Goal: Information Seeking & Learning: Check status

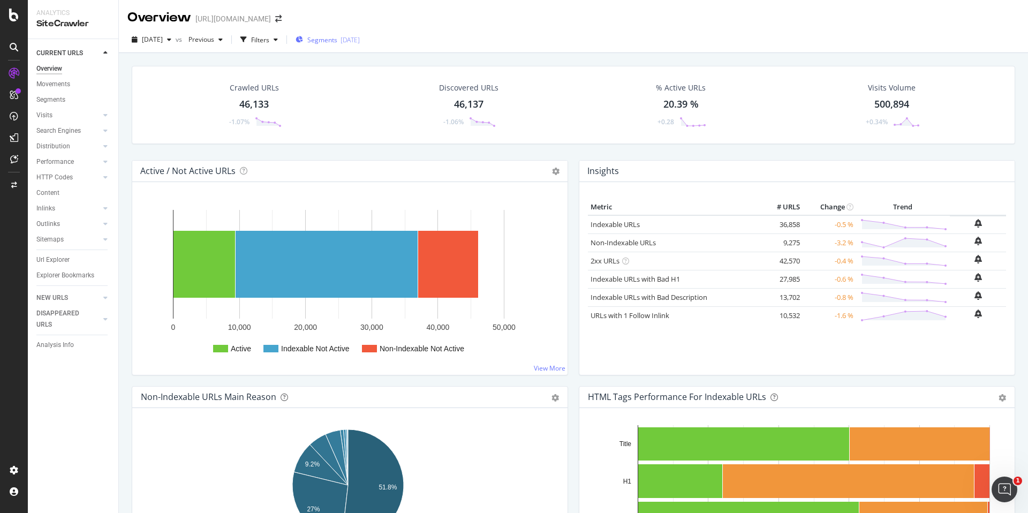
click at [360, 37] on div "[DATE]" at bounding box center [349, 39] width 19 height 9
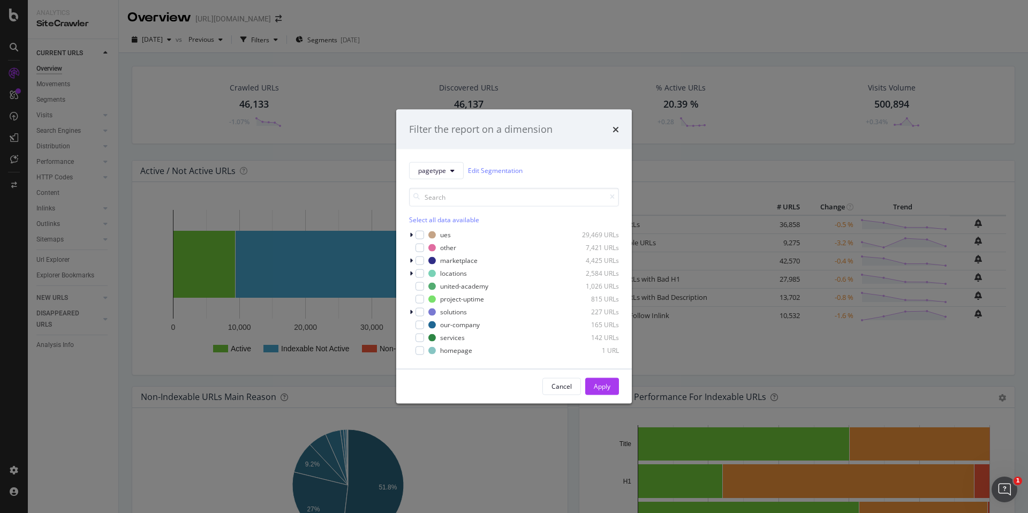
click at [599, 74] on div "Filter the report on a dimension pagetype Edit Segmentation Select all data ava…" at bounding box center [514, 256] width 1028 height 513
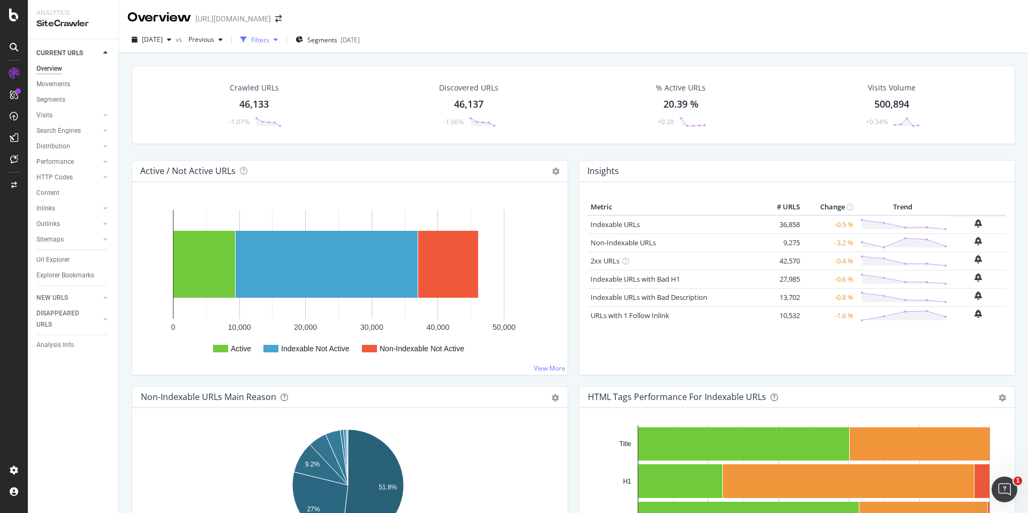
click at [269, 40] on div "Filters" at bounding box center [260, 39] width 18 height 9
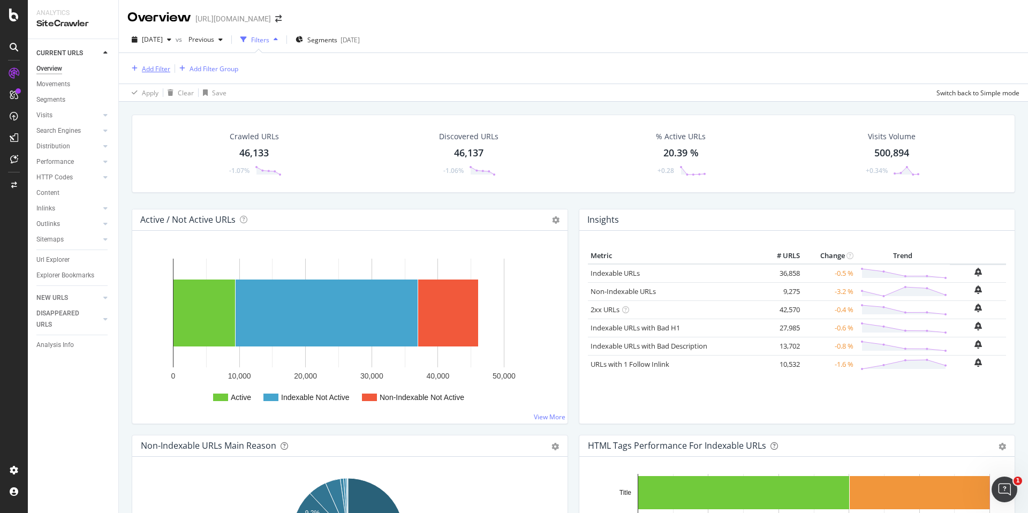
click at [159, 70] on div "Add Filter" at bounding box center [156, 68] width 28 height 9
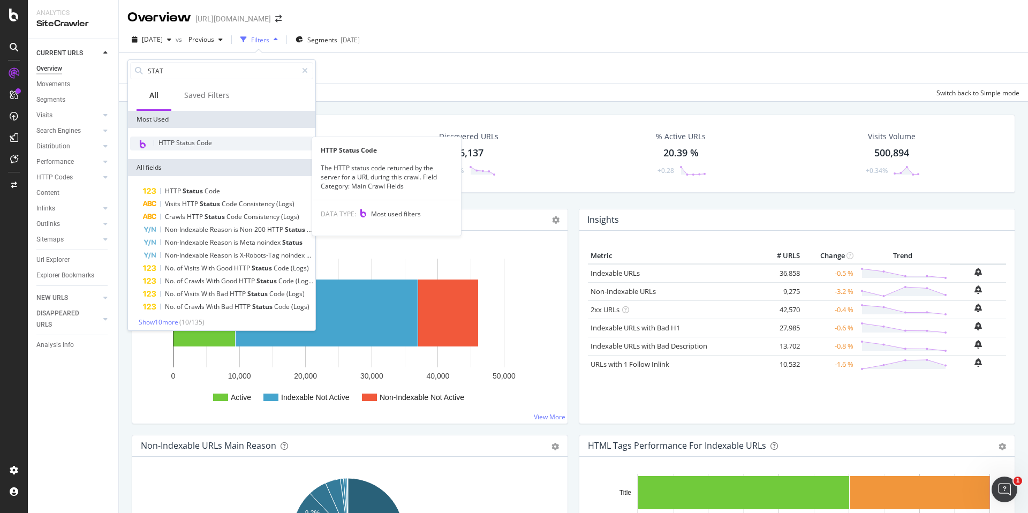
type input "STAT"
click at [175, 143] on span "HTTP Status Code" at bounding box center [185, 142] width 54 height 9
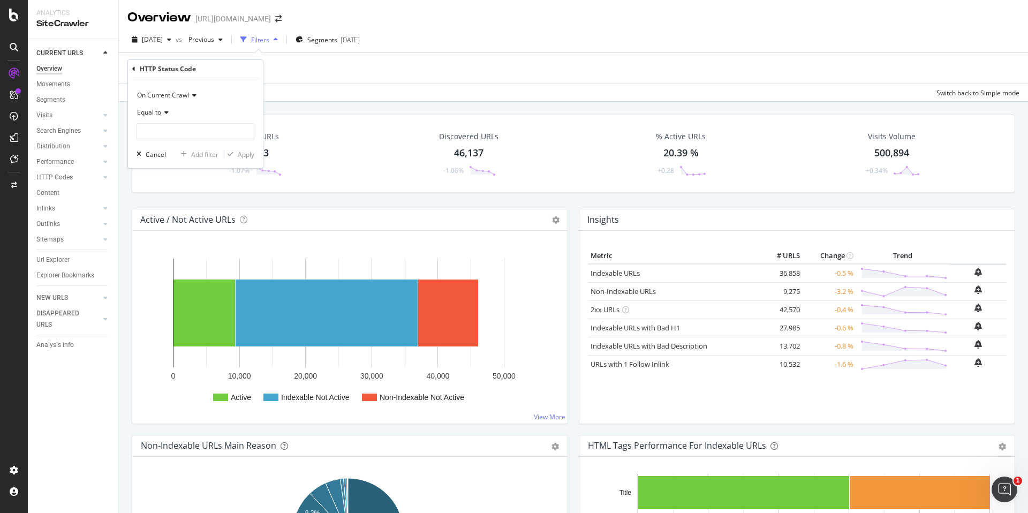
click at [164, 110] on icon at bounding box center [164, 112] width 7 height 6
click at [224, 107] on div "Equal to" at bounding box center [195, 112] width 118 height 17
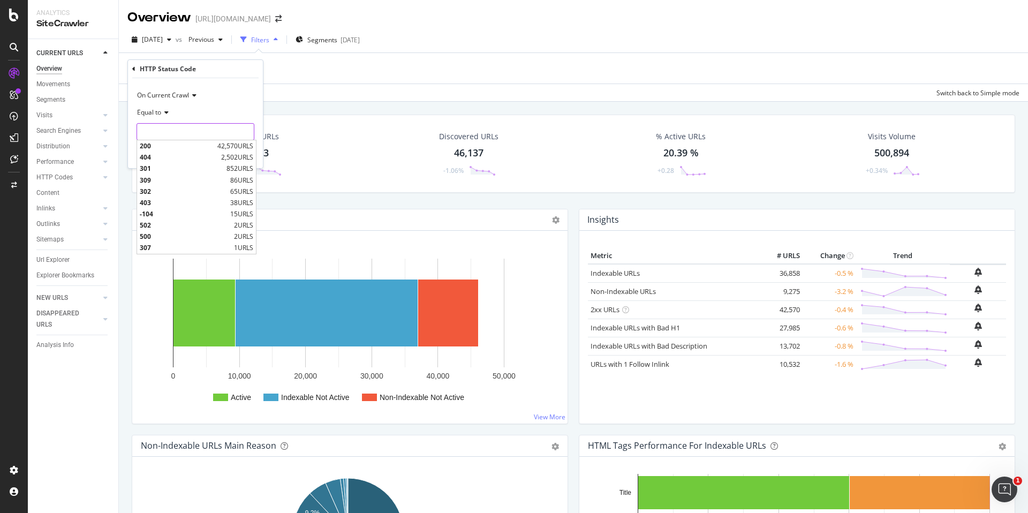
click at [213, 138] on input "number" at bounding box center [195, 131] width 118 height 17
click at [174, 233] on span "500" at bounding box center [186, 236] width 92 height 9
type input "500"
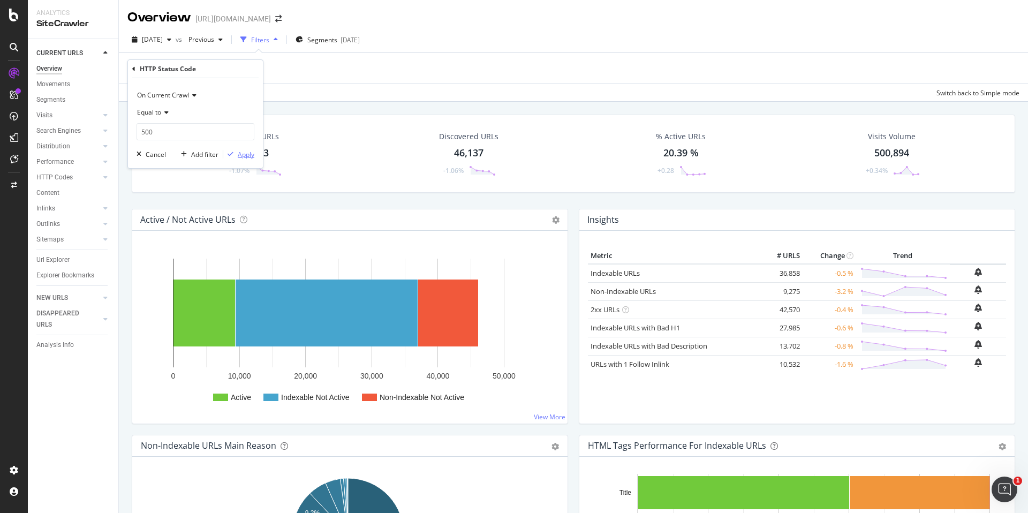
click at [246, 151] on div "Apply" at bounding box center [246, 154] width 17 height 9
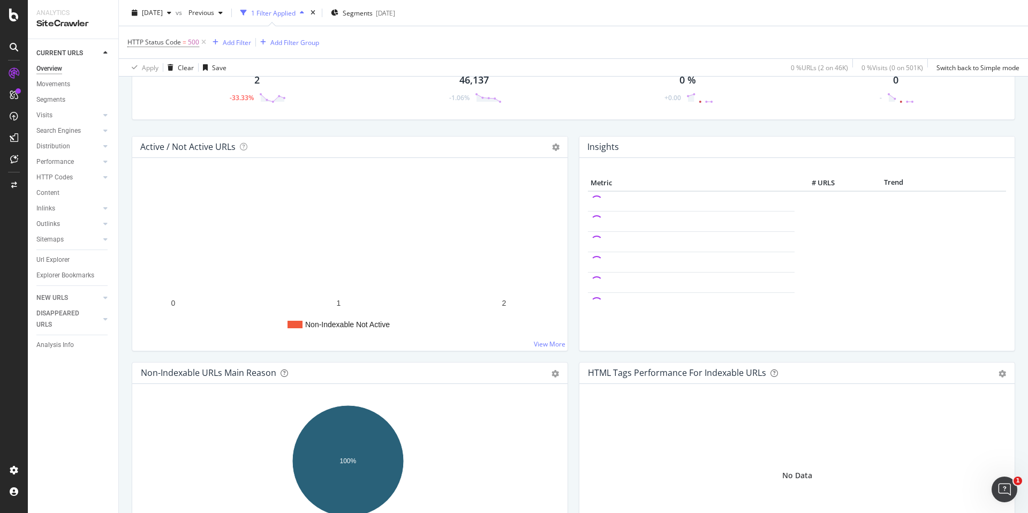
scroll to position [65, 0]
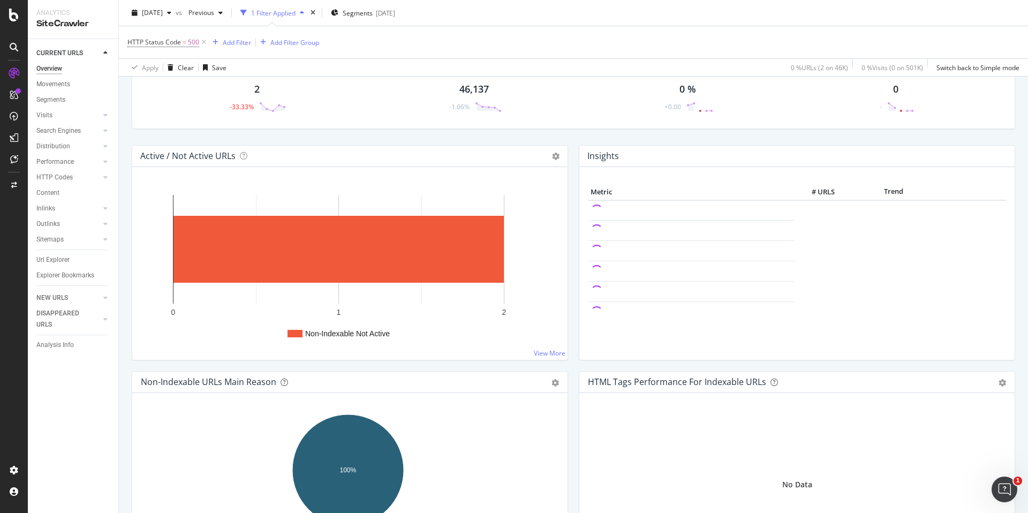
click at [254, 92] on div "2" at bounding box center [256, 89] width 5 height 14
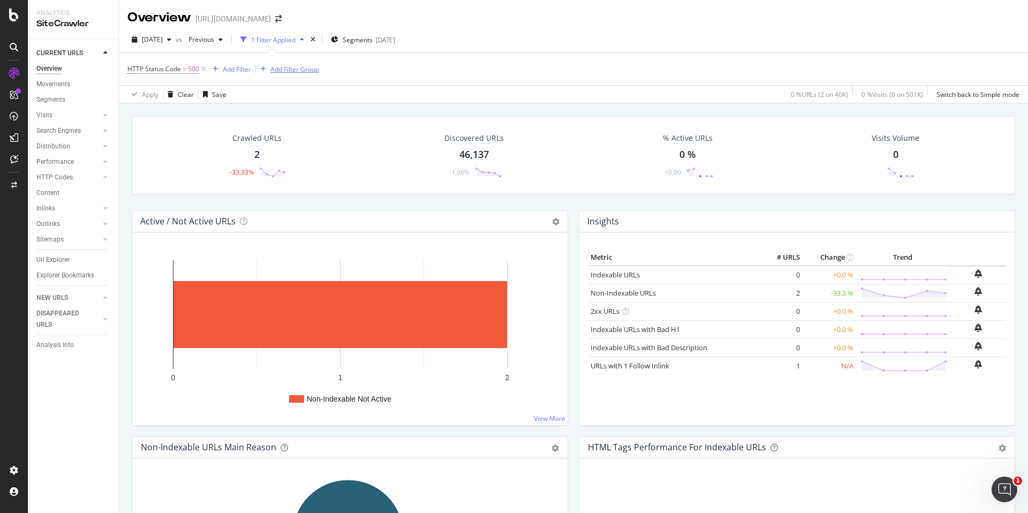
click at [199, 67] on icon at bounding box center [203, 69] width 9 height 11
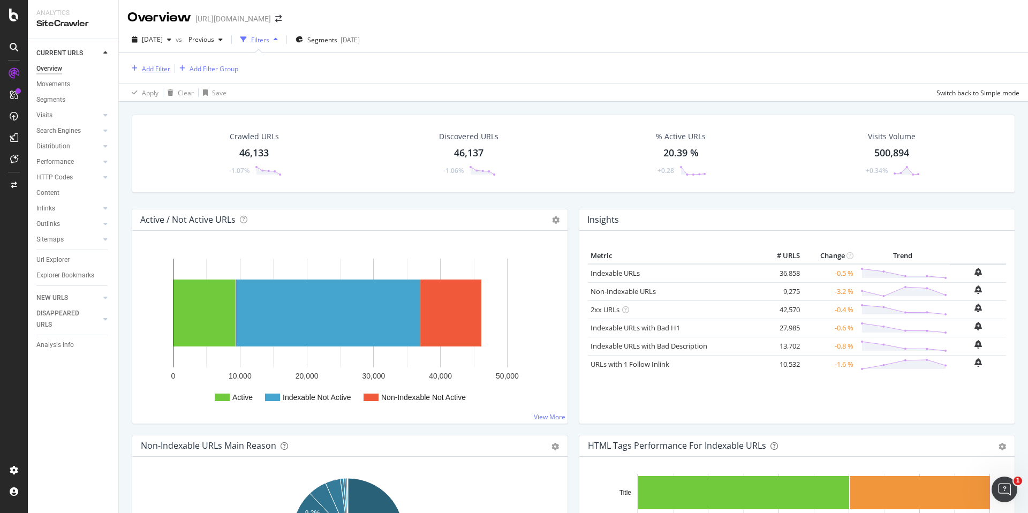
click at [164, 69] on div "Add Filter" at bounding box center [156, 68] width 28 height 9
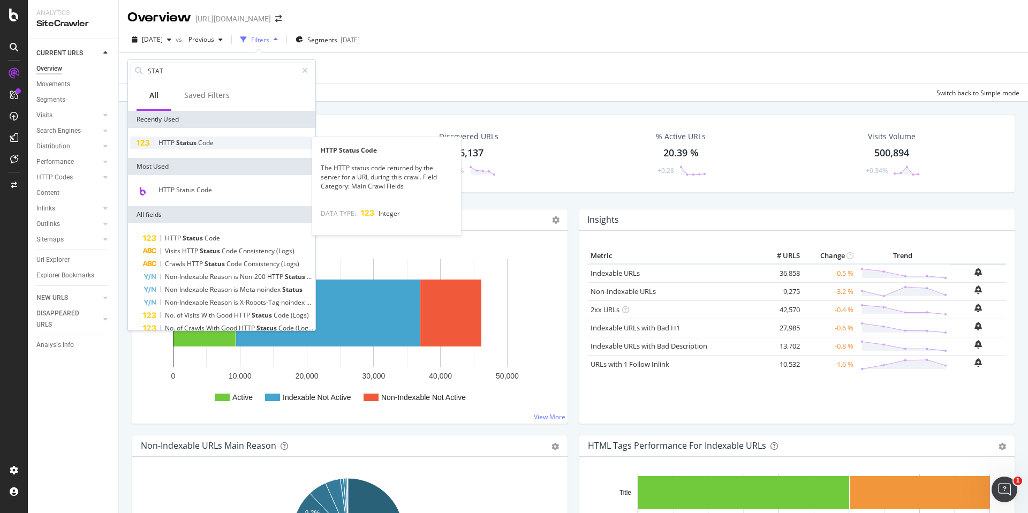
click at [196, 139] on span "Status" at bounding box center [187, 142] width 22 height 9
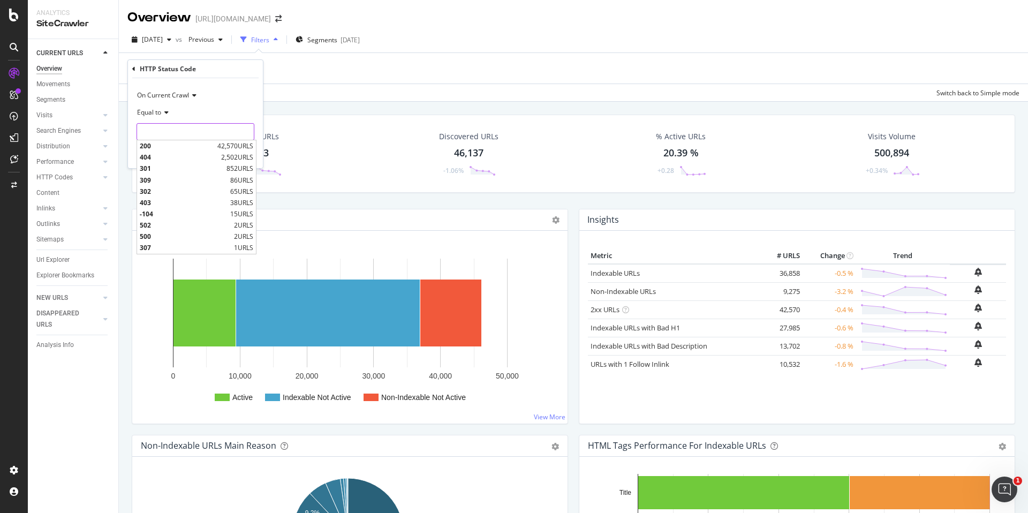
click at [218, 128] on input "number" at bounding box center [195, 131] width 118 height 17
click at [183, 157] on span "404" at bounding box center [179, 157] width 79 height 9
type input "404"
click at [199, 130] on input "404" at bounding box center [195, 131] width 118 height 17
click at [220, 108] on div "Equal to" at bounding box center [195, 112] width 118 height 17
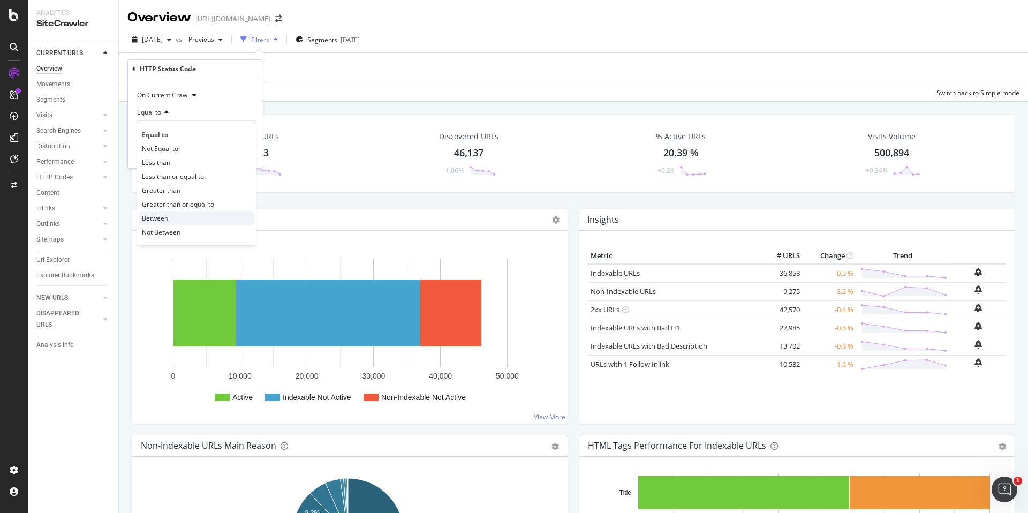
click at [172, 217] on div "Between" at bounding box center [196, 218] width 115 height 14
click at [184, 133] on input "0" at bounding box center [195, 131] width 118 height 17
click at [161, 134] on input "0" at bounding box center [195, 131] width 118 height 17
click at [161, 133] on input "0" at bounding box center [195, 131] width 118 height 17
type input "0"
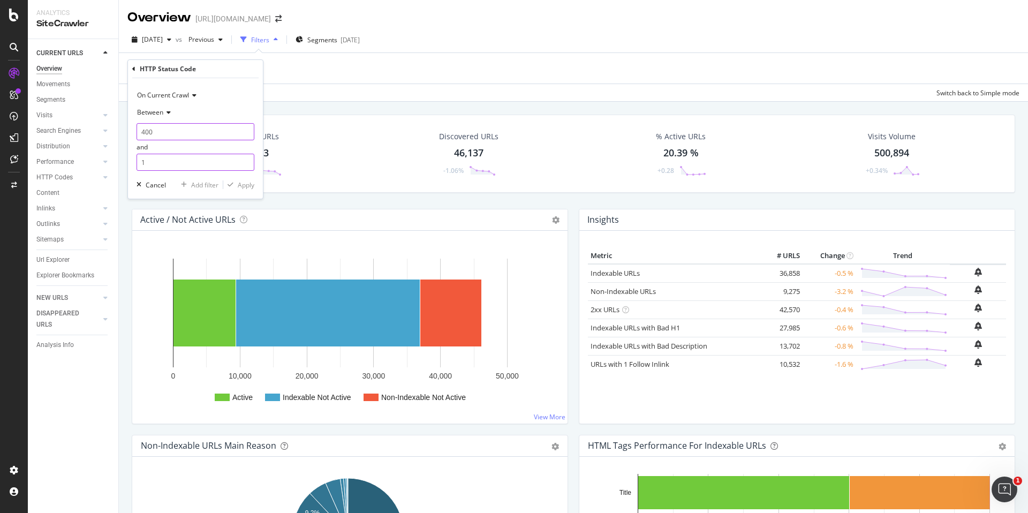
type input "400"
click at [166, 159] on input "1" at bounding box center [195, 162] width 118 height 17
type input "499"
click at [238, 186] on div "Apply" at bounding box center [246, 184] width 17 height 9
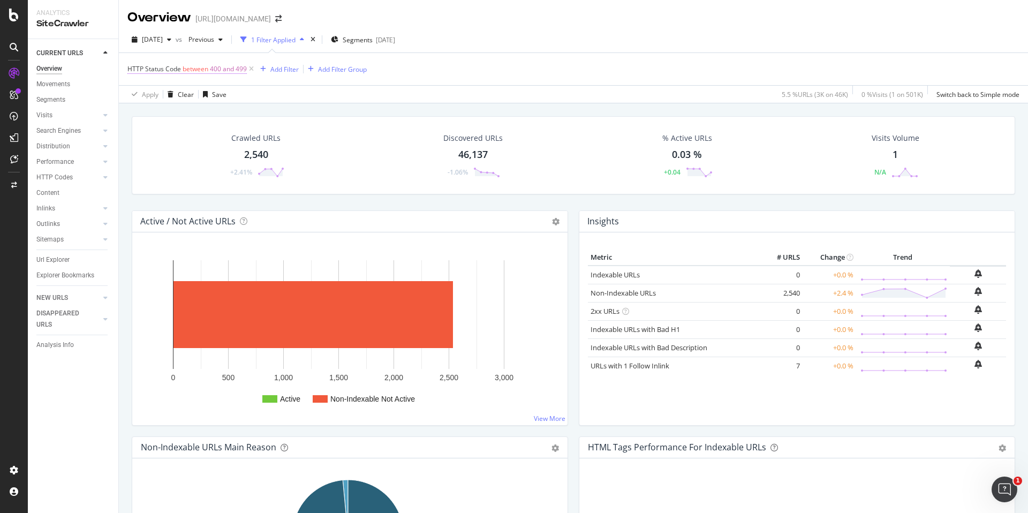
click at [226, 65] on span "400 and 499" at bounding box center [228, 69] width 37 height 15
click at [162, 112] on span "Between" at bounding box center [150, 111] width 26 height 9
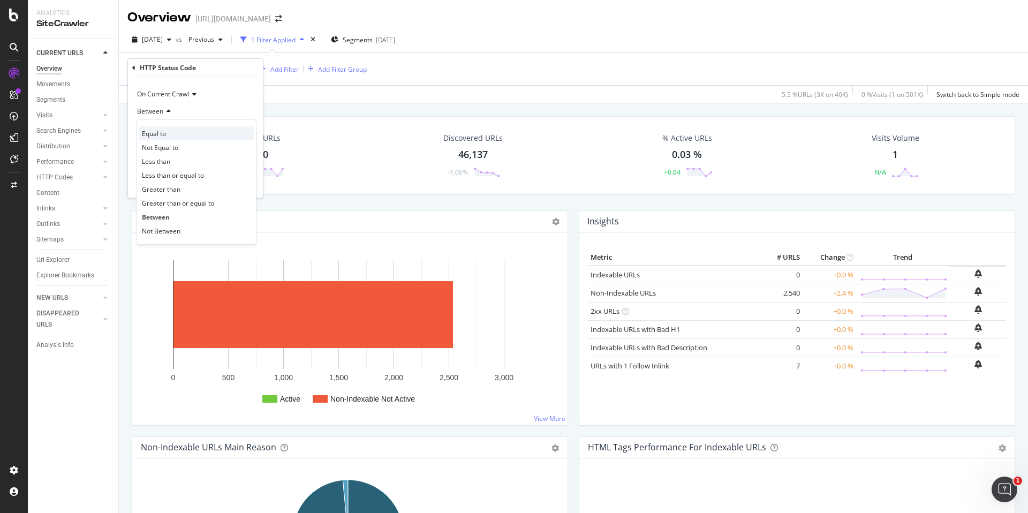
click at [186, 135] on div "Equal to" at bounding box center [196, 133] width 115 height 14
click at [187, 130] on input "number" at bounding box center [195, 130] width 118 height 17
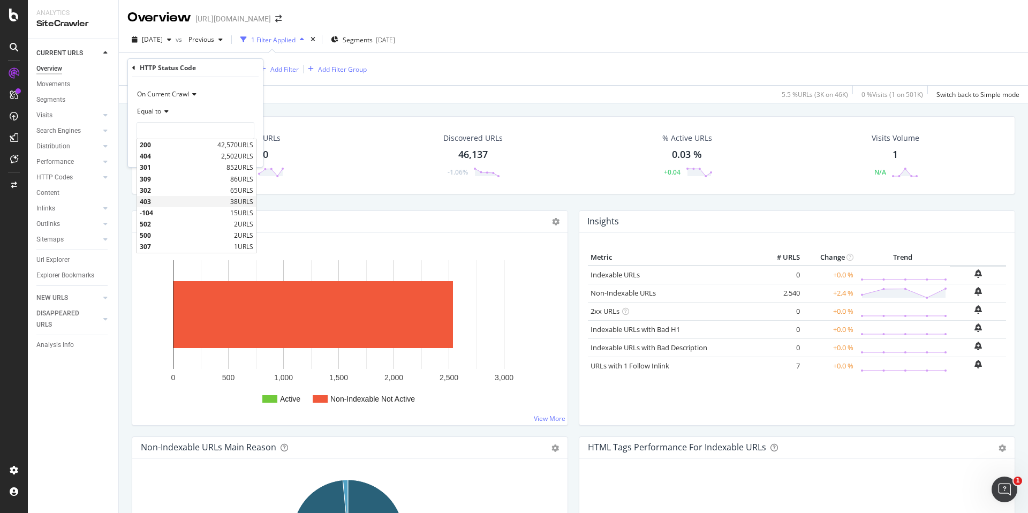
click at [175, 198] on span "403" at bounding box center [184, 201] width 88 height 9
type input "403"
click at [238, 153] on div "Apply" at bounding box center [246, 153] width 17 height 9
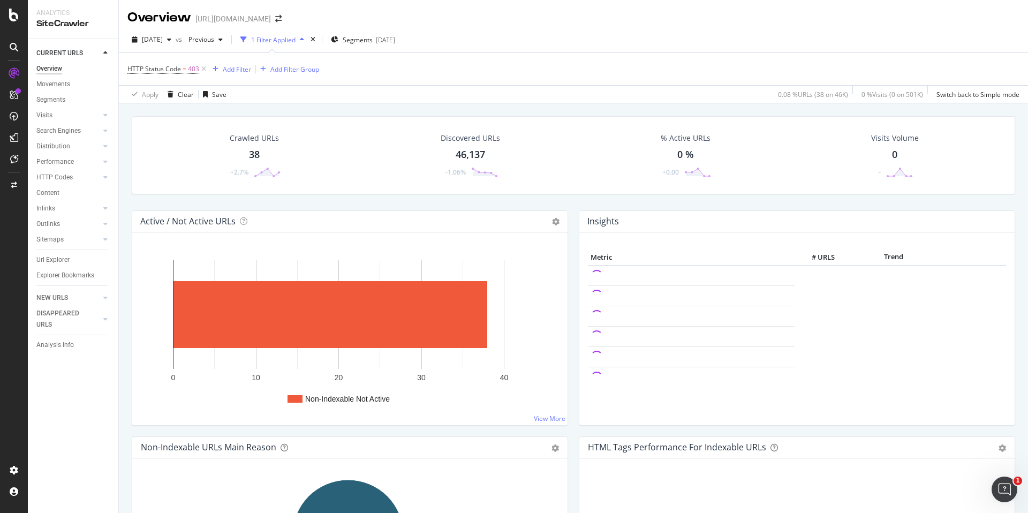
click at [255, 156] on div "38" at bounding box center [254, 155] width 11 height 14
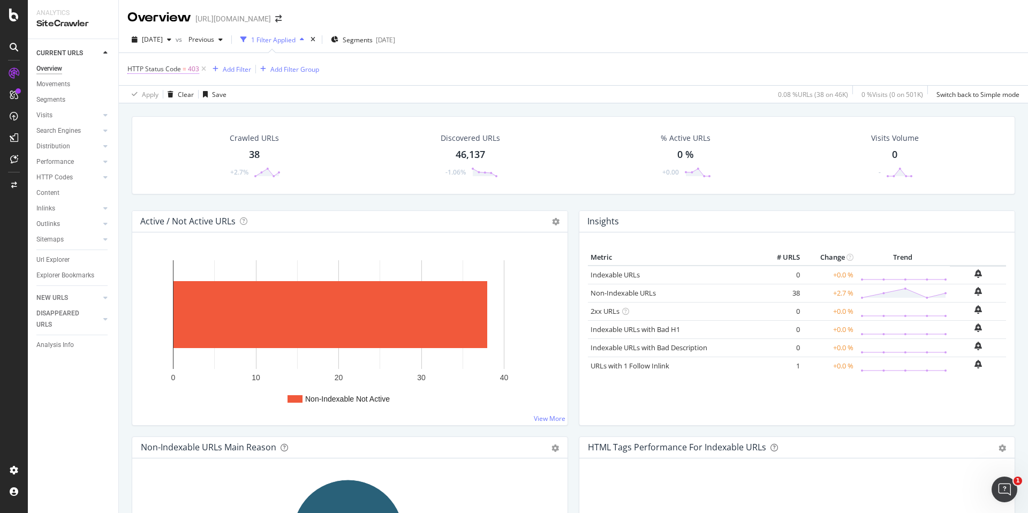
click at [186, 69] on span "HTTP Status Code = 403" at bounding box center [163, 69] width 72 height 10
click at [175, 133] on input "403" at bounding box center [195, 130] width 118 height 17
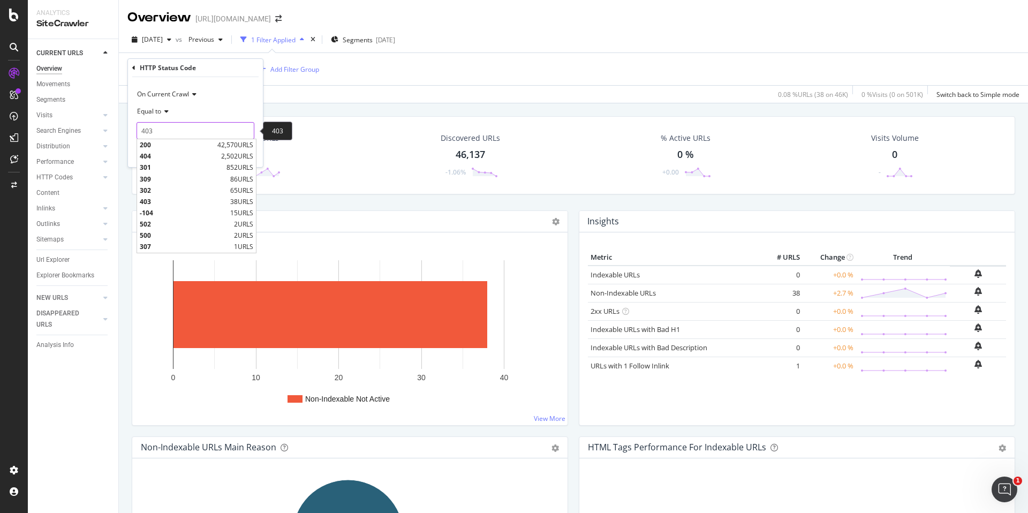
click at [175, 133] on input "403" at bounding box center [195, 130] width 118 height 17
type input "404"
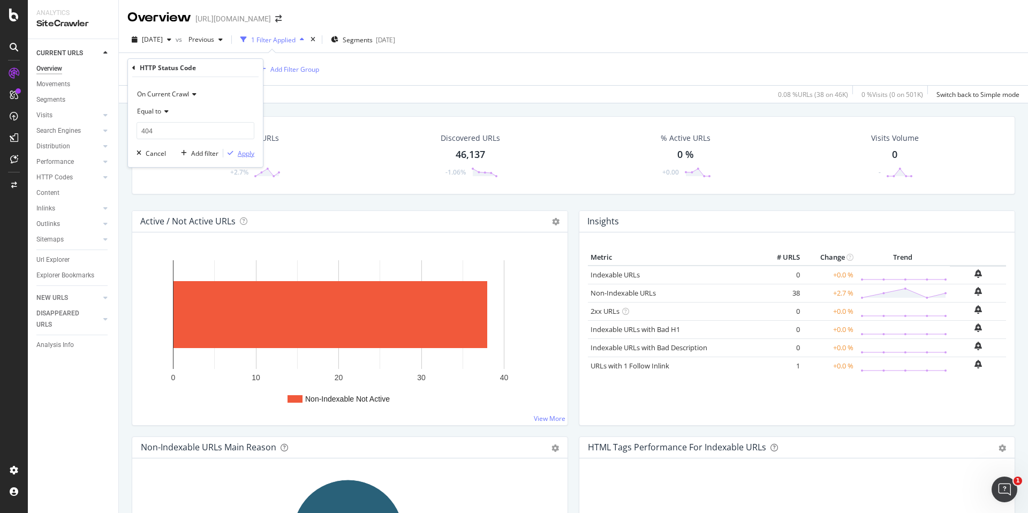
click at [246, 156] on div "Apply" at bounding box center [246, 153] width 17 height 9
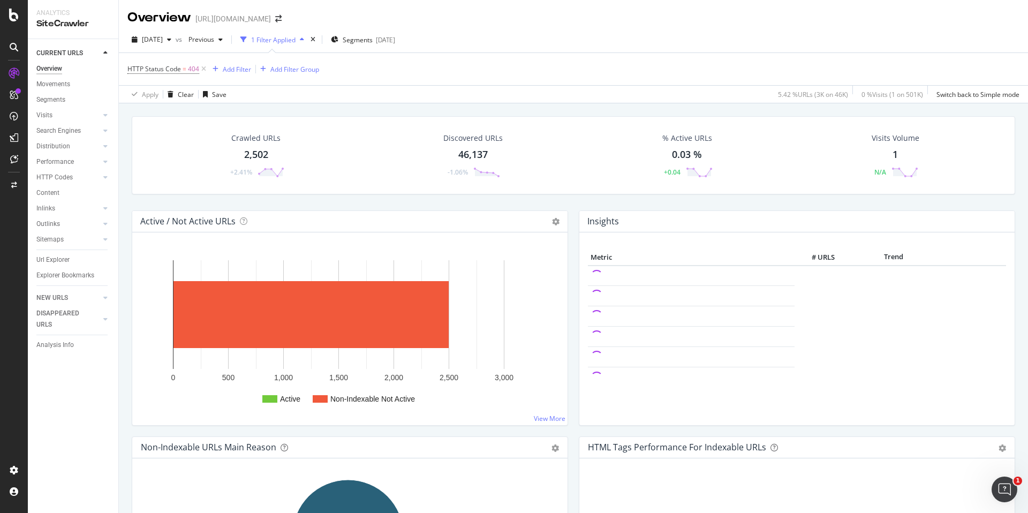
click at [256, 154] on div "2,502" at bounding box center [256, 155] width 24 height 14
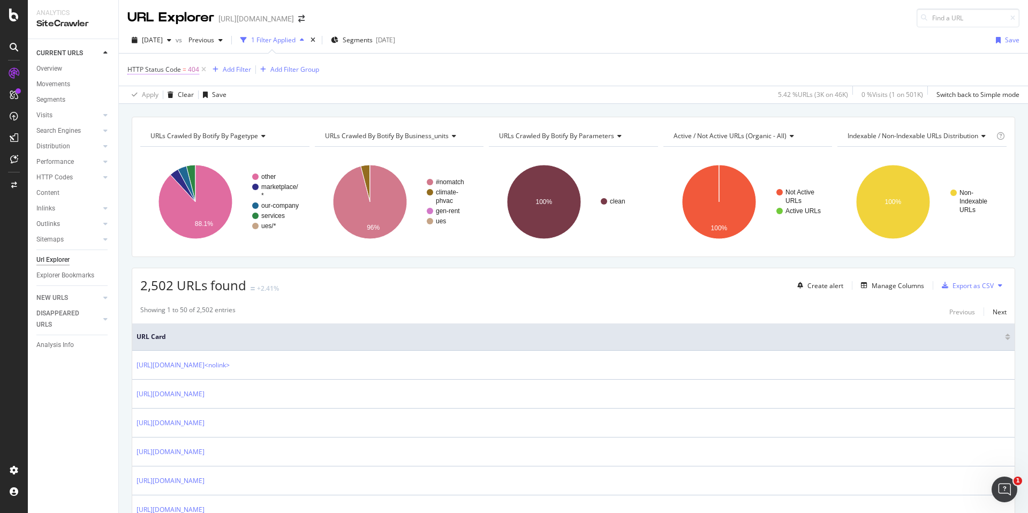
click at [183, 71] on span "=" at bounding box center [185, 69] width 4 height 9
click at [163, 127] on input "404" at bounding box center [195, 131] width 118 height 17
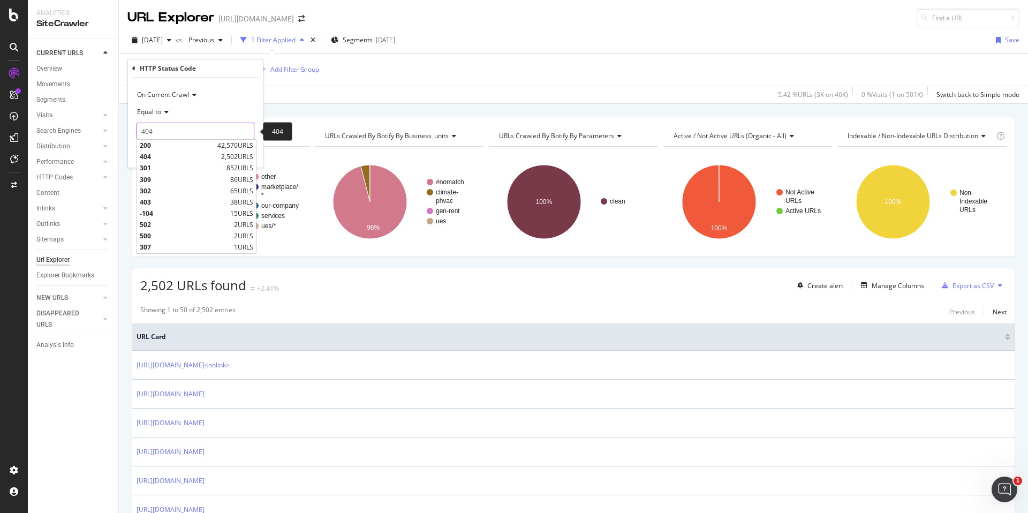
click at [163, 127] on input "404" at bounding box center [195, 131] width 118 height 17
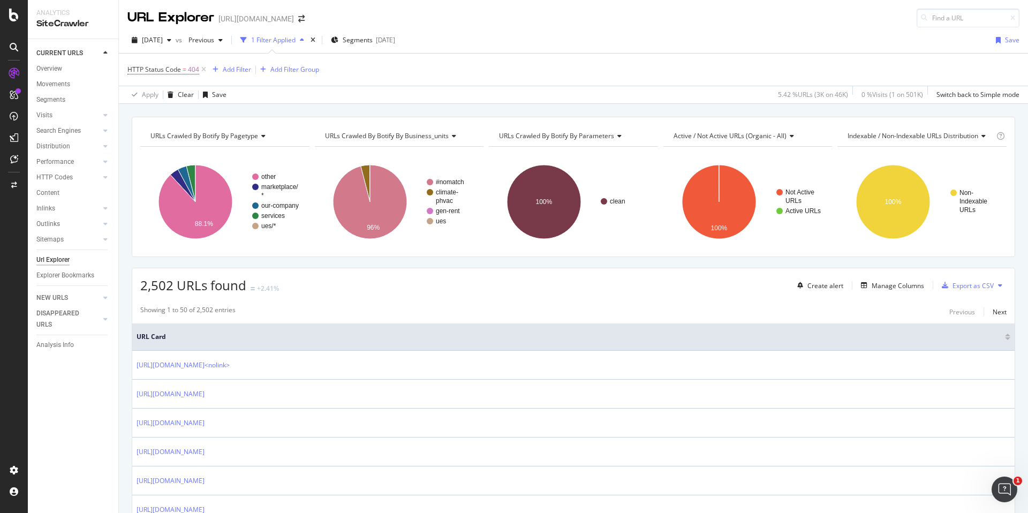
click at [451, 81] on div "HTTP Status Code = 404 Add Filter Add Filter Group" at bounding box center [573, 70] width 892 height 32
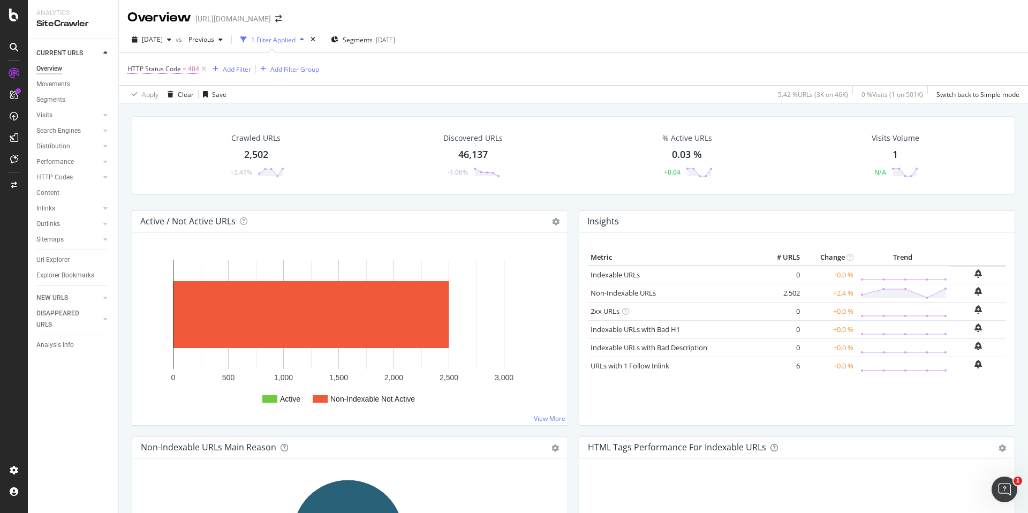
click at [188, 66] on span "404" at bounding box center [193, 69] width 11 height 15
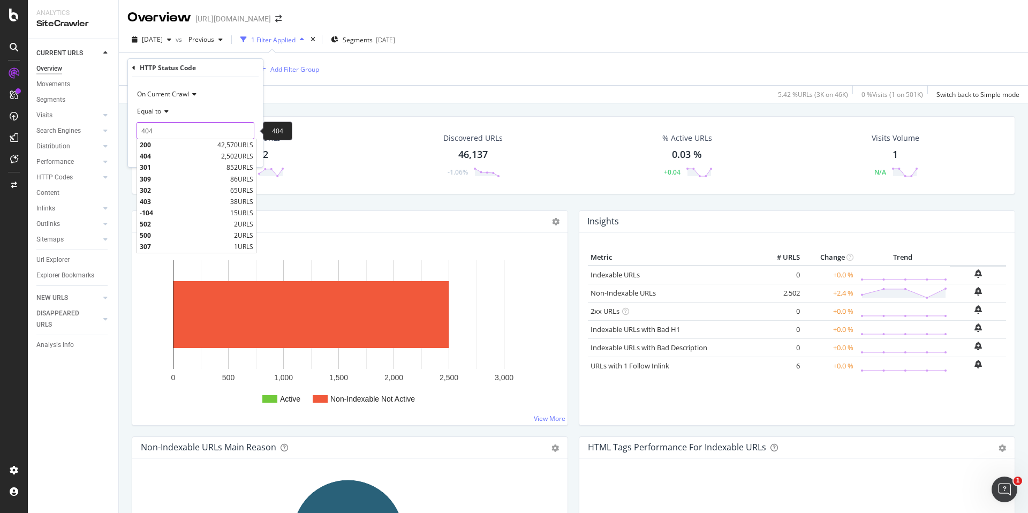
click at [178, 129] on input "404" at bounding box center [195, 130] width 118 height 17
click at [178, 162] on div "301 852 URLS" at bounding box center [196, 167] width 119 height 11
type input "301"
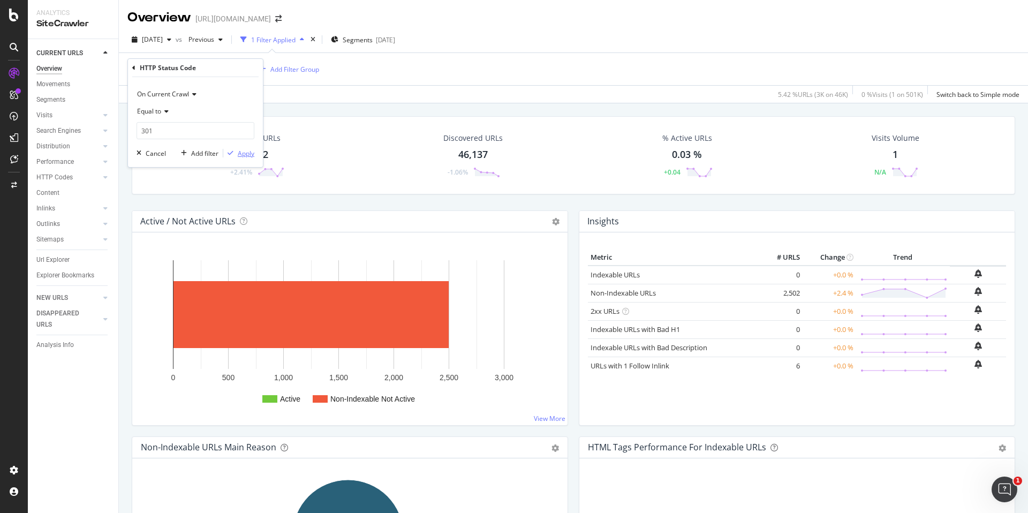
click at [241, 151] on div "Apply" at bounding box center [246, 153] width 17 height 9
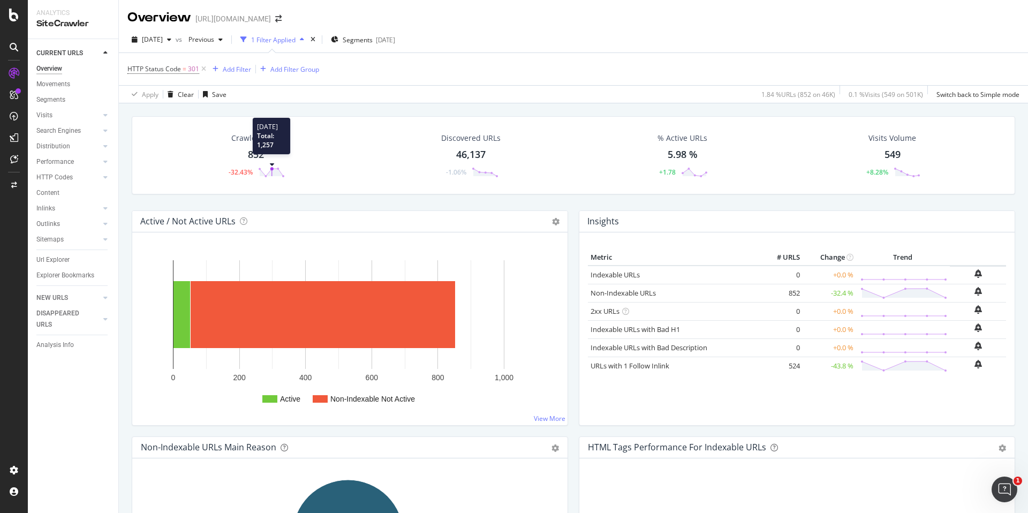
click at [273, 173] on polygon at bounding box center [272, 172] width 24 height 7
click at [251, 150] on div "852" at bounding box center [256, 155] width 16 height 14
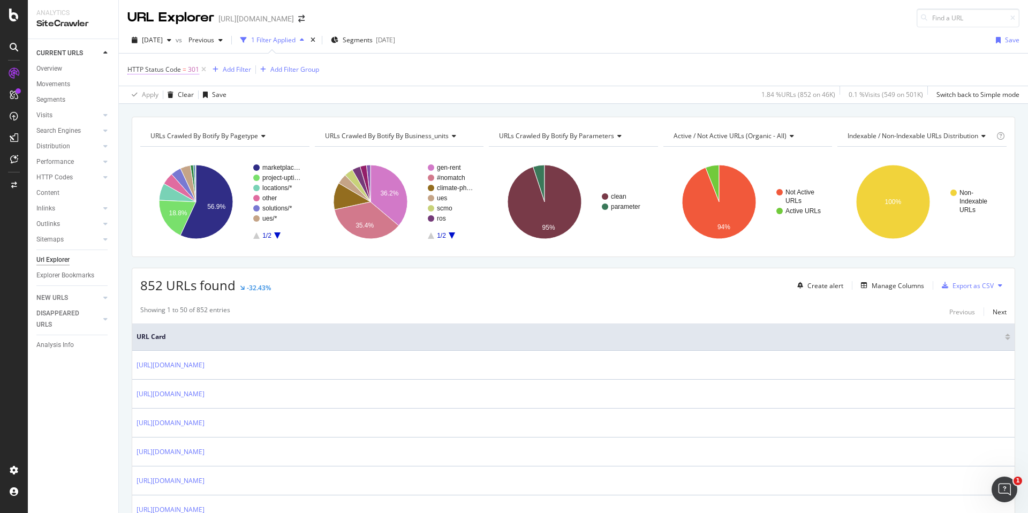
click at [183, 70] on span "=" at bounding box center [185, 69] width 4 height 9
click at [135, 71] on icon at bounding box center [133, 68] width 3 height 6
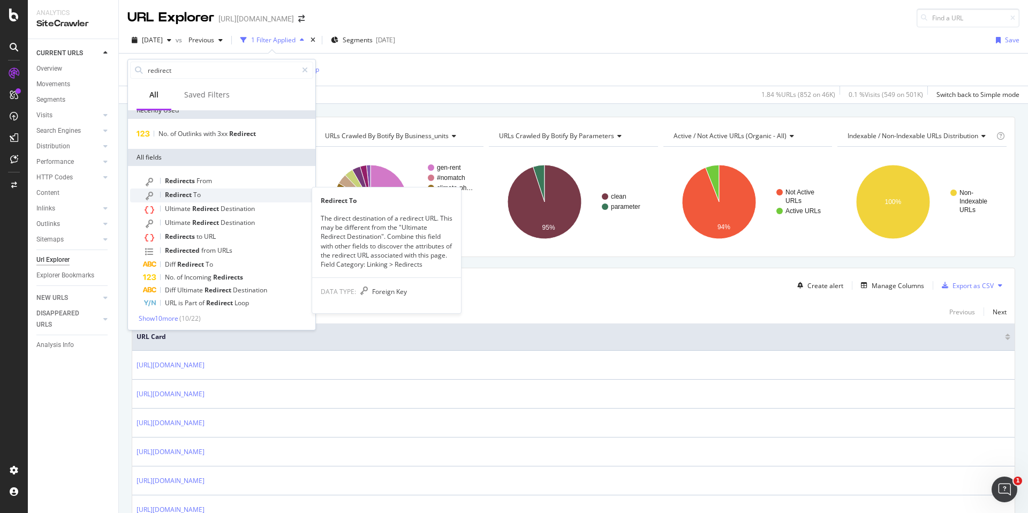
scroll to position [10, 0]
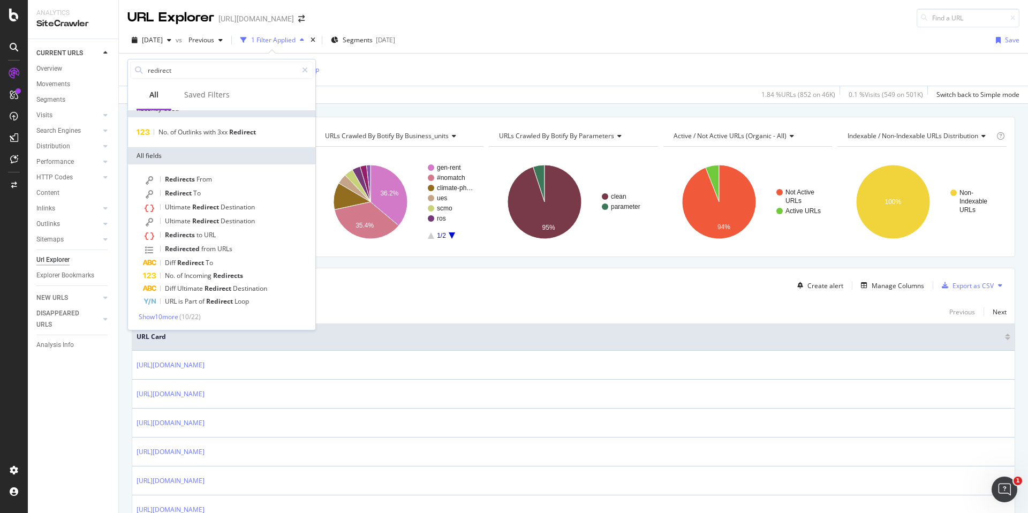
type input "redirect"
click at [168, 323] on div "Redirects From Redirect To Ultimate Redirect Destination Ultimate Redirect Dest…" at bounding box center [221, 246] width 187 height 165
click at [171, 317] on span "Show 10 more" at bounding box center [159, 316] width 40 height 9
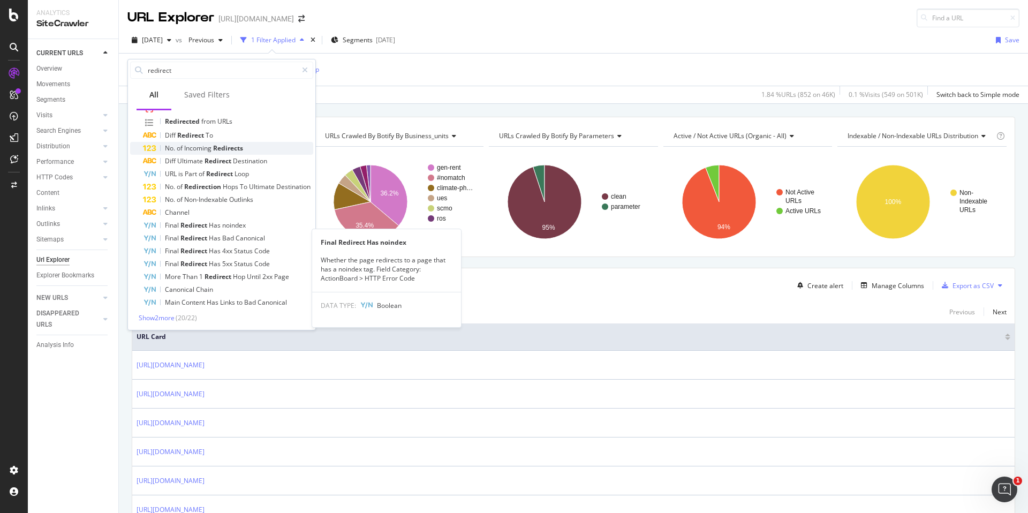
scroll to position [139, 0]
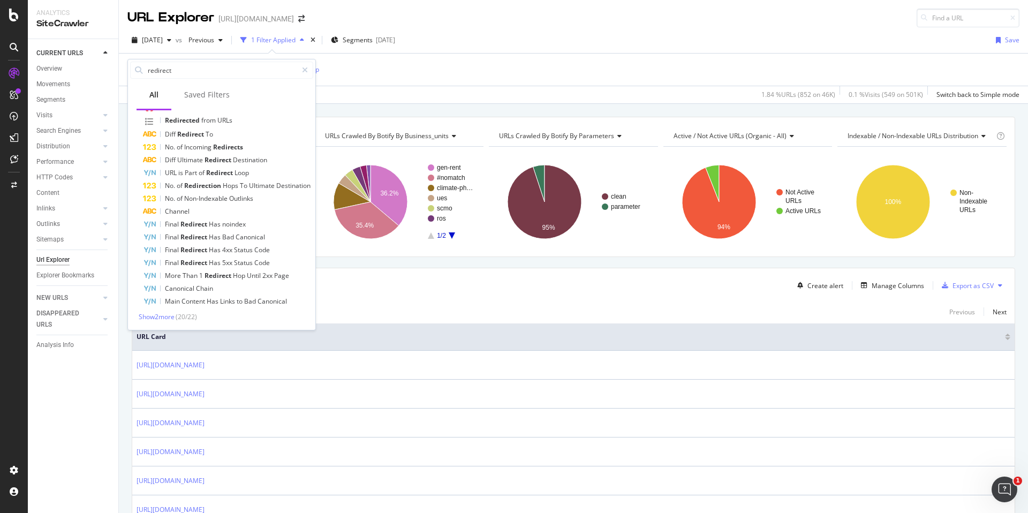
click at [415, 80] on div "HTTP Status Code = 301 Add Filter Add Filter Group" at bounding box center [573, 70] width 892 height 32
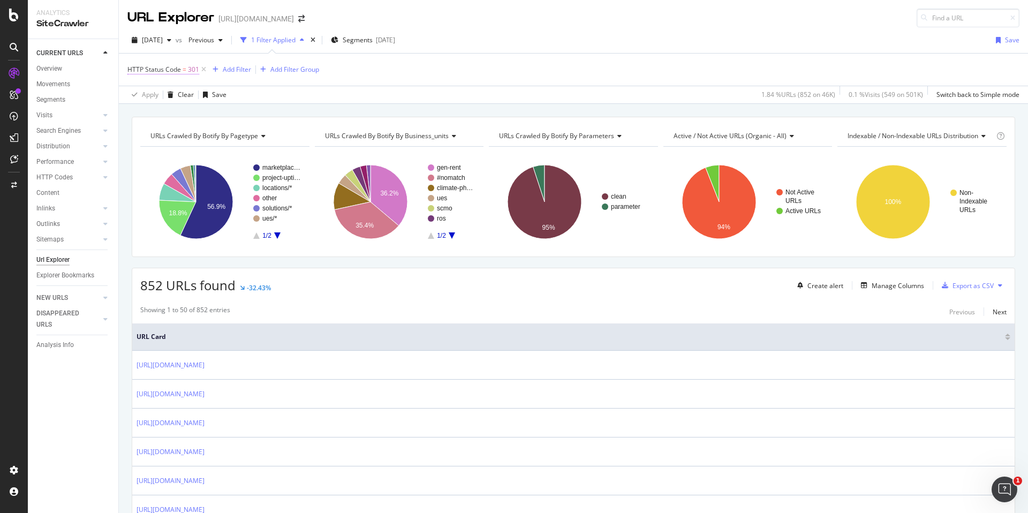
click at [180, 71] on span "HTTP Status Code = 301" at bounding box center [163, 70] width 72 height 10
click at [297, 90] on div "Apply Clear Save 1.84 % URLs ( 852 on 46K ) 0.1 % Visits ( 549 on 501K ) Switch…" at bounding box center [573, 95] width 909 height 18
click at [232, 67] on div "Add Filter" at bounding box center [237, 69] width 28 height 9
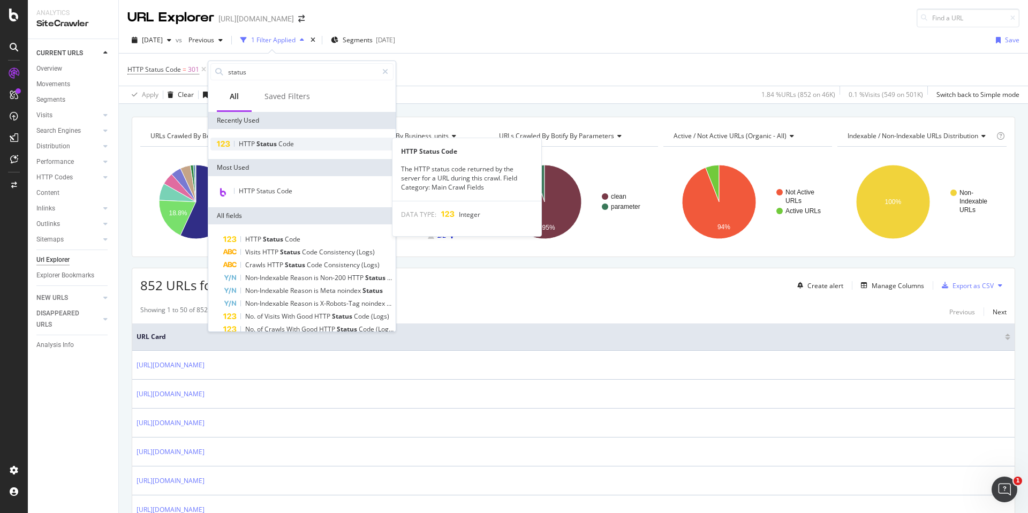
type input "status"
click at [305, 148] on div "HTTP Status Code" at bounding box center [301, 144] width 183 height 13
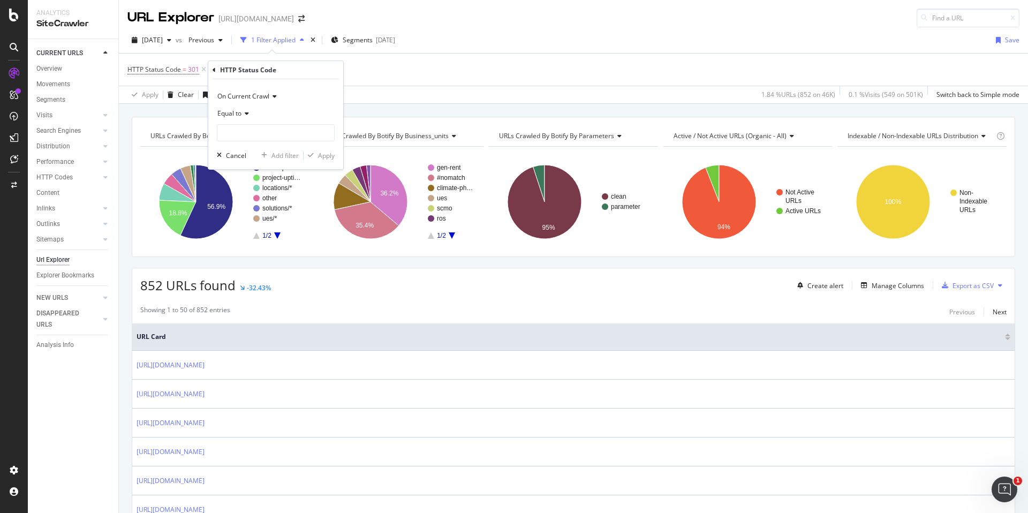
click at [250, 97] on span "On Current Crawl" at bounding box center [243, 96] width 52 height 9
click at [252, 133] on span "On Compared Crawl" at bounding box center [252, 132] width 60 height 9
click at [245, 112] on icon at bounding box center [244, 113] width 7 height 6
click at [265, 148] on div "Not Equal to" at bounding box center [276, 149] width 115 height 14
click at [261, 130] on input "number" at bounding box center [276, 132] width 118 height 17
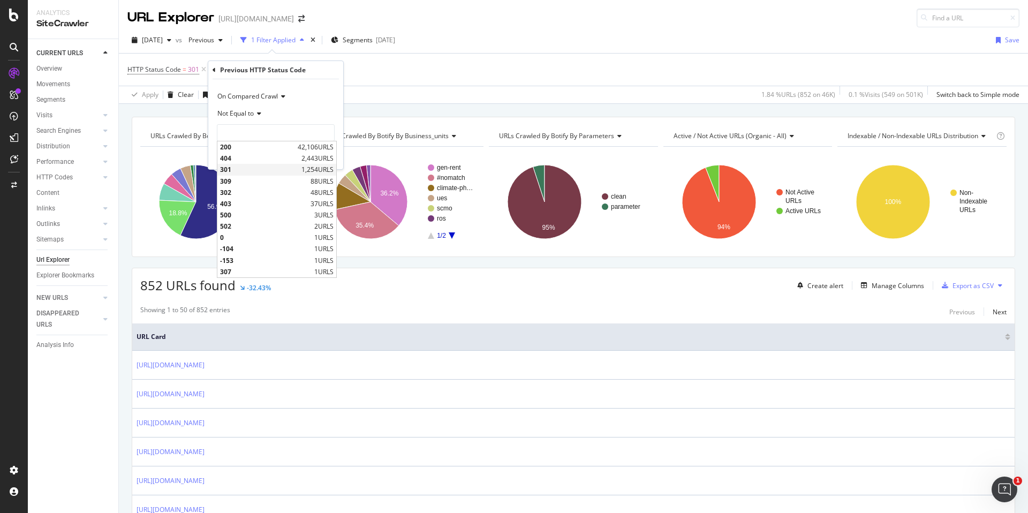
click at [257, 167] on span "301" at bounding box center [259, 169] width 79 height 9
type input "301"
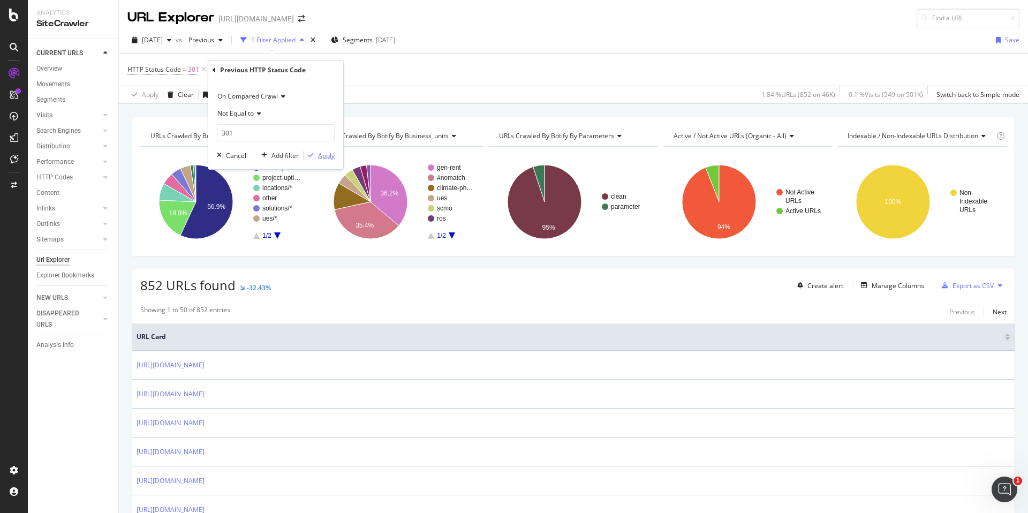
click at [325, 153] on div "Apply" at bounding box center [326, 155] width 17 height 9
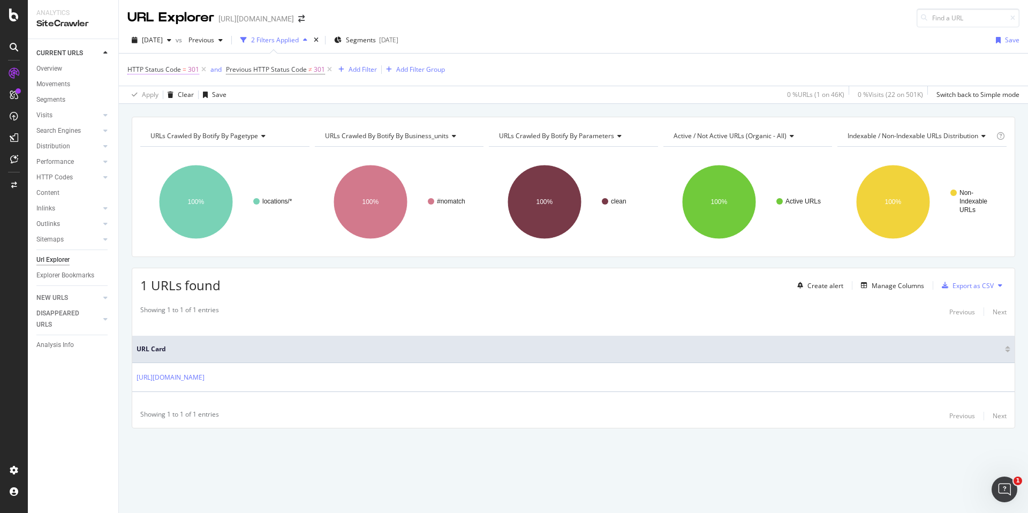
click at [172, 68] on span "HTTP Status Code" at bounding box center [154, 69] width 54 height 9
click at [303, 90] on div "Apply Clear Save 0 % URLs ( 1 on 46K ) 0 % Visits ( 22 on 501K ) Switch back to…" at bounding box center [573, 95] width 909 height 18
click at [264, 69] on span "Previous HTTP Status Code" at bounding box center [266, 69] width 81 height 9
click at [381, 98] on div "Apply Clear Save 0 % URLs ( 1 on 46K ) 0 % Visits ( 22 on 501K ) Switch back to…" at bounding box center [573, 95] width 909 height 18
click at [217, 73] on div "and" at bounding box center [215, 69] width 11 height 9
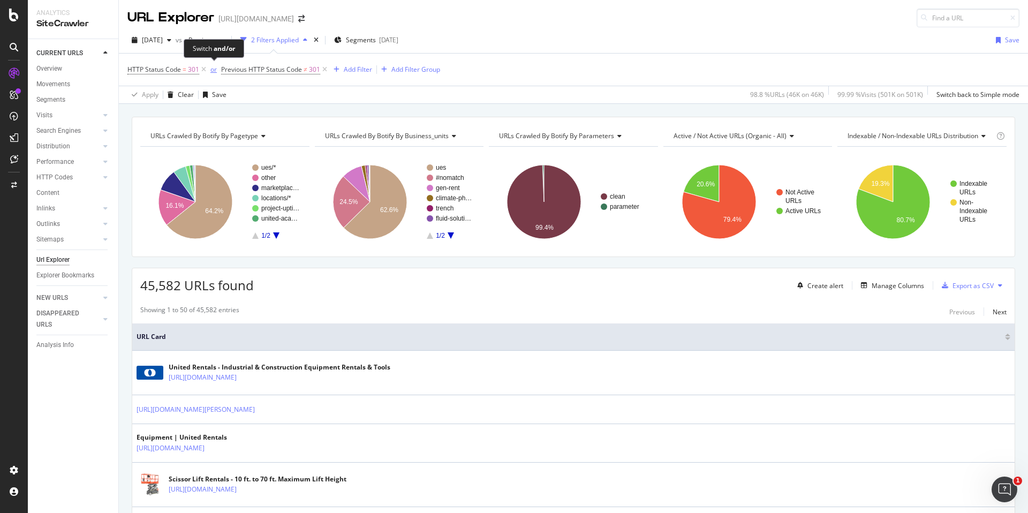
click at [214, 70] on div "or" at bounding box center [213, 69] width 6 height 9
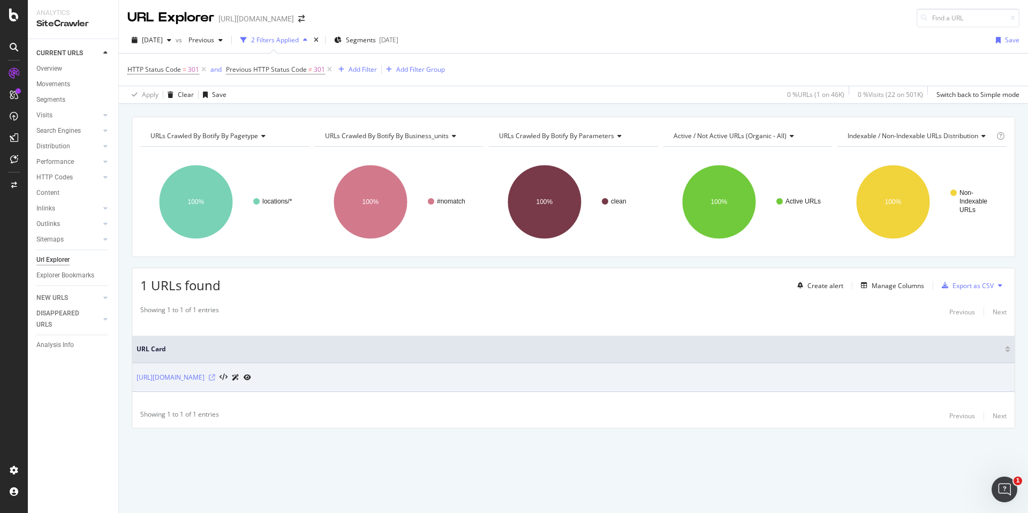
click at [215, 378] on icon at bounding box center [212, 377] width 6 height 6
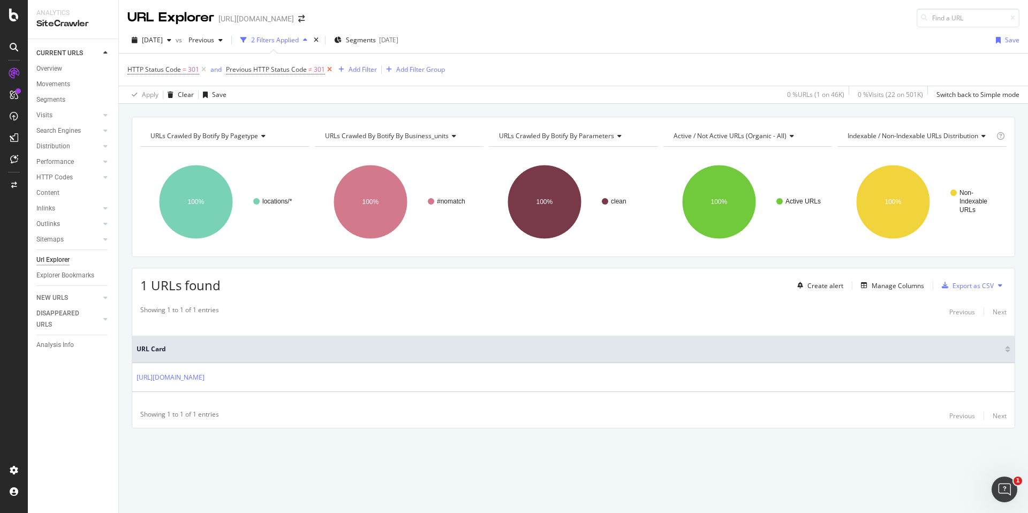
click at [327, 70] on icon at bounding box center [329, 69] width 9 height 11
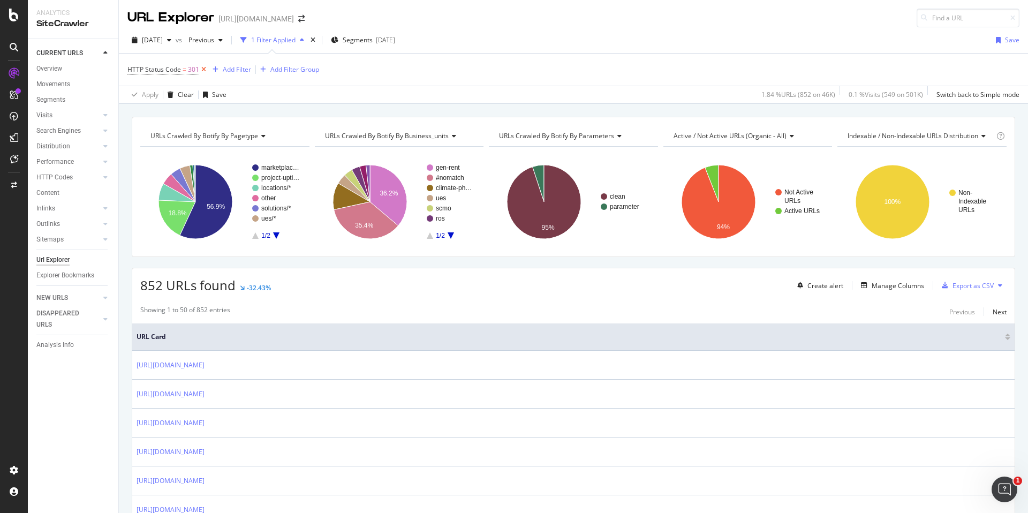
click at [202, 69] on icon at bounding box center [203, 69] width 9 height 11
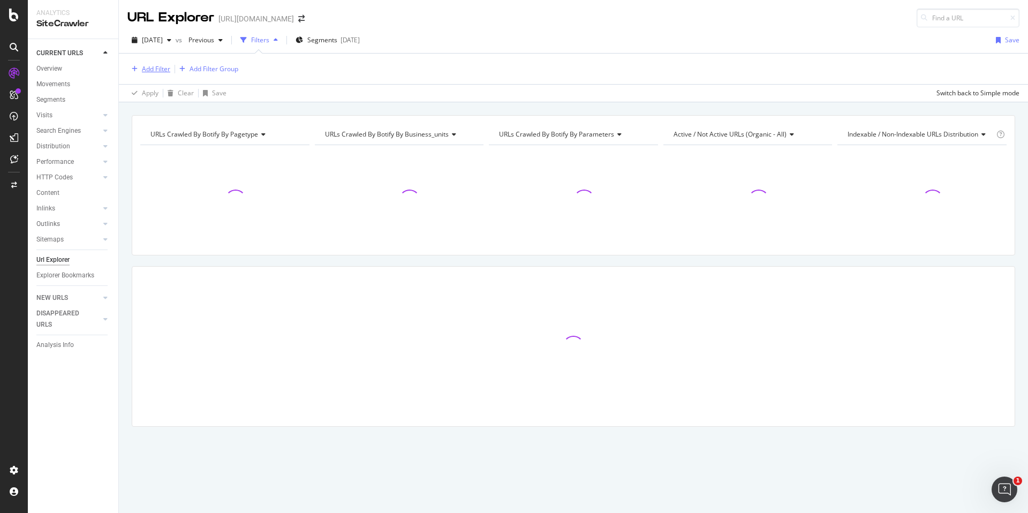
click at [157, 73] on div "Add Filter" at bounding box center [156, 68] width 28 height 9
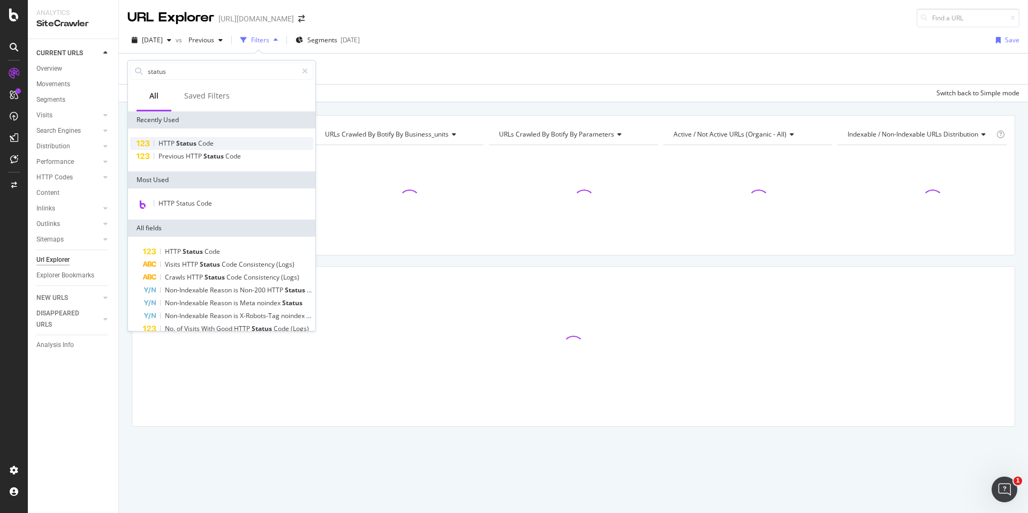
click at [195, 140] on span "Status" at bounding box center [187, 143] width 22 height 9
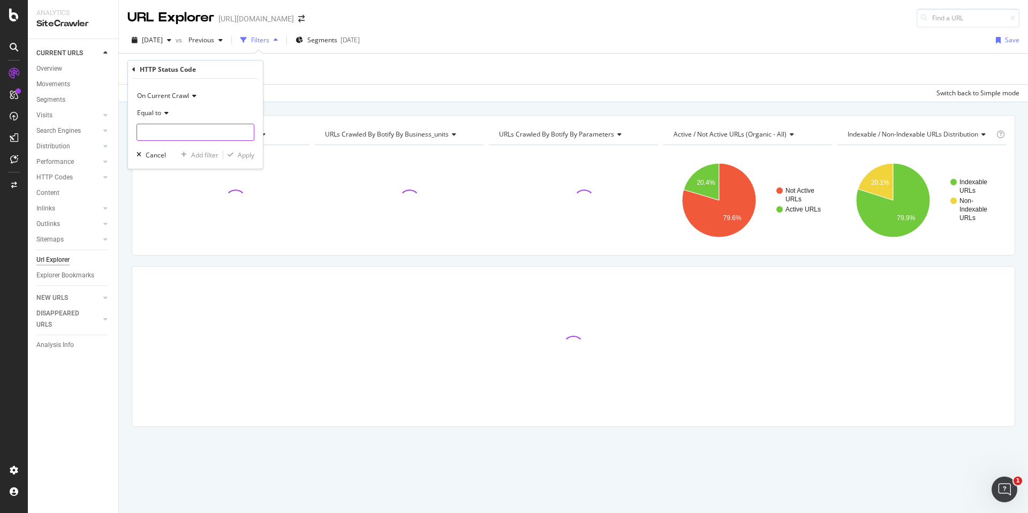
click at [172, 123] on div "Equal to" at bounding box center [195, 122] width 118 height 36
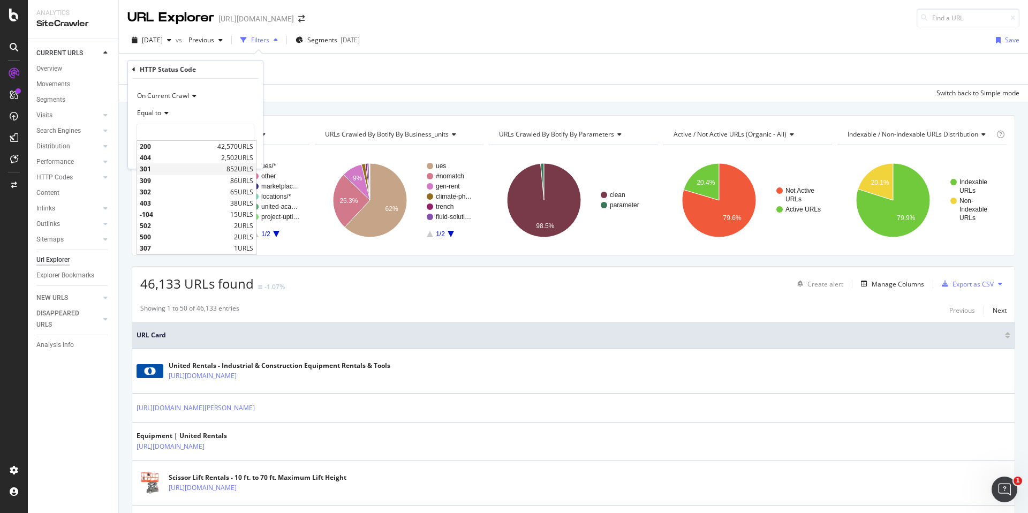
click at [180, 166] on span "301" at bounding box center [182, 168] width 84 height 9
type input "301"
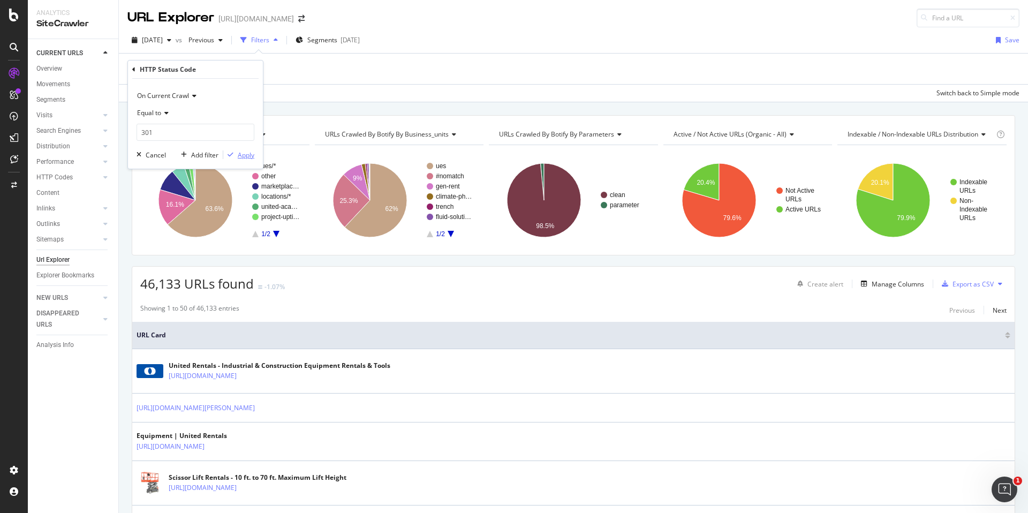
click at [248, 154] on div "Apply" at bounding box center [246, 154] width 17 height 9
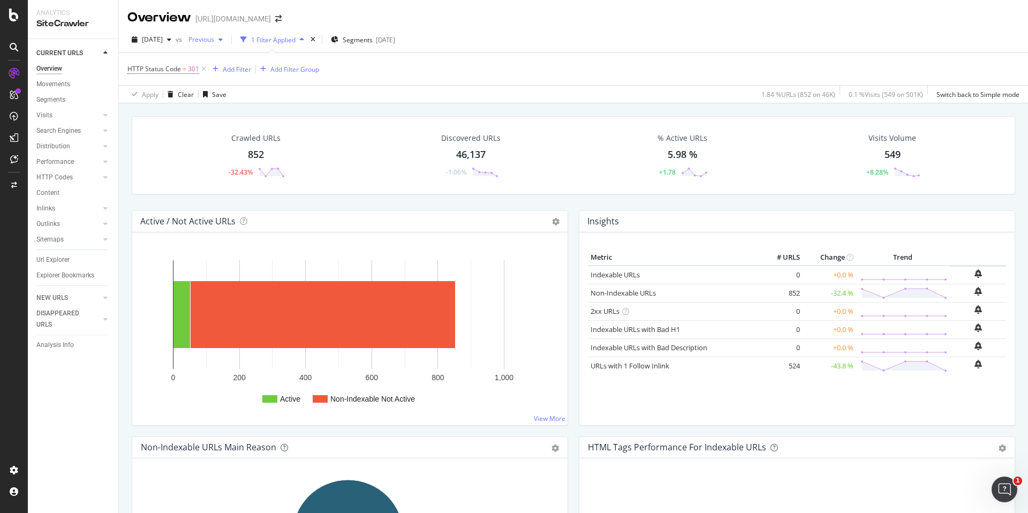
click at [214, 35] on span "Previous" at bounding box center [199, 39] width 30 height 9
click at [391, 75] on div "HTTP Status Code = 301 Add Filter Add Filter Group" at bounding box center [573, 69] width 892 height 32
click at [221, 73] on div "Add Filter" at bounding box center [229, 69] width 43 height 12
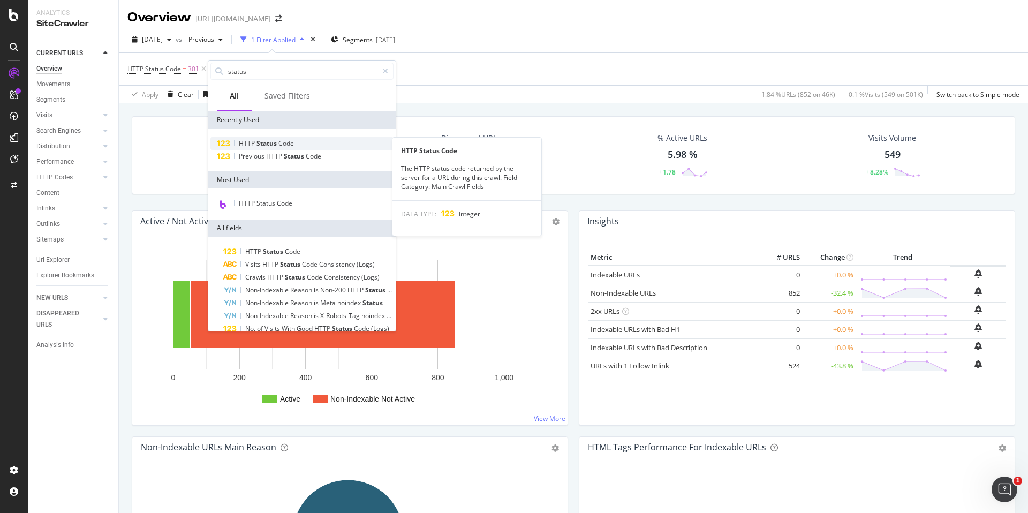
click at [267, 142] on span "Status" at bounding box center [267, 143] width 22 height 9
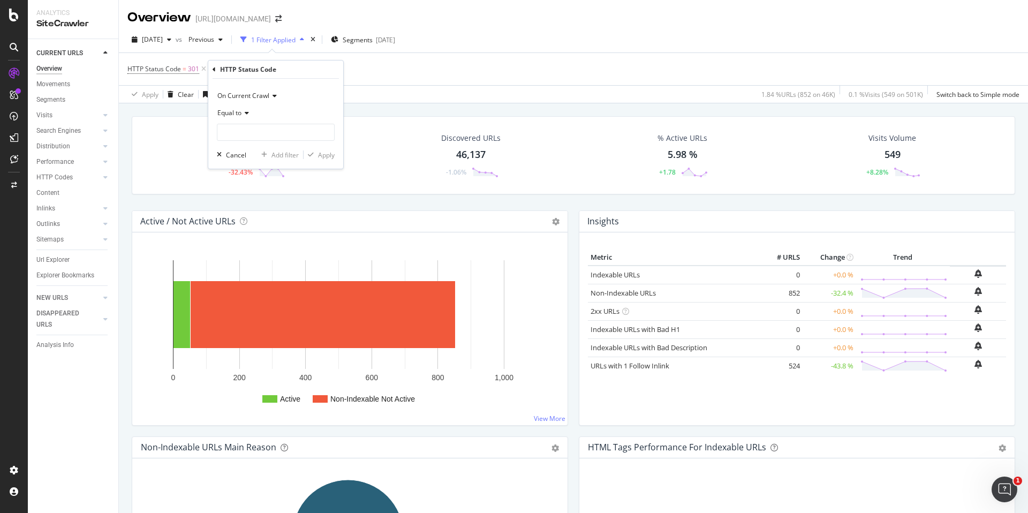
click at [256, 99] on span "On Current Crawl" at bounding box center [243, 95] width 52 height 9
click at [257, 143] on span "Diff Between Crawls" at bounding box center [252, 145] width 60 height 9
click at [246, 108] on div "Equal to" at bounding box center [276, 112] width 118 height 17
click at [254, 111] on div "Equal to" at bounding box center [276, 112] width 118 height 17
click at [257, 127] on input "text" at bounding box center [275, 132] width 117 height 17
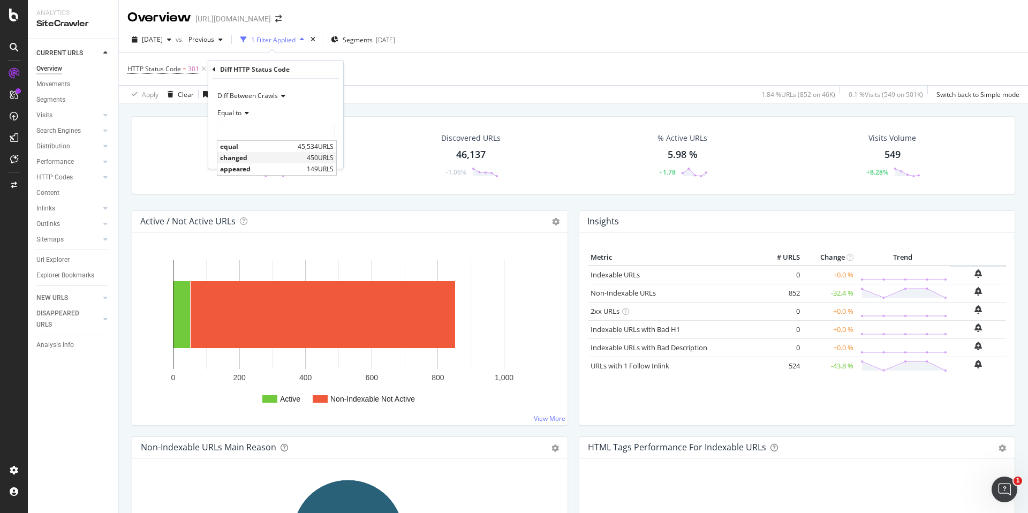
click at [263, 155] on span "changed" at bounding box center [262, 157] width 84 height 9
type input "changed"
click at [320, 157] on div "Apply" at bounding box center [326, 154] width 17 height 9
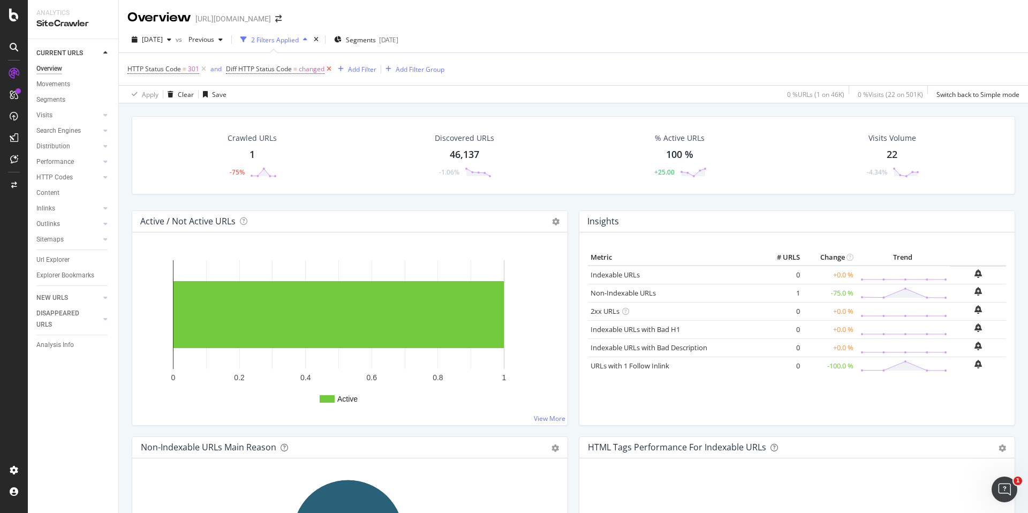
click at [327, 69] on icon at bounding box center [328, 69] width 9 height 11
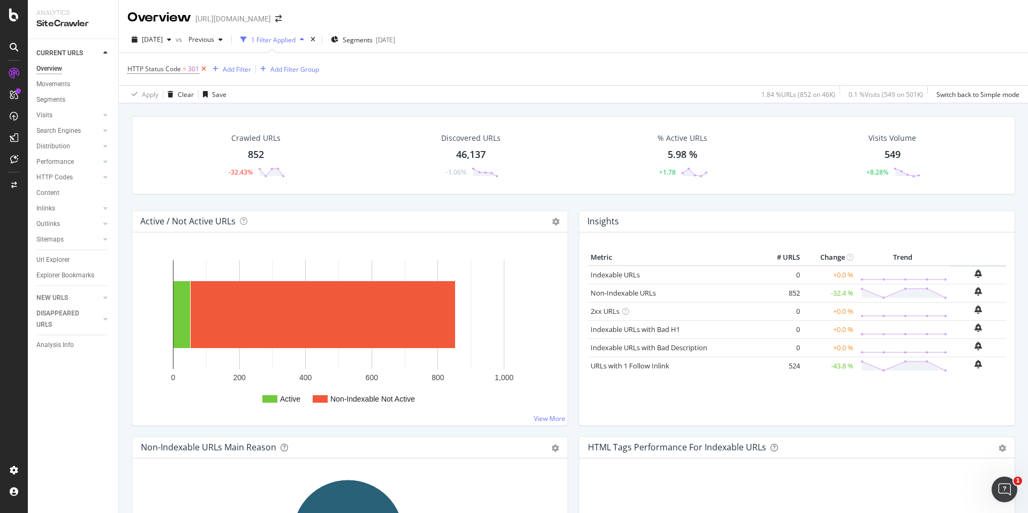
click at [203, 69] on icon at bounding box center [203, 69] width 9 height 11
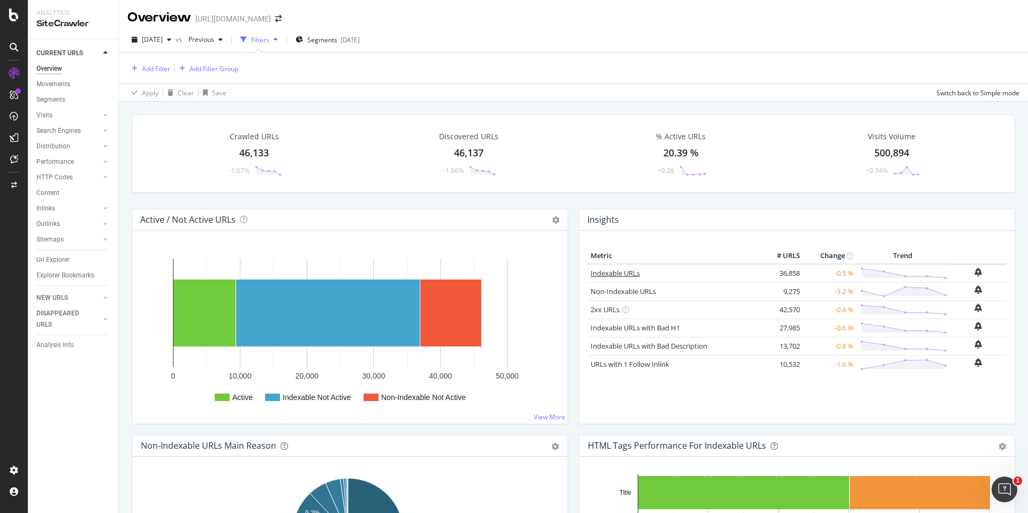
click at [623, 276] on link "Indexable URLs" at bounding box center [614, 273] width 49 height 10
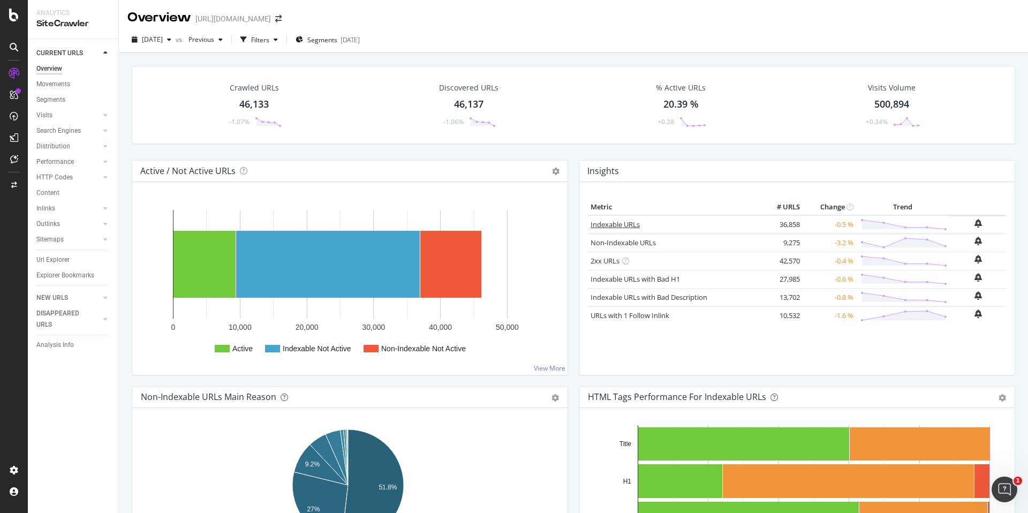
click at [624, 226] on link "Indexable URLs" at bounding box center [614, 224] width 49 height 10
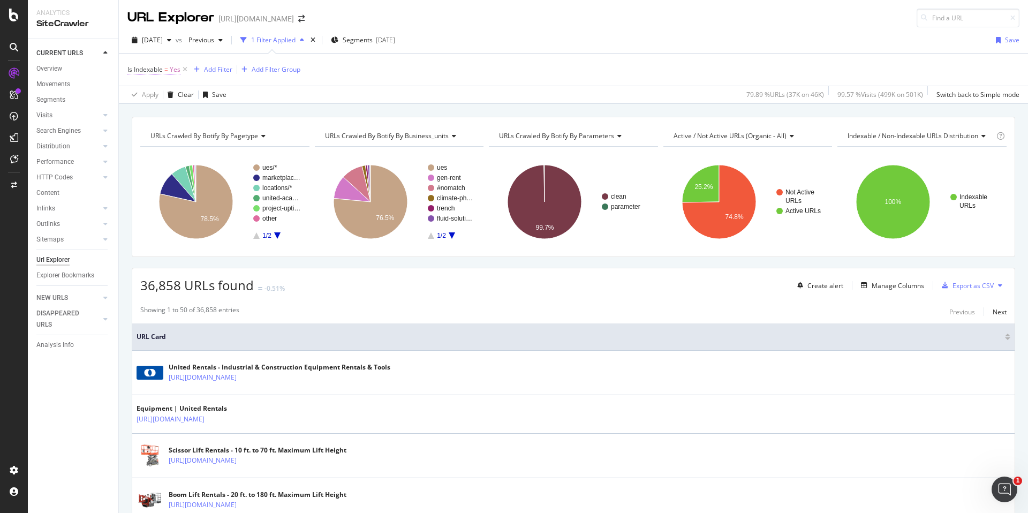
click at [165, 69] on span "=" at bounding box center [166, 69] width 4 height 9
click at [333, 96] on div "Apply Clear Save 79.89 % URLs ( 37K on 46K ) 99.57 % Visits ( 499K on 501K ) Sw…" at bounding box center [573, 95] width 909 height 18
click at [163, 68] on span "Is Indexable = Yes" at bounding box center [153, 70] width 53 height 10
click at [151, 109] on icon at bounding box center [151, 112] width 7 height 6
click at [154, 146] on div "No" at bounding box center [196, 148] width 115 height 14
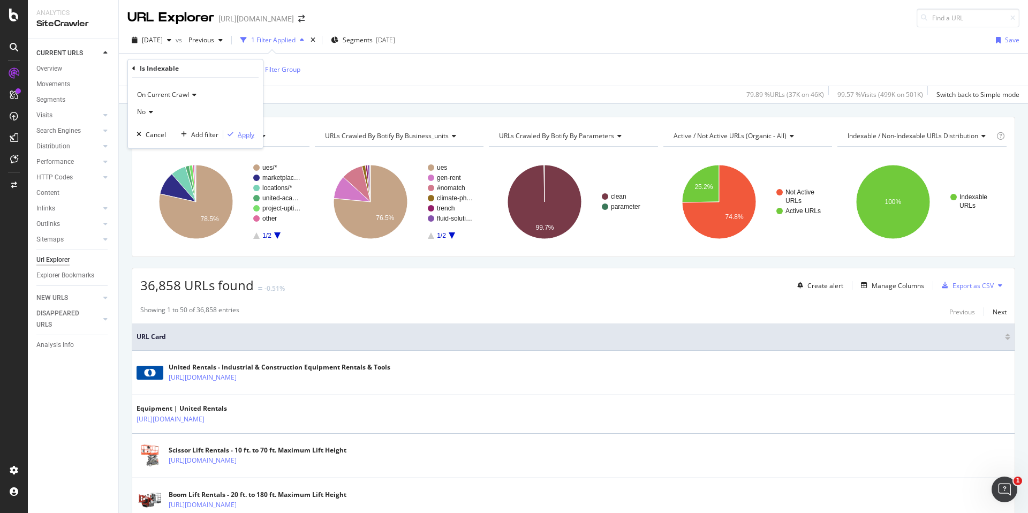
click at [247, 134] on div "Apply" at bounding box center [246, 134] width 17 height 9
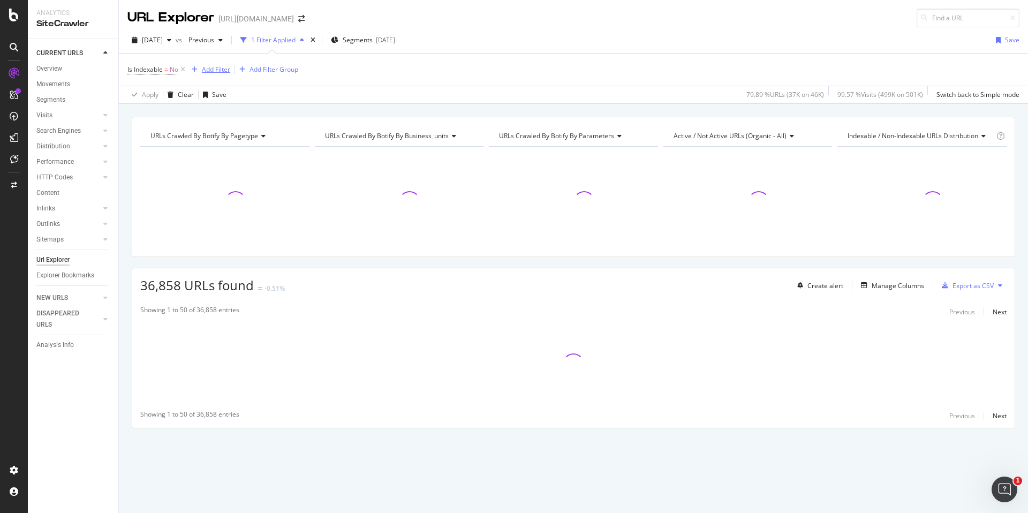
click at [208, 69] on div "Add Filter" at bounding box center [216, 69] width 28 height 9
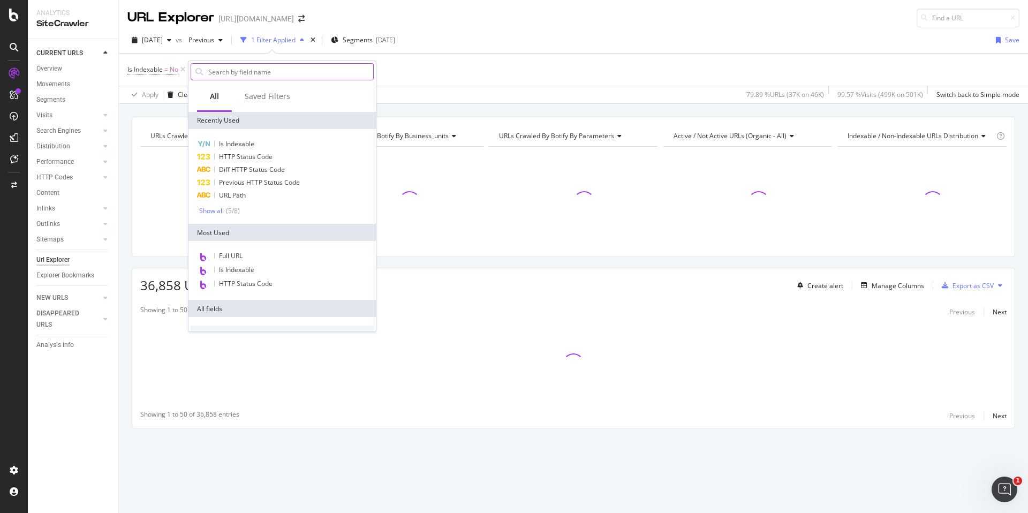
click at [214, 71] on input "text" at bounding box center [290, 72] width 166 height 16
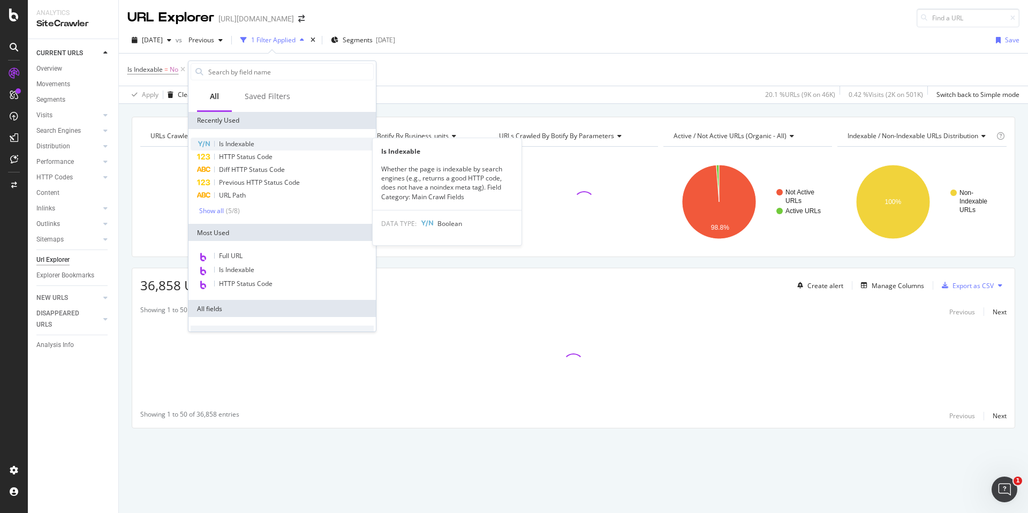
click at [236, 139] on span "Is Indexable" at bounding box center [236, 143] width 35 height 9
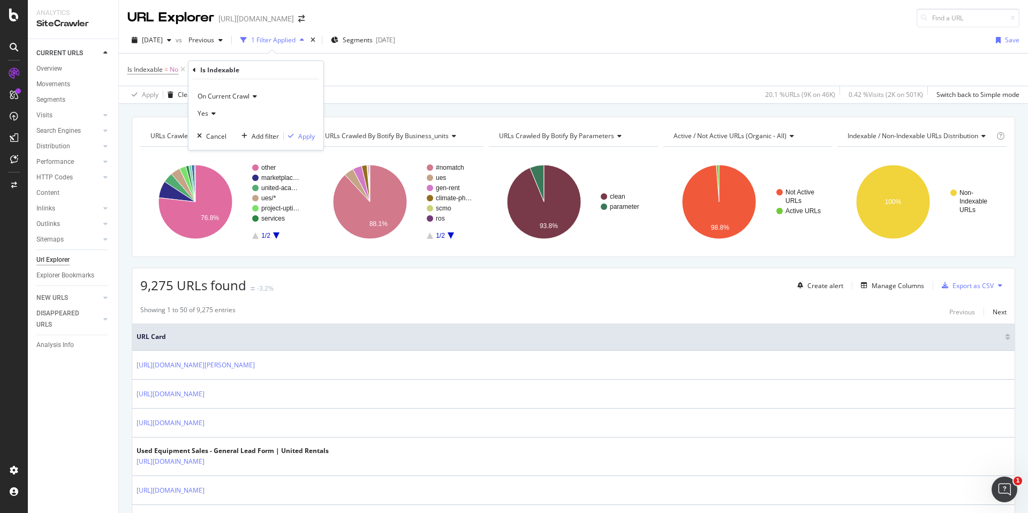
click at [240, 96] on span "On Current Crawl" at bounding box center [224, 96] width 52 height 9
click at [238, 130] on span "On Compared Crawl" at bounding box center [232, 132] width 60 height 9
click at [211, 114] on icon at bounding box center [211, 113] width 7 height 6
click at [214, 149] on div "No" at bounding box center [257, 149] width 115 height 14
click at [309, 140] on div "Apply" at bounding box center [306, 136] width 17 height 9
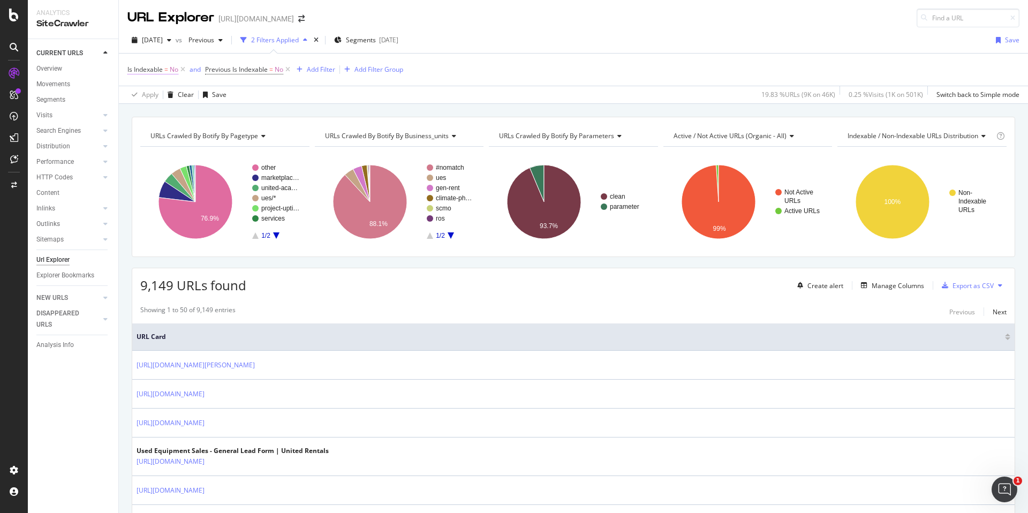
click at [166, 71] on span "=" at bounding box center [166, 69] width 4 height 9
click at [154, 116] on div "No" at bounding box center [195, 111] width 118 height 17
click at [153, 137] on div "Yes" at bounding box center [196, 134] width 115 height 14
click at [240, 134] on div "Apply" at bounding box center [246, 134] width 17 height 9
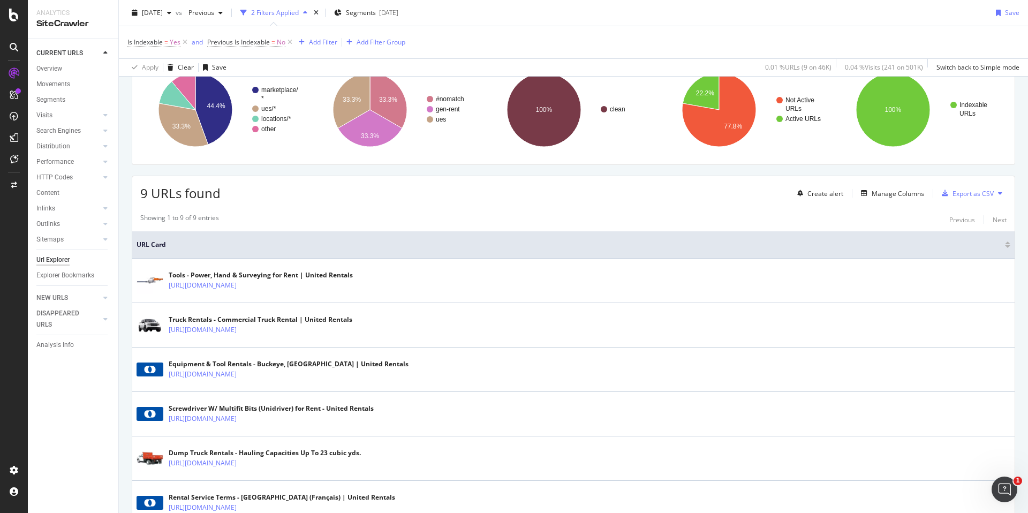
scroll to position [94, 0]
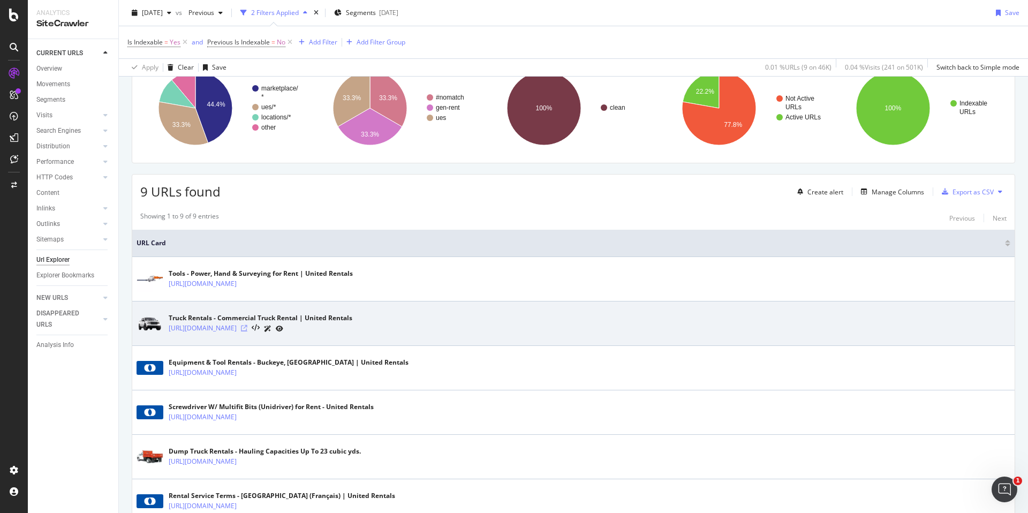
click at [247, 326] on icon at bounding box center [244, 328] width 6 height 6
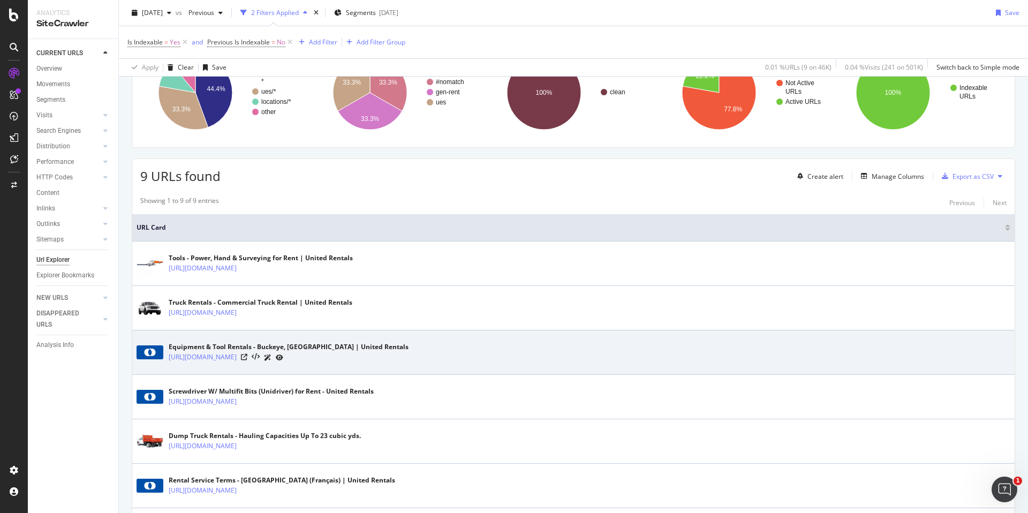
scroll to position [113, 0]
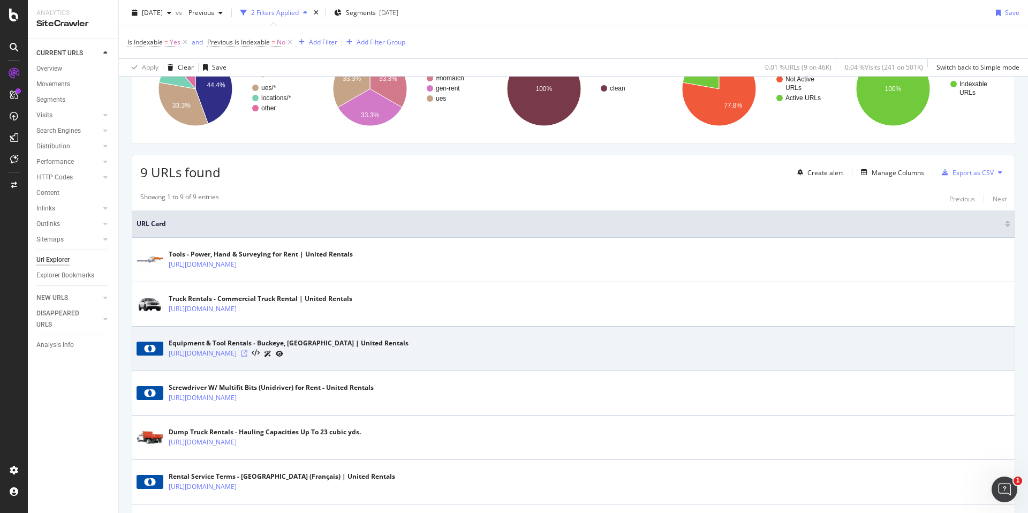
click at [247, 352] on icon at bounding box center [244, 353] width 6 height 6
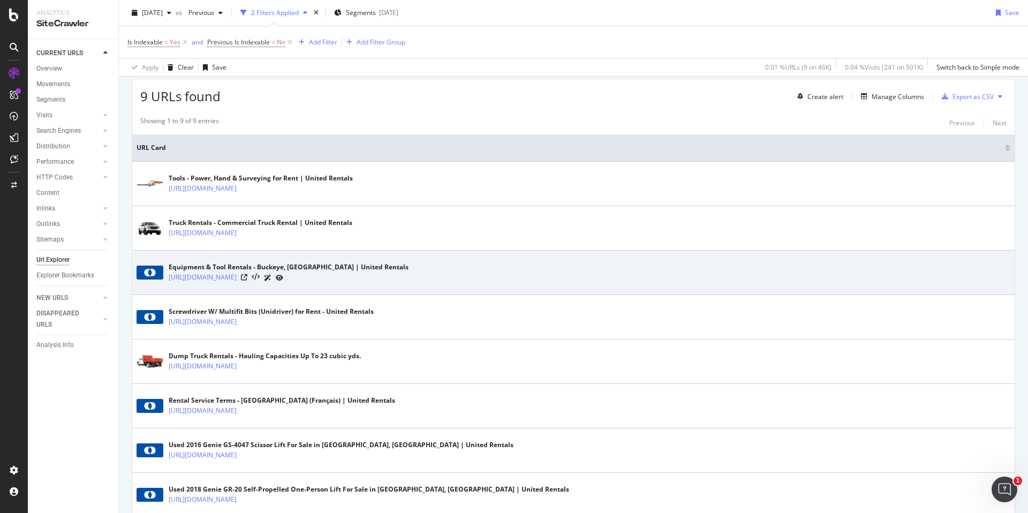
scroll to position [191, 0]
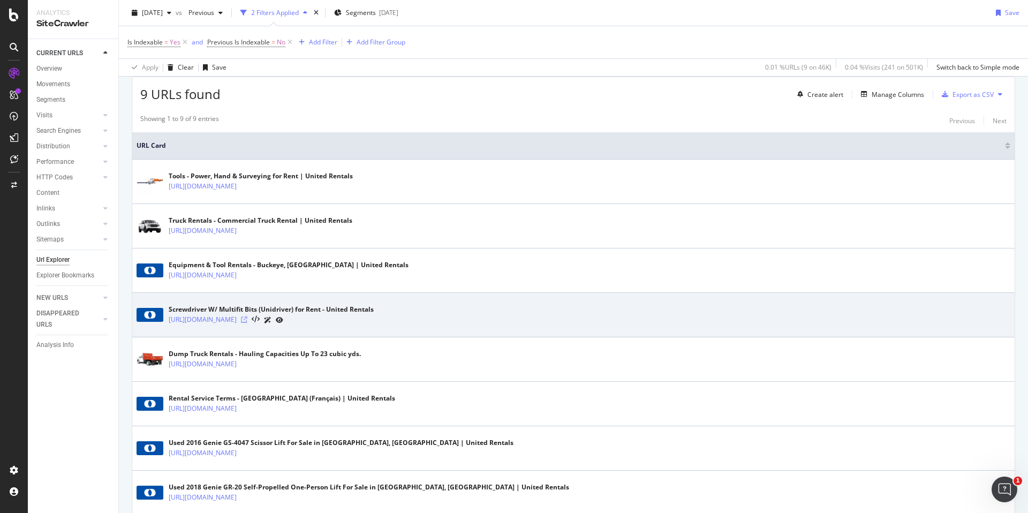
click at [247, 320] on icon at bounding box center [244, 319] width 6 height 6
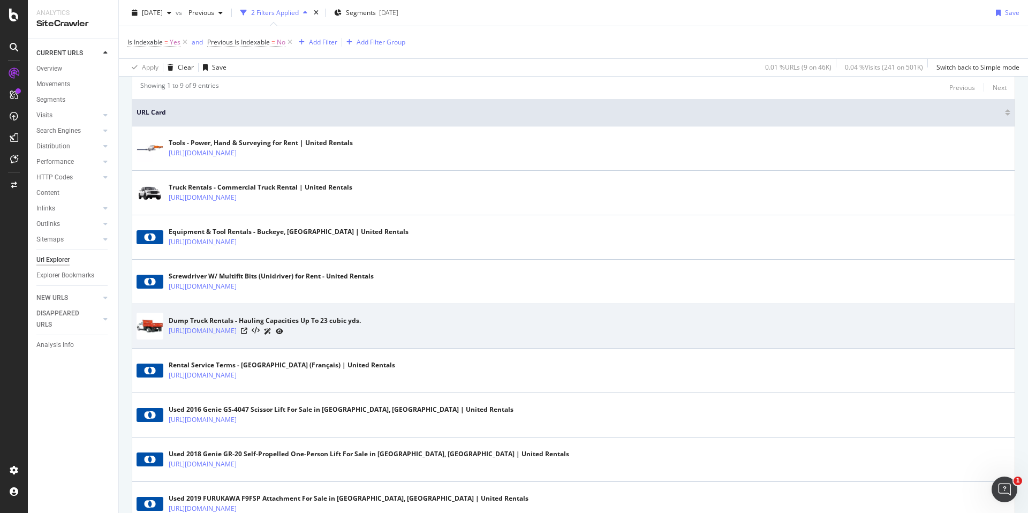
scroll to position [227, 0]
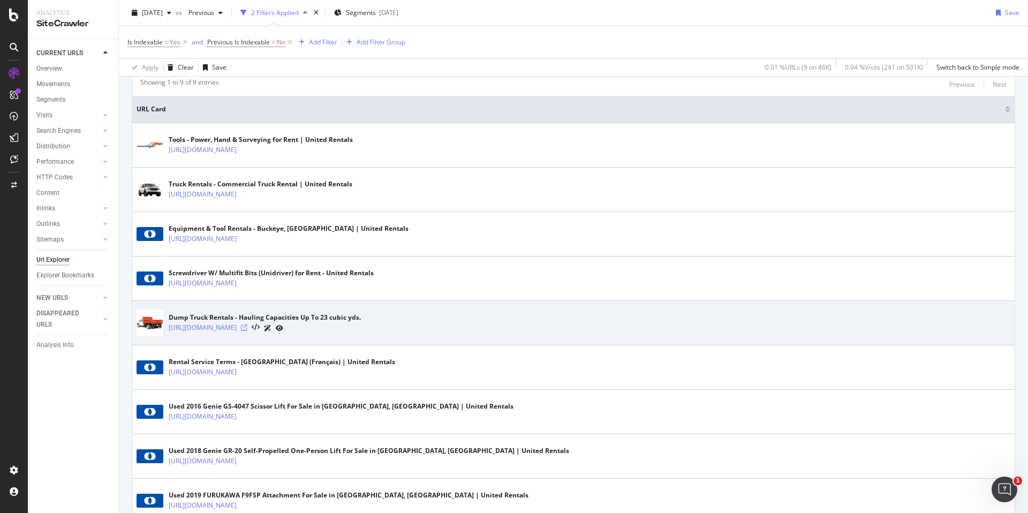
click at [247, 326] on icon at bounding box center [244, 327] width 6 height 6
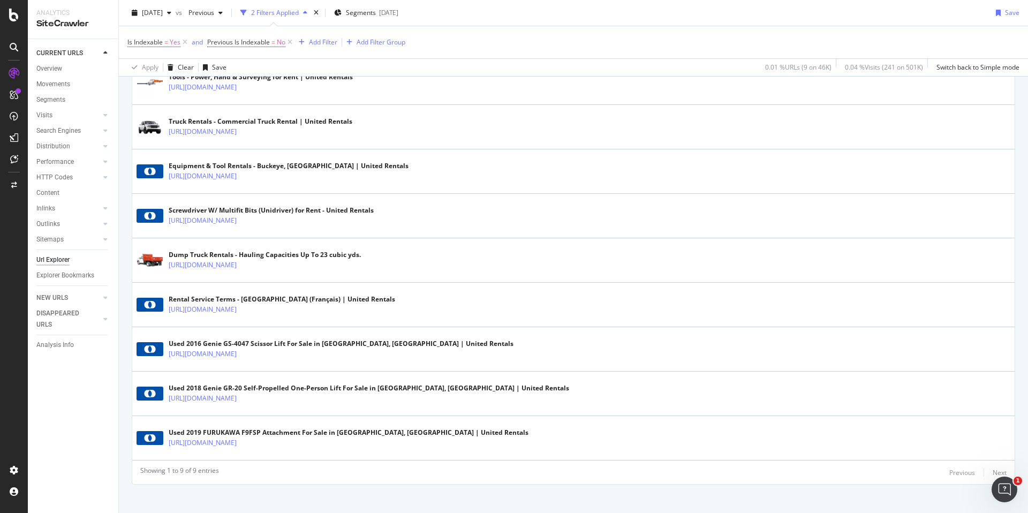
scroll to position [0, 0]
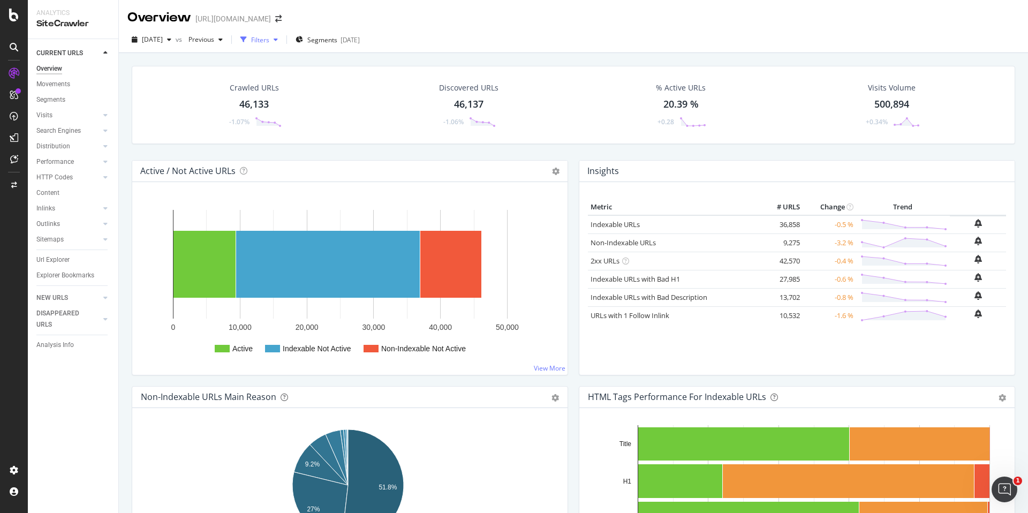
click at [269, 39] on div "Filters" at bounding box center [260, 39] width 18 height 9
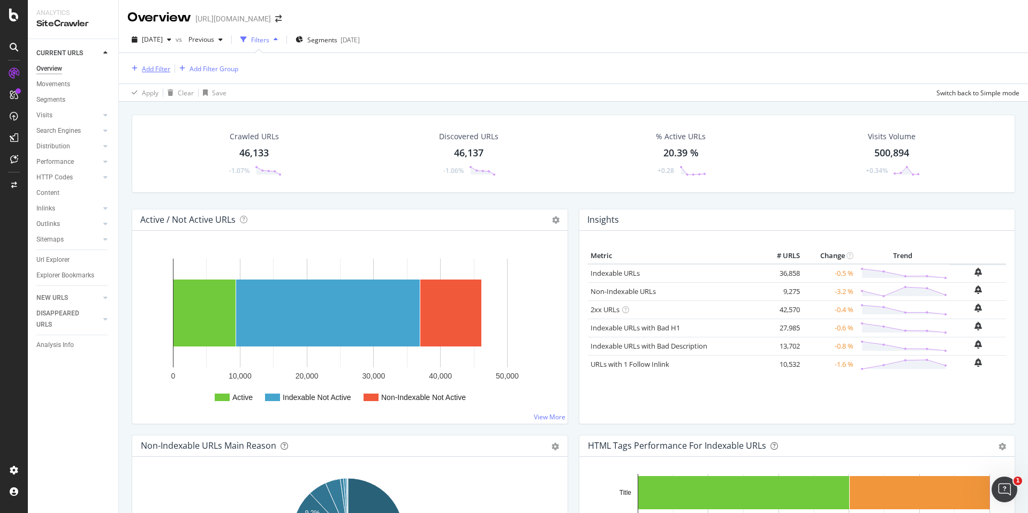
click at [145, 70] on div "Add Filter" at bounding box center [156, 68] width 28 height 9
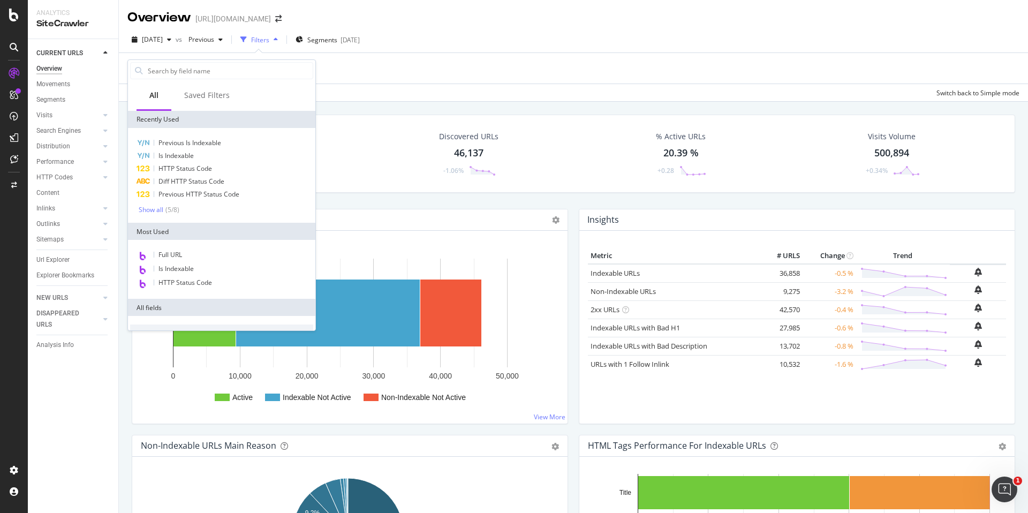
click at [469, 98] on div "Apply Clear Save Switch back to Simple mode" at bounding box center [573, 93] width 909 height 18
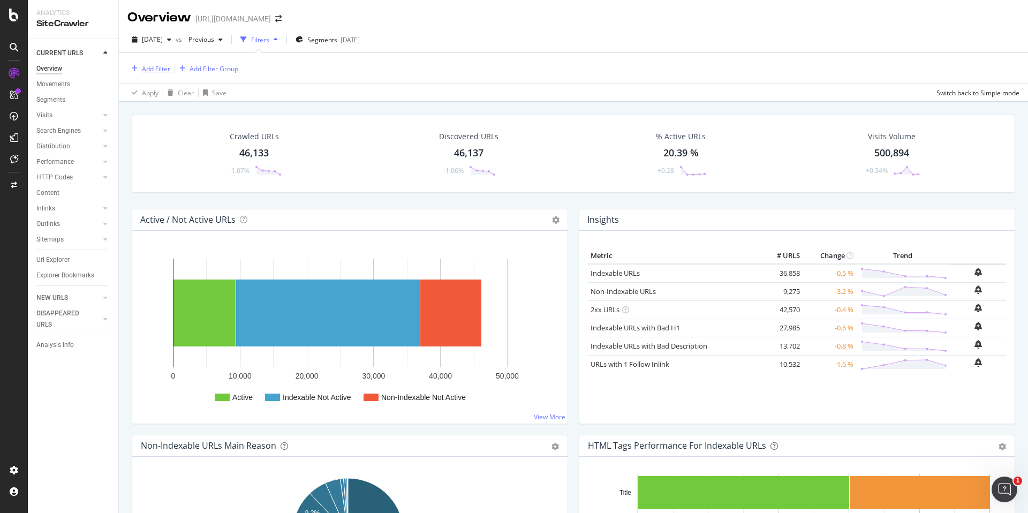
click at [154, 68] on div "Add Filter" at bounding box center [156, 68] width 28 height 9
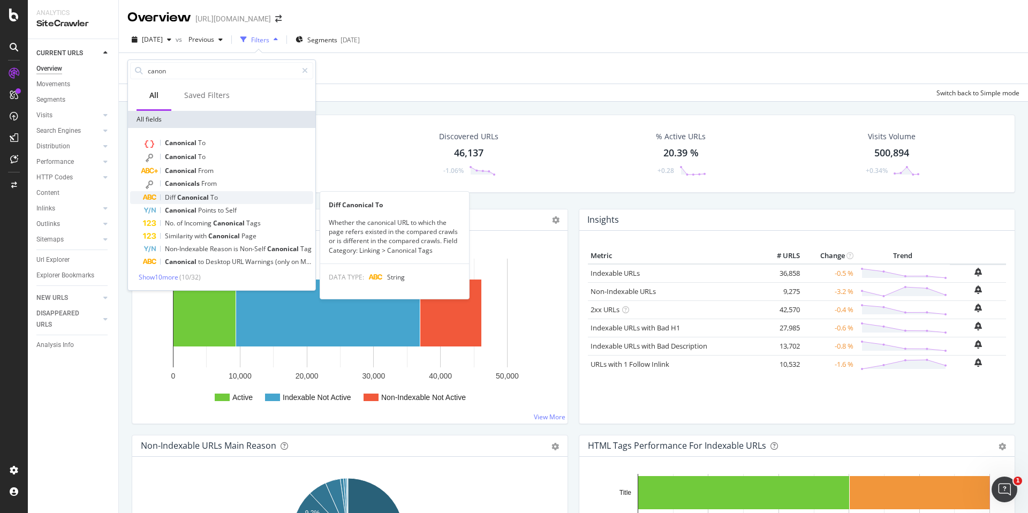
type input "canon"
click at [206, 196] on span "Canonical" at bounding box center [193, 197] width 33 height 9
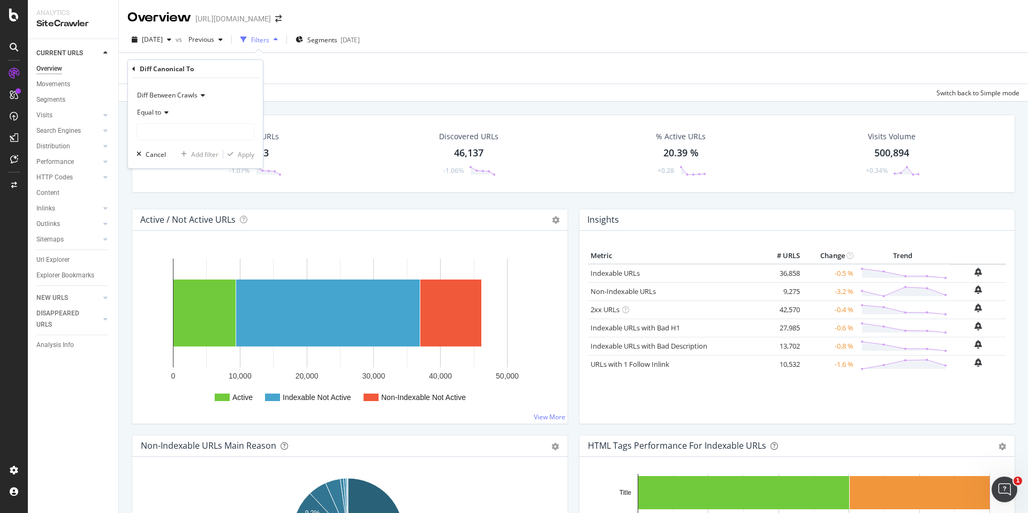
click at [165, 114] on icon at bounding box center [164, 112] width 7 height 6
click at [199, 116] on div "Equal to" at bounding box center [195, 112] width 118 height 17
click at [135, 70] on div "Diff Canonical To" at bounding box center [195, 69] width 126 height 18
click at [134, 70] on icon at bounding box center [133, 69] width 3 height 6
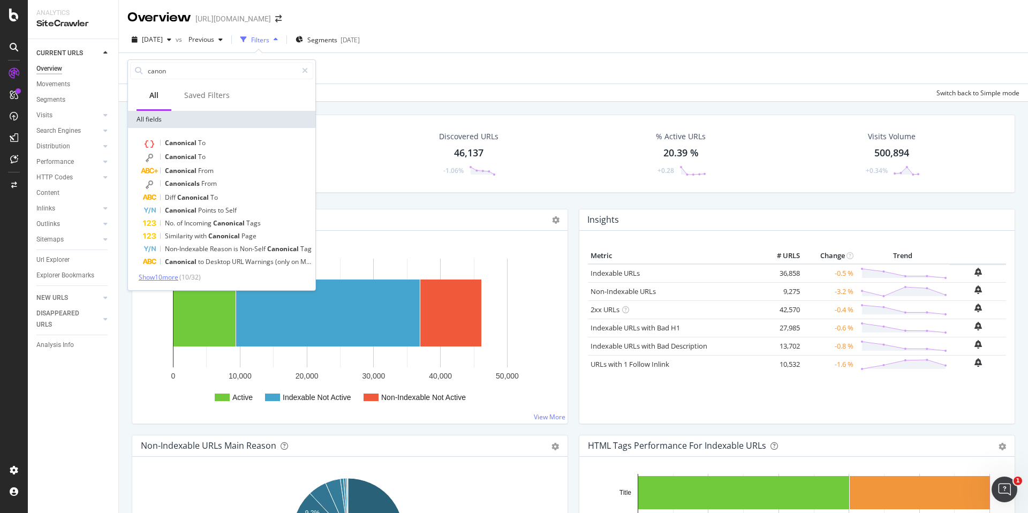
click at [166, 278] on span "Show 10 more" at bounding box center [159, 276] width 40 height 9
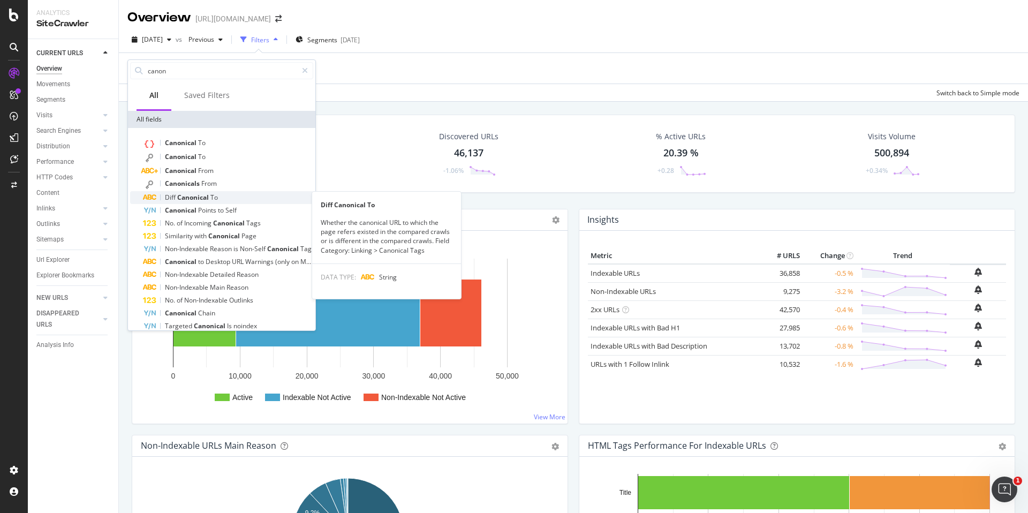
click at [186, 195] on span "Canonical" at bounding box center [193, 197] width 33 height 9
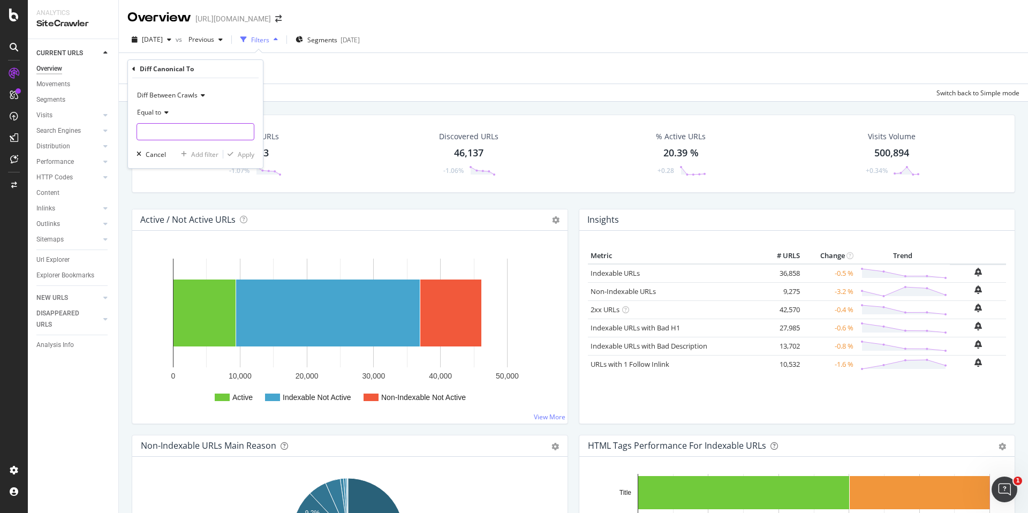
click at [162, 136] on input "text" at bounding box center [195, 131] width 117 height 17
click at [196, 110] on div "Equal to" at bounding box center [195, 112] width 118 height 17
click at [187, 96] on span "Diff Between Crawls" at bounding box center [167, 94] width 60 height 9
click at [134, 71] on icon at bounding box center [133, 69] width 3 height 6
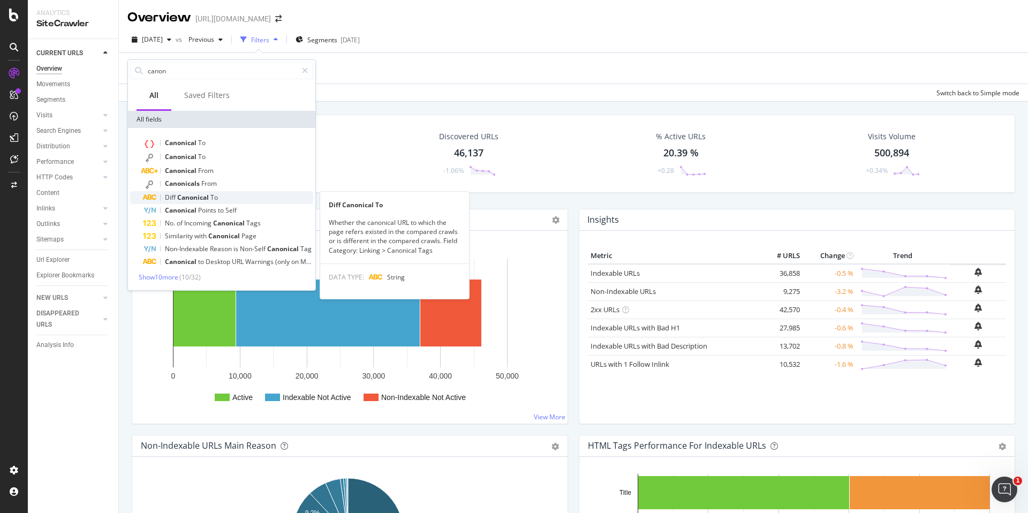
click at [211, 191] on div "Diff Canonical To" at bounding box center [228, 197] width 170 height 13
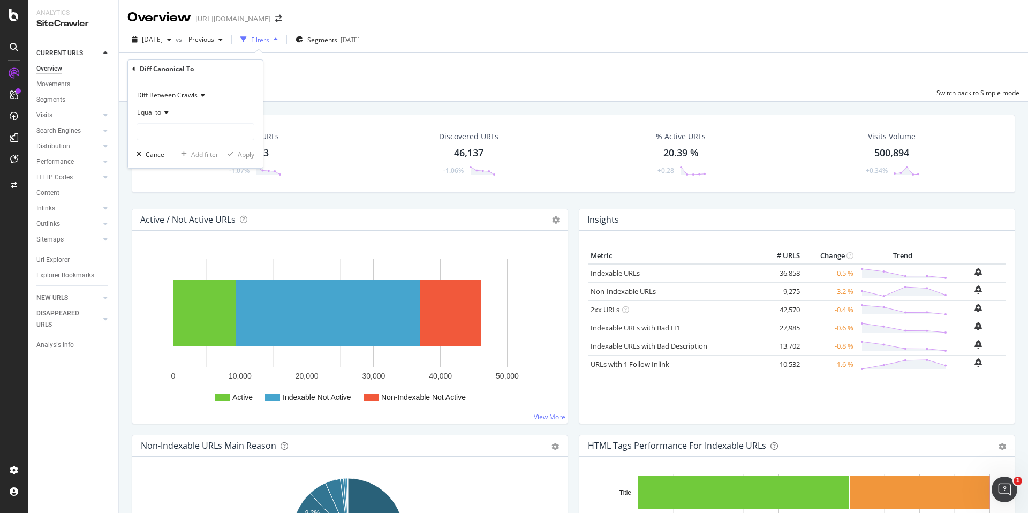
click at [165, 113] on icon at bounding box center [164, 112] width 7 height 6
click at [210, 123] on div "Equal to Not equal to Starts with Doesn't start with Ends with Doesn't end with…" at bounding box center [196, 196] width 120 height 153
click at [222, 111] on div "Equal to" at bounding box center [195, 112] width 118 height 17
click at [209, 133] on input "text" at bounding box center [195, 131] width 117 height 17
click at [187, 156] on span "appeared" at bounding box center [182, 157] width 84 height 9
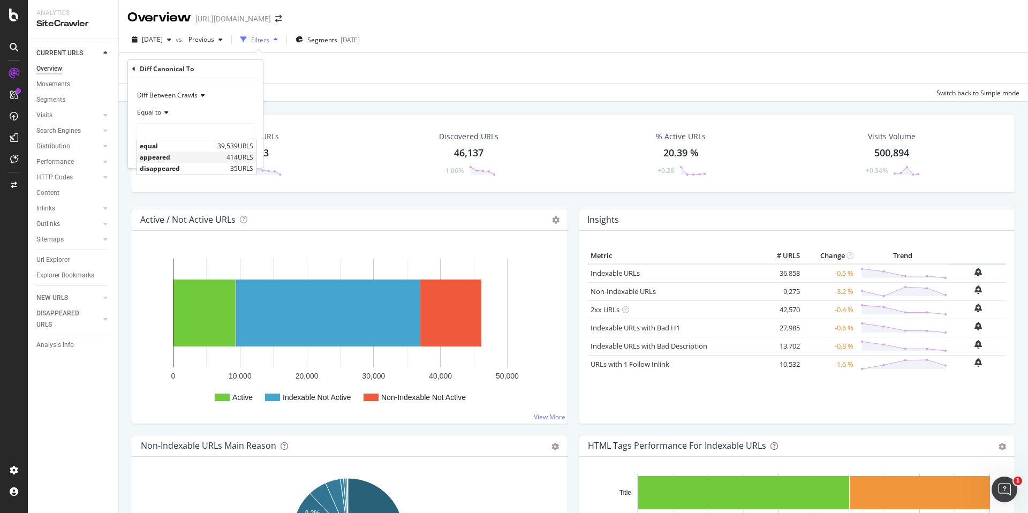
type input "appeared"
click at [243, 155] on div "Apply" at bounding box center [246, 154] width 17 height 9
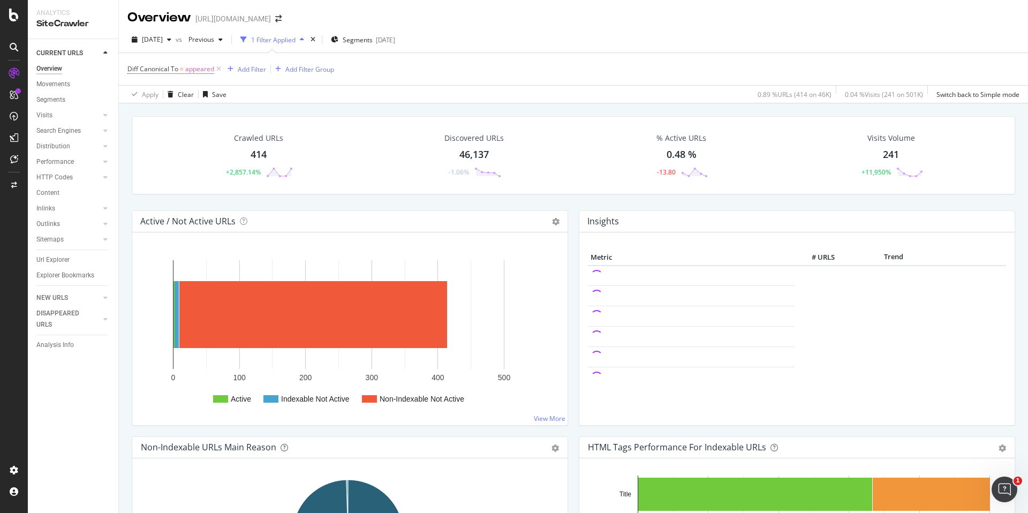
click at [260, 151] on div "414" at bounding box center [259, 155] width 16 height 14
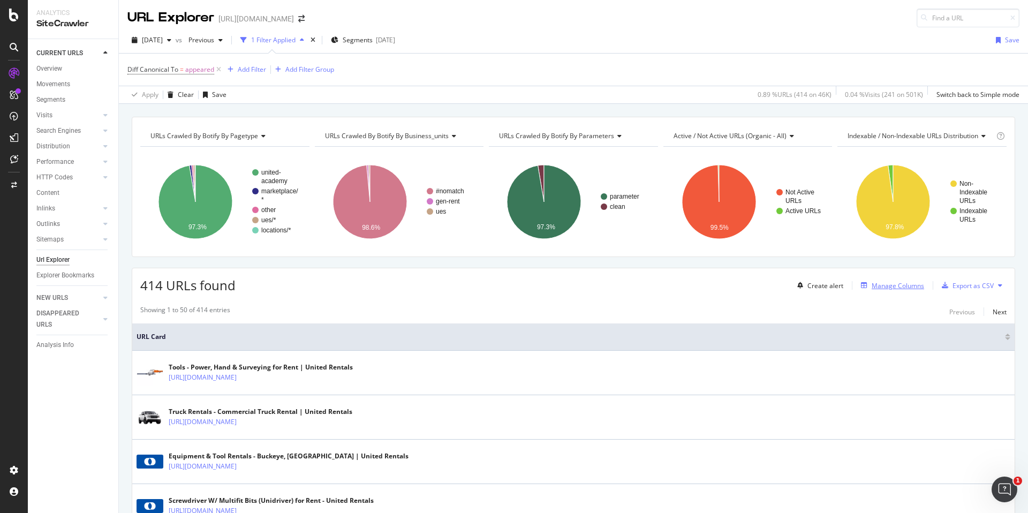
click at [809, 285] on div "Manage Columns" at bounding box center [897, 285] width 52 height 9
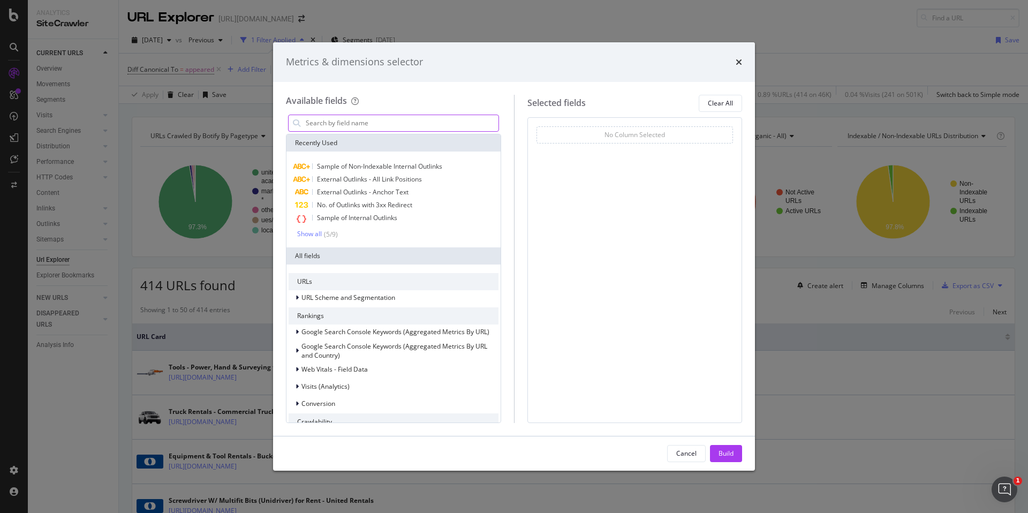
click at [443, 126] on input "modal" at bounding box center [402, 123] width 194 height 16
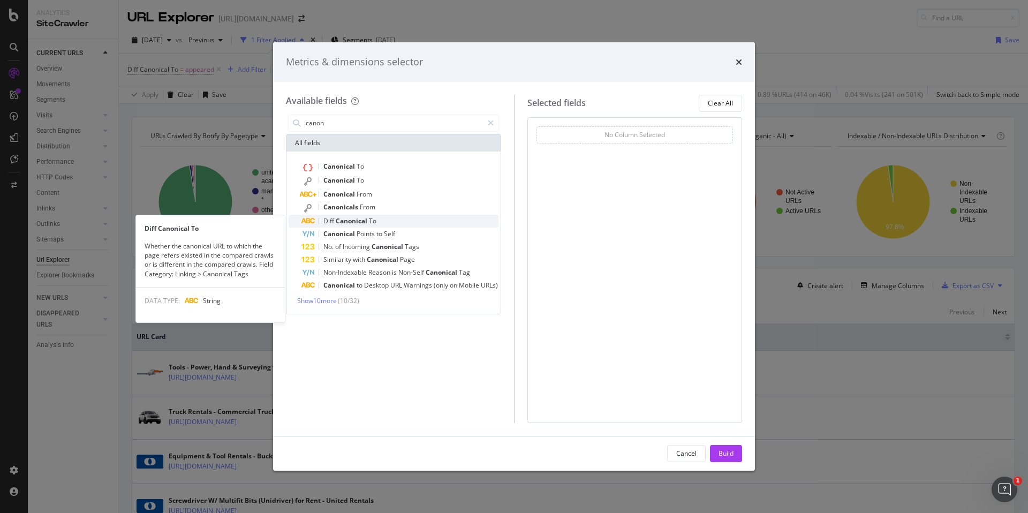
type input "canon"
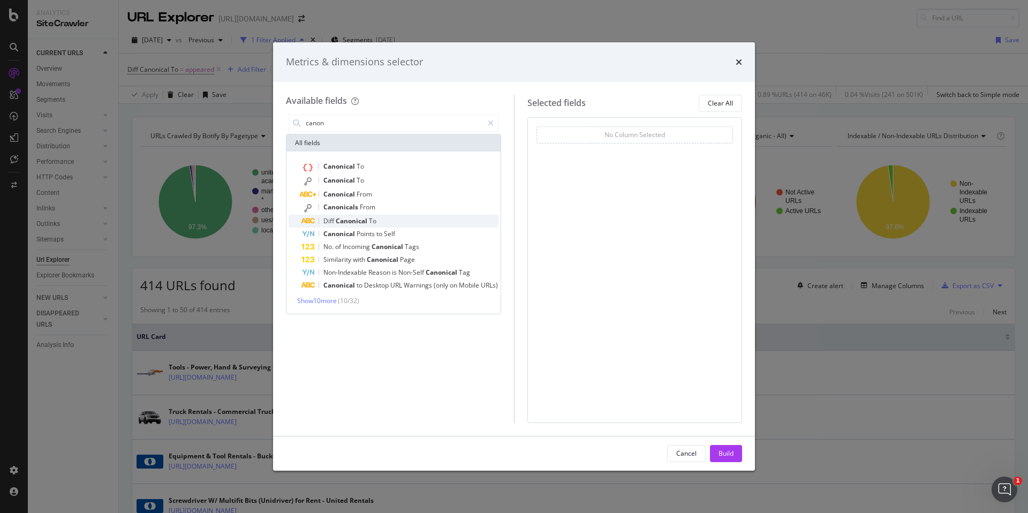
click at [405, 215] on div "Diff Canonical To" at bounding box center [399, 221] width 197 height 13
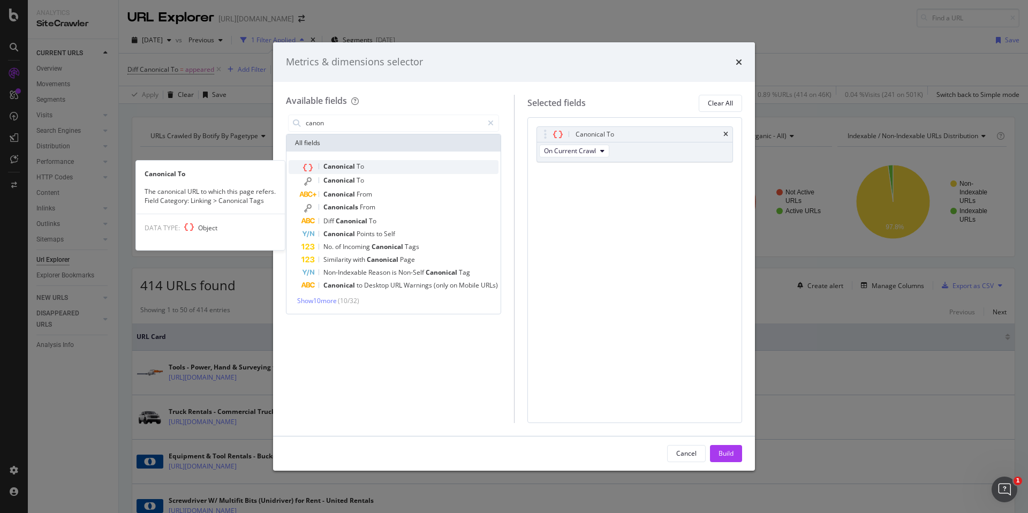
click at [397, 167] on div "Canonical To" at bounding box center [399, 167] width 197 height 14
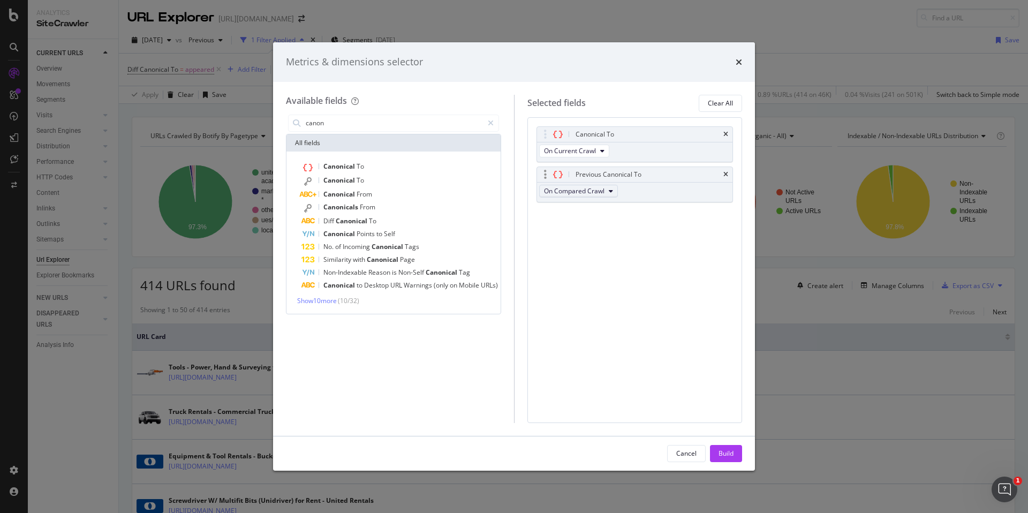
click at [582, 189] on span "On Compared Crawl" at bounding box center [574, 190] width 60 height 9
click at [593, 228] on span "On Compared Crawl" at bounding box center [580, 230] width 62 height 10
click at [601, 232] on span "On Compared Crawl" at bounding box center [580, 230] width 62 height 10
click at [602, 227] on span "On Compared Crawl" at bounding box center [580, 230] width 62 height 10
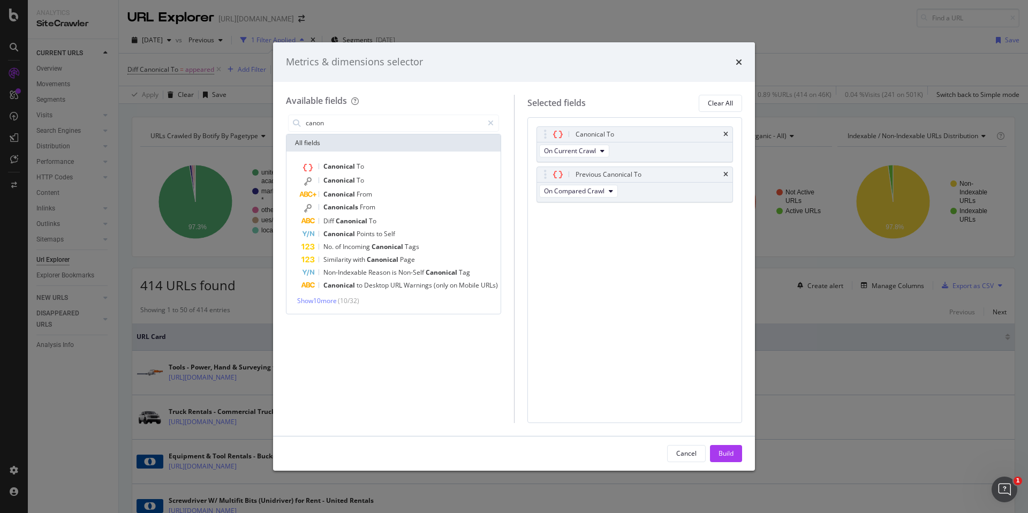
click at [647, 344] on div "Canonical To On Current Crawl Previous Canonical To On Compared Crawl You can u…" at bounding box center [634, 270] width 215 height 306
click at [582, 255] on div "Canonical To On Current Crawl Previous Canonical To On Compared Crawl You can u…" at bounding box center [634, 270] width 215 height 306
click at [727, 440] on div "Build" at bounding box center [725, 453] width 15 height 9
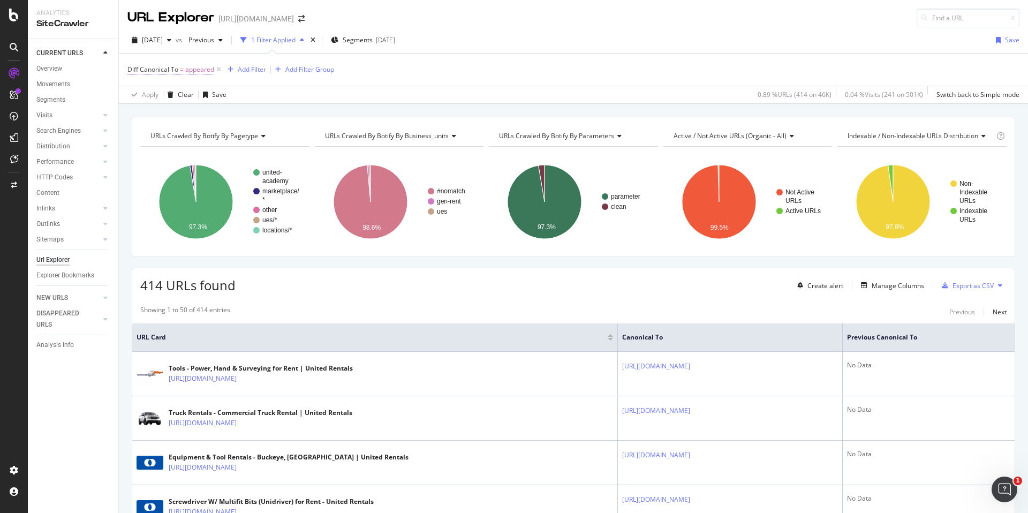
click at [196, 67] on span "appeared" at bounding box center [199, 69] width 29 height 15
click at [316, 93] on div "Apply Clear Save 0.89 % URLs ( 414 on 46K ) 0.04 % Visits ( 241 on 501K ) Switc…" at bounding box center [573, 95] width 909 height 18
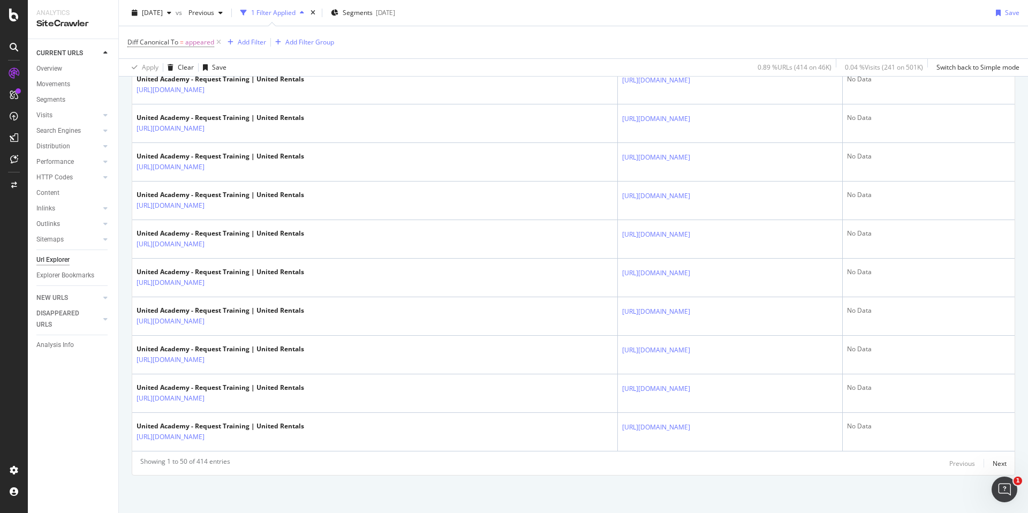
scroll to position [2319, 0]
click at [809, 440] on div "Next" at bounding box center [999, 463] width 14 height 9
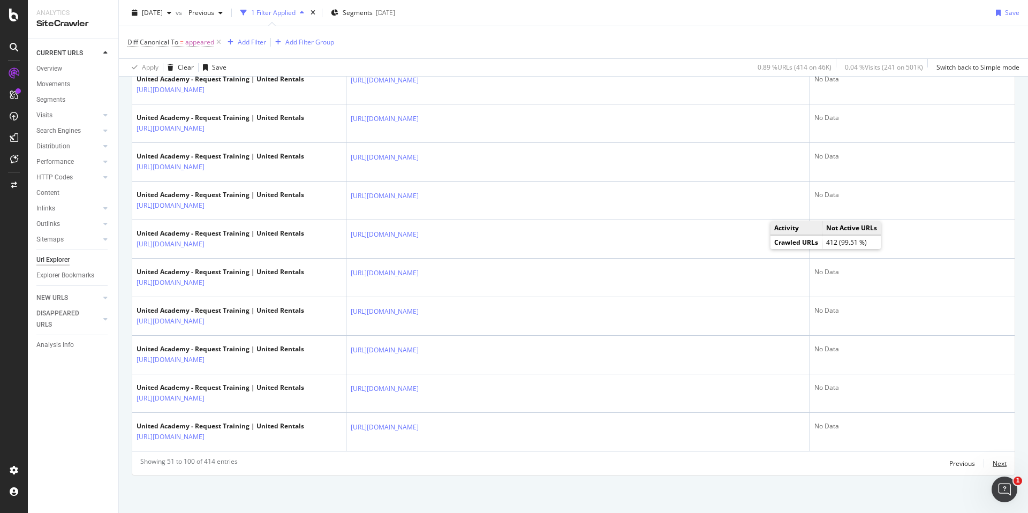
scroll to position [2871, 0]
click at [809, 440] on div "Next" at bounding box center [999, 463] width 14 height 9
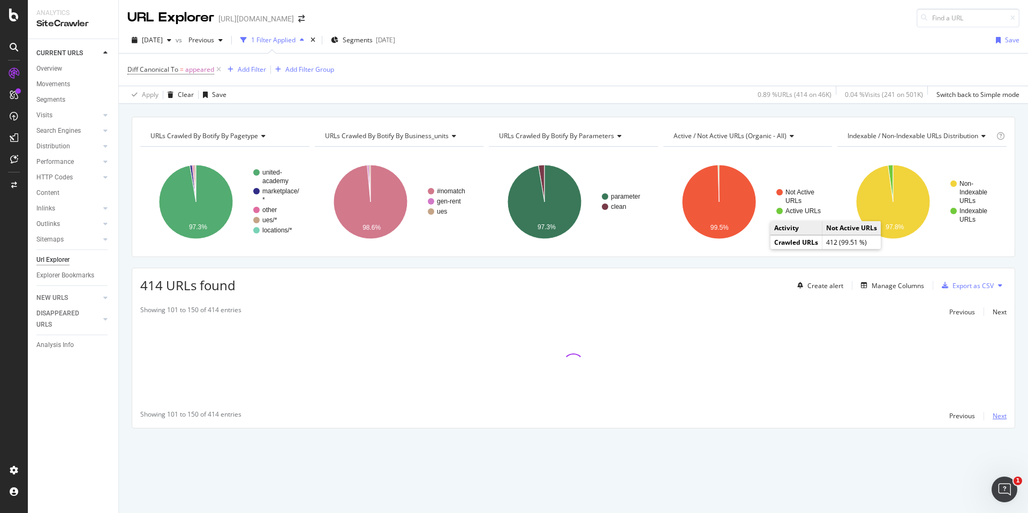
scroll to position [0, 0]
click at [170, 67] on span "Diff Canonical To" at bounding box center [152, 69] width 51 height 9
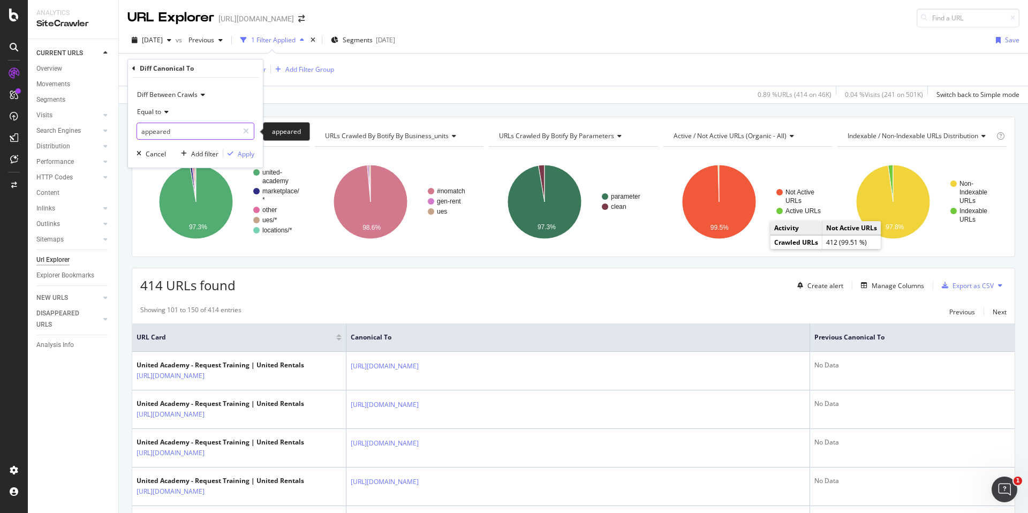
click at [171, 130] on input "appeared" at bounding box center [187, 131] width 101 height 17
click at [178, 164] on span "disappeared" at bounding box center [184, 167] width 88 height 9
type input "disappeared"
click at [244, 155] on div "Apply" at bounding box center [246, 153] width 17 height 9
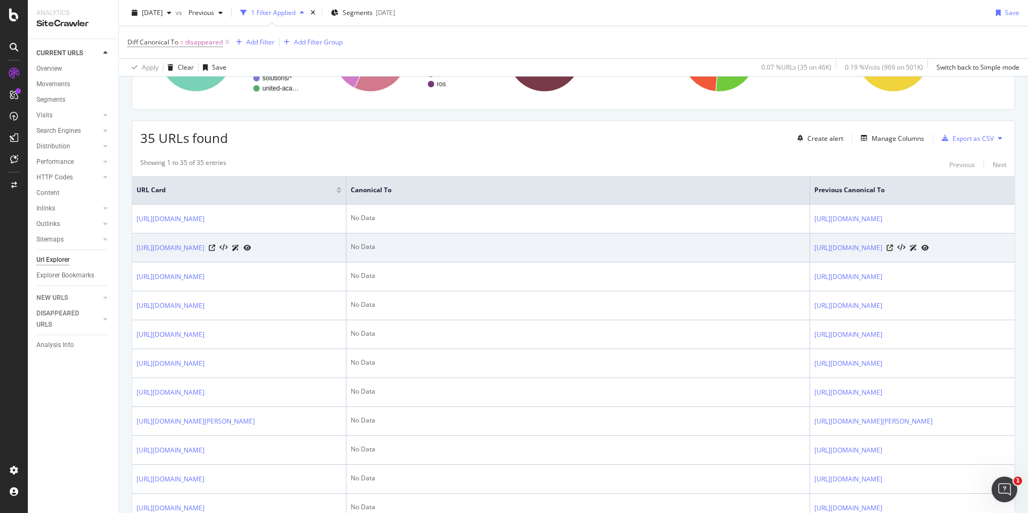
scroll to position [150, 0]
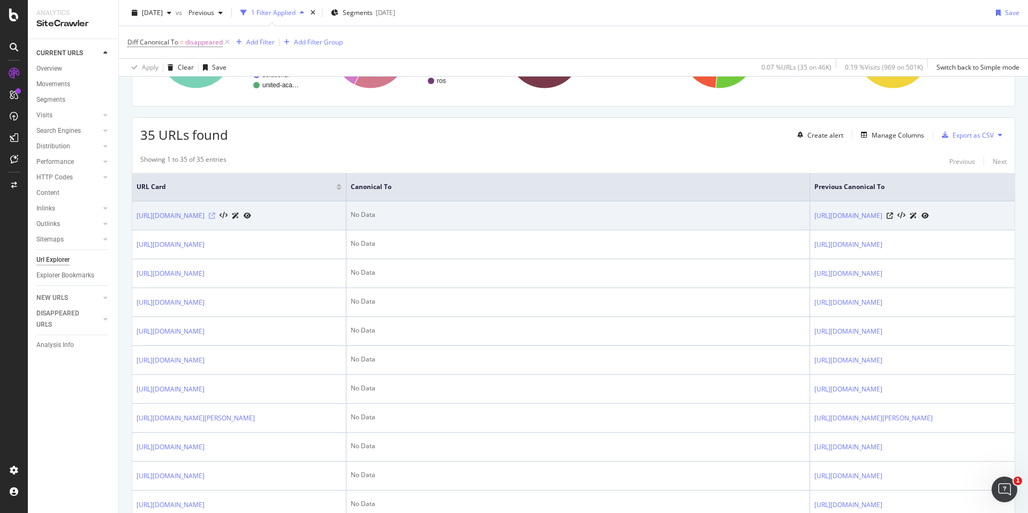
click at [215, 218] on icon at bounding box center [212, 216] width 6 height 6
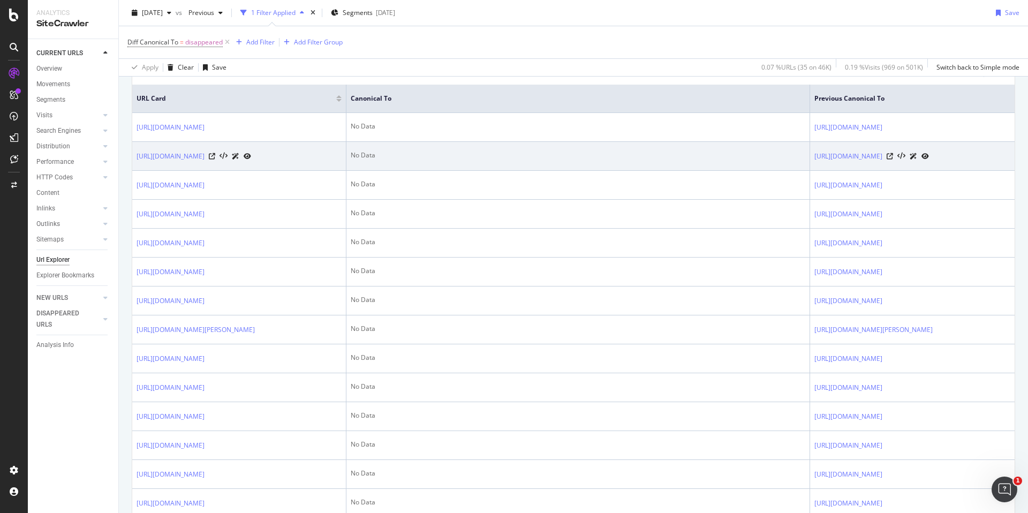
scroll to position [242, 0]
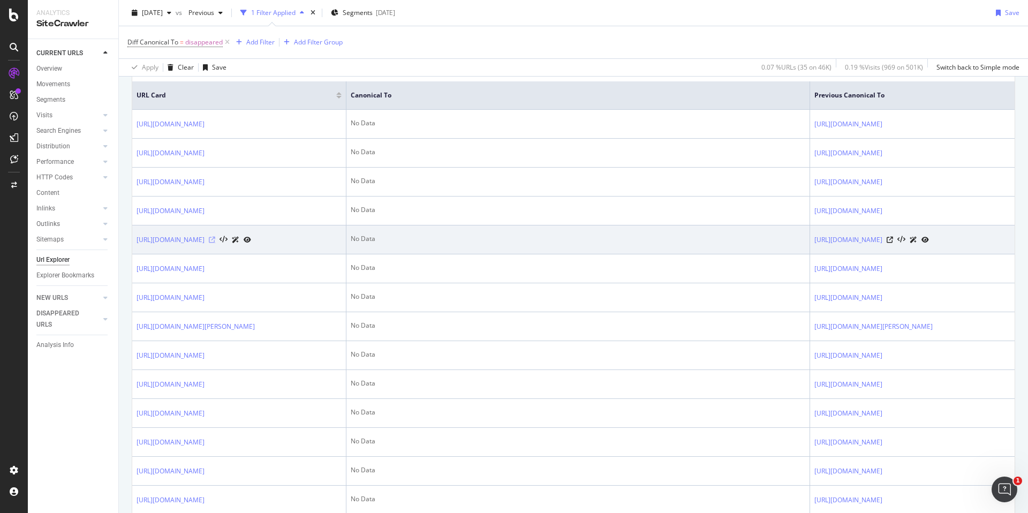
click at [215, 243] on icon at bounding box center [212, 240] width 6 height 6
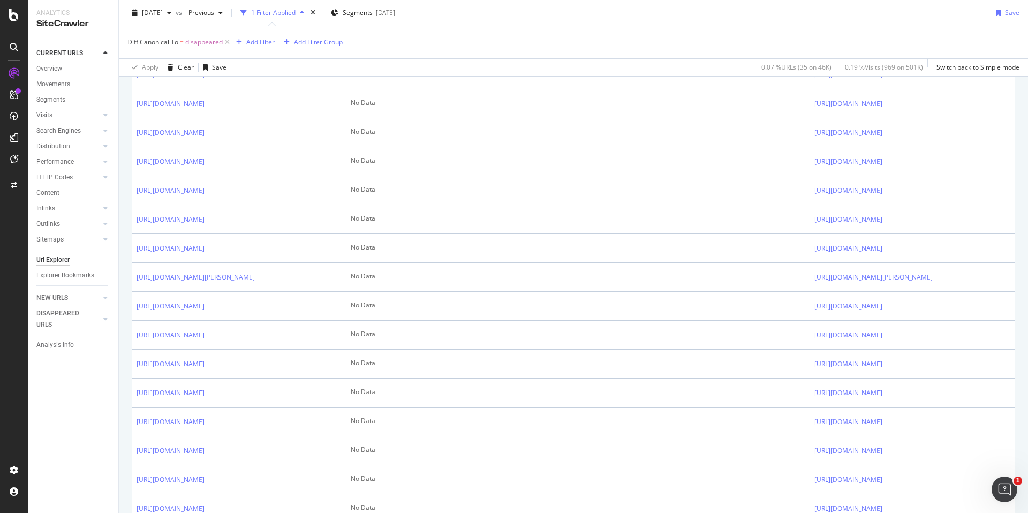
scroll to position [784, 0]
click at [215, 19] on icon at bounding box center [212, 16] width 6 height 6
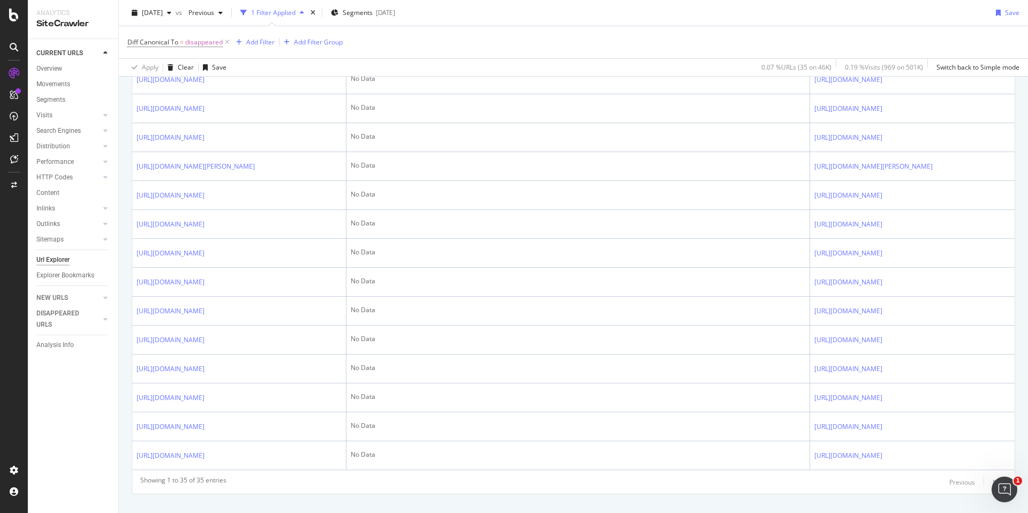
scroll to position [1011, 0]
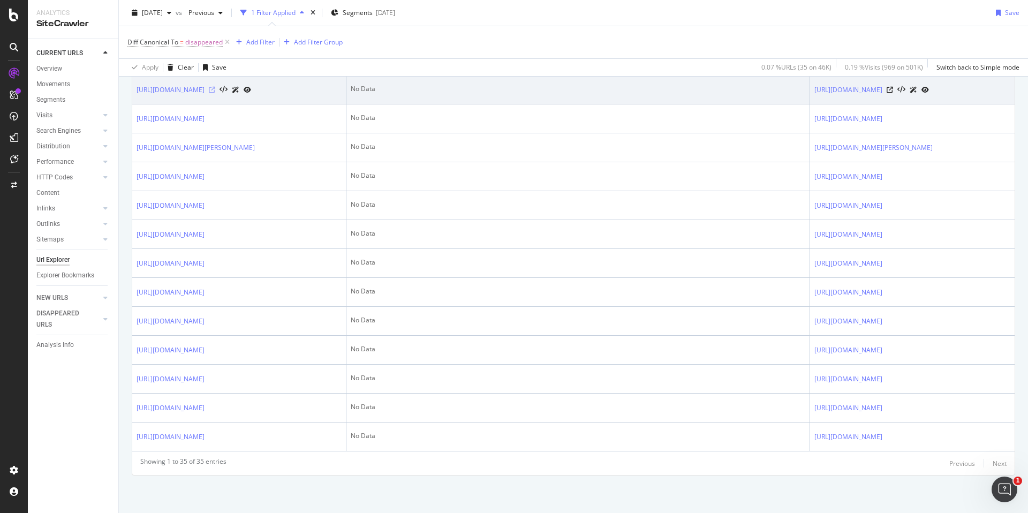
click at [215, 93] on icon at bounding box center [212, 90] width 6 height 6
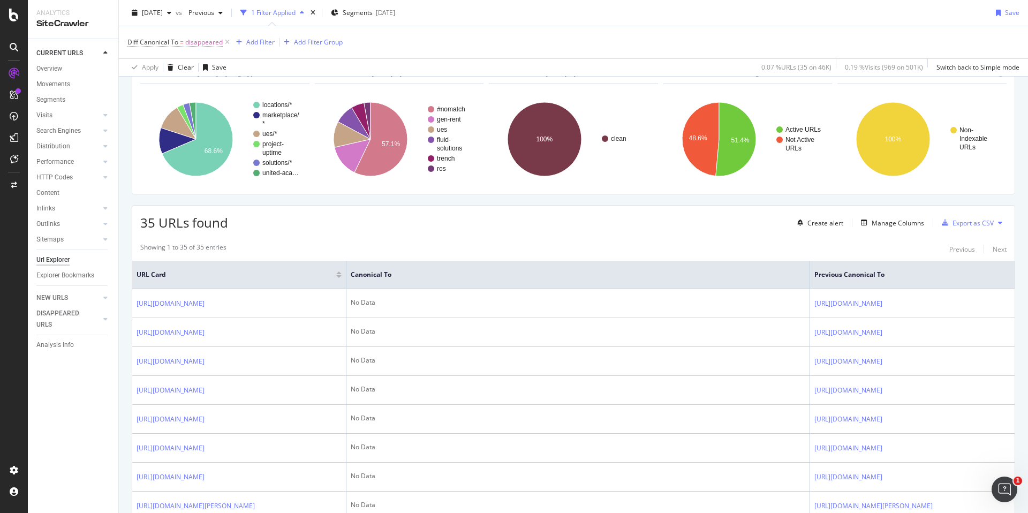
scroll to position [0, 0]
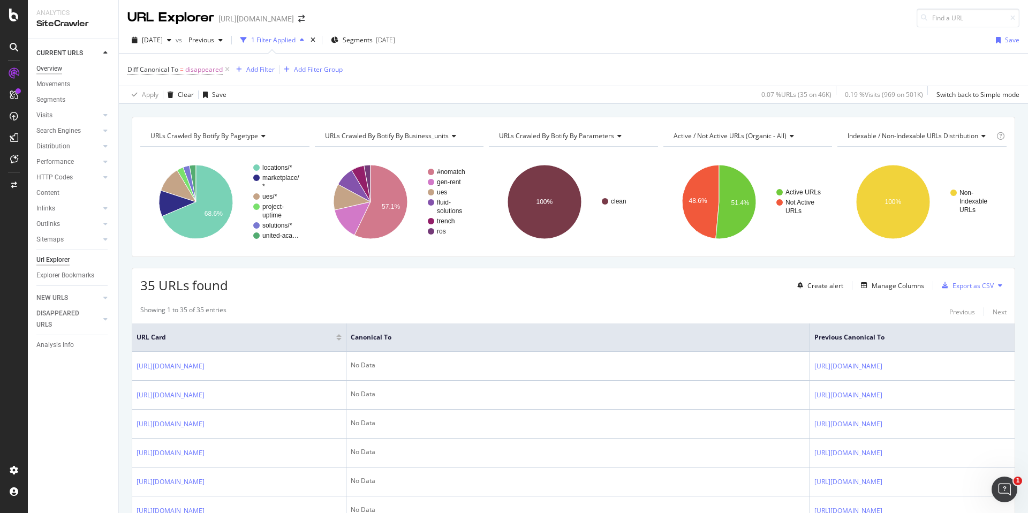
click at [46, 65] on div "Overview" at bounding box center [49, 68] width 26 height 11
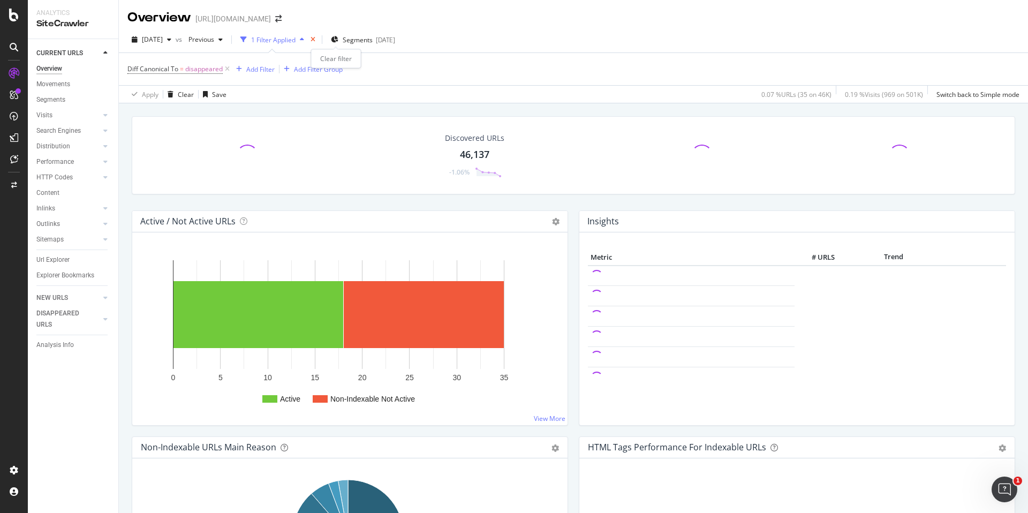
click at [315, 39] on icon "times" at bounding box center [312, 39] width 5 height 6
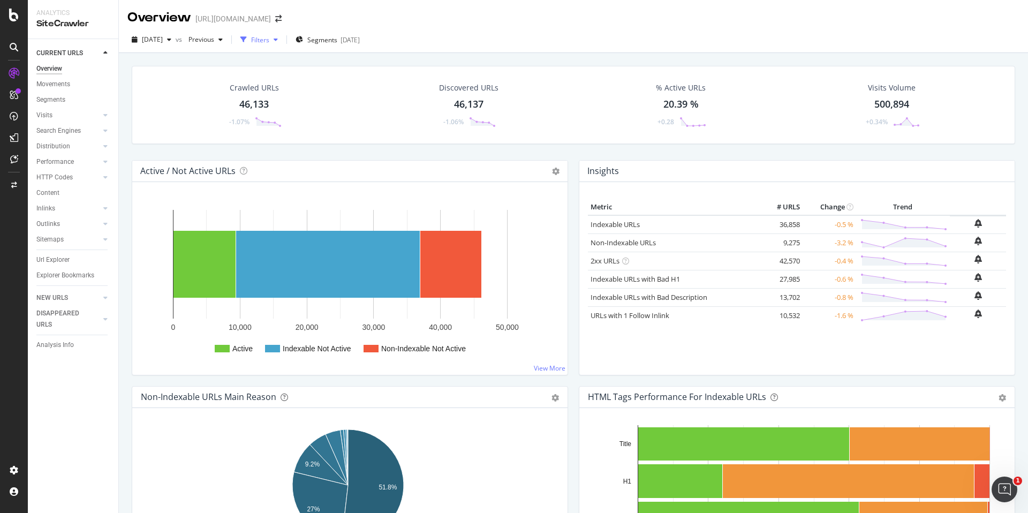
click at [251, 40] on div "button" at bounding box center [243, 39] width 15 height 15
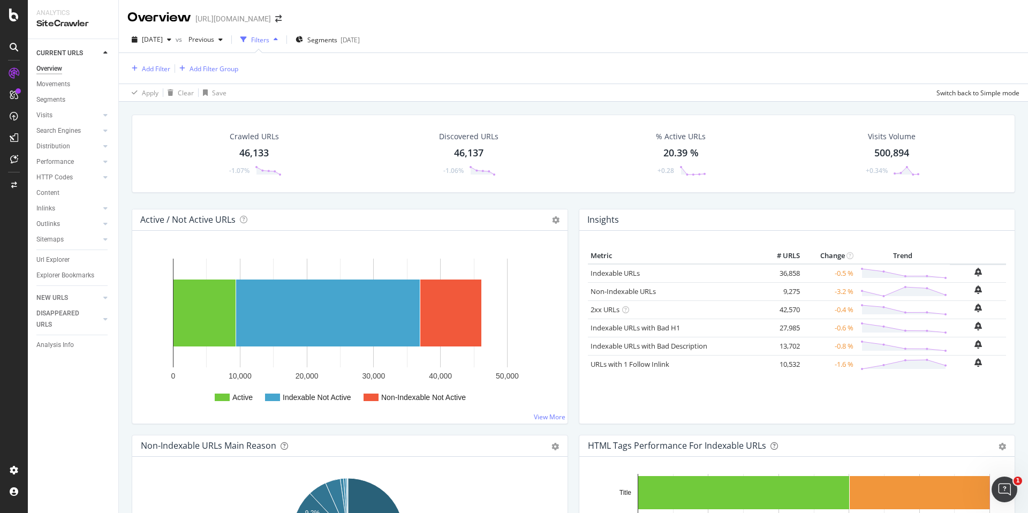
click at [121, 63] on div "Add Filter Add Filter Group Apply Clear Save Switch back to Simple mode" at bounding box center [573, 76] width 909 height 49
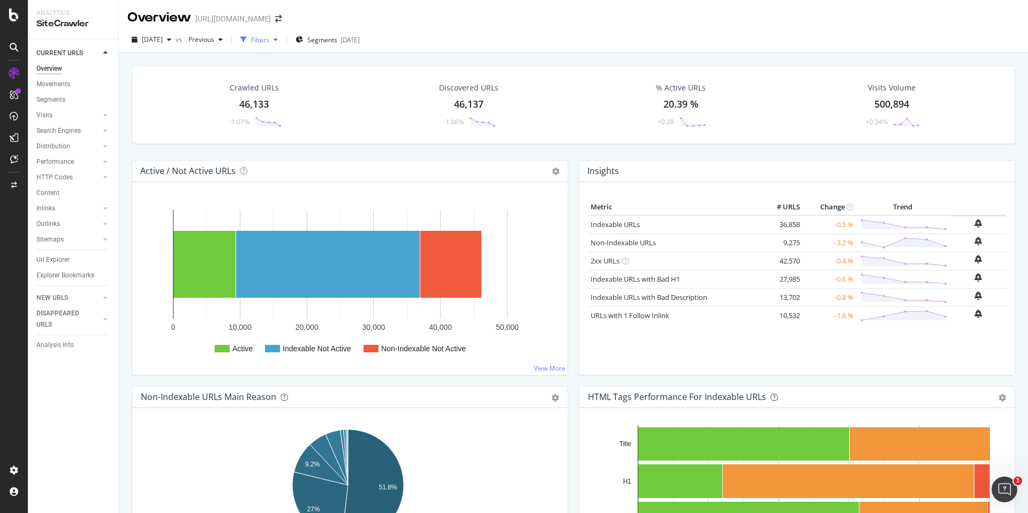
click at [251, 37] on div "button" at bounding box center [243, 39] width 15 height 15
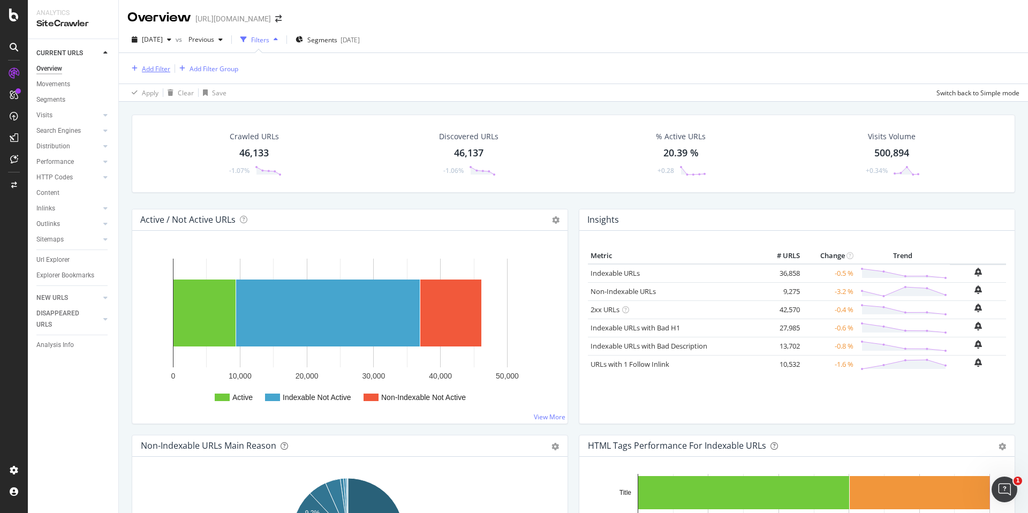
click at [158, 71] on div "Add Filter" at bounding box center [156, 68] width 28 height 9
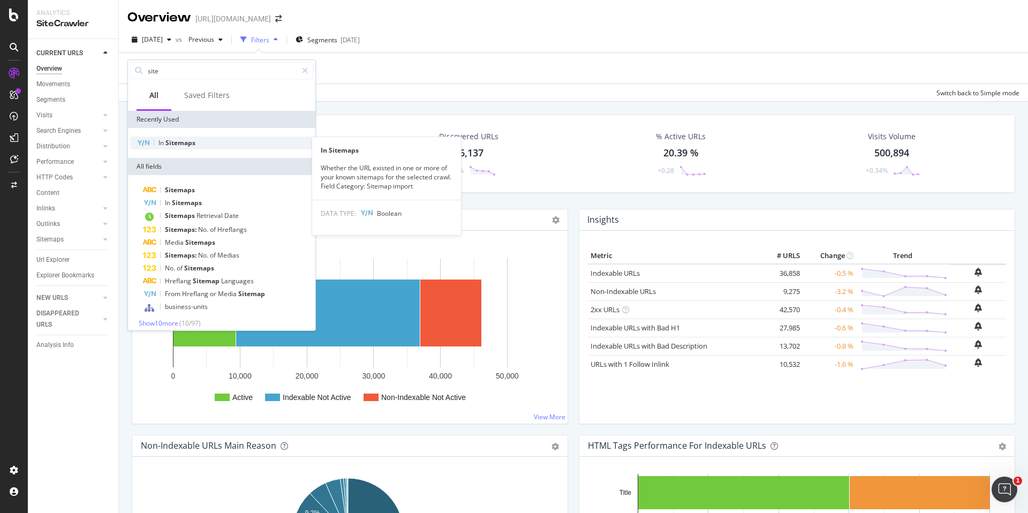
type input "site"
click at [183, 141] on span "Sitemaps" at bounding box center [180, 142] width 30 height 9
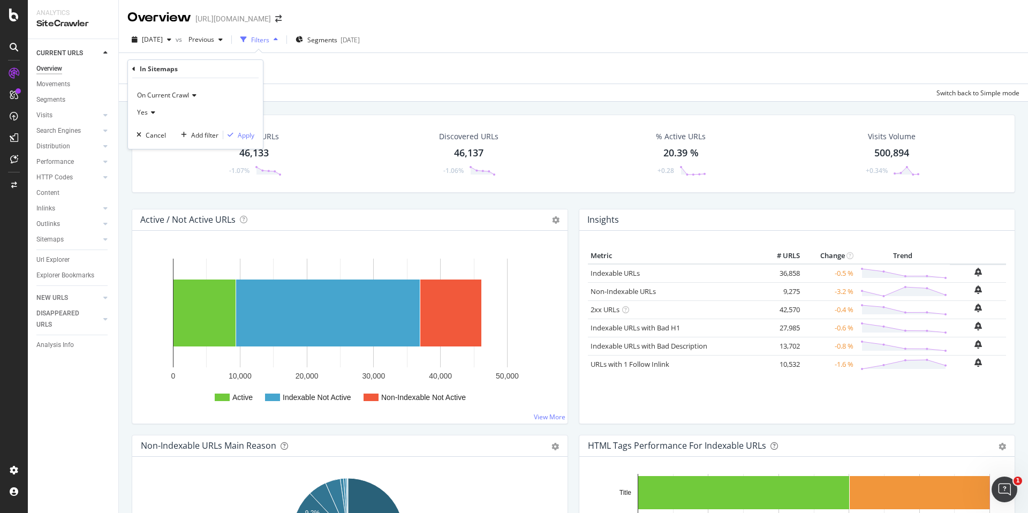
click at [144, 114] on span "Yes" at bounding box center [142, 112] width 11 height 9
click at [150, 145] on span "No" at bounding box center [146, 148] width 9 height 9
click at [241, 138] on div "Apply" at bounding box center [246, 135] width 17 height 9
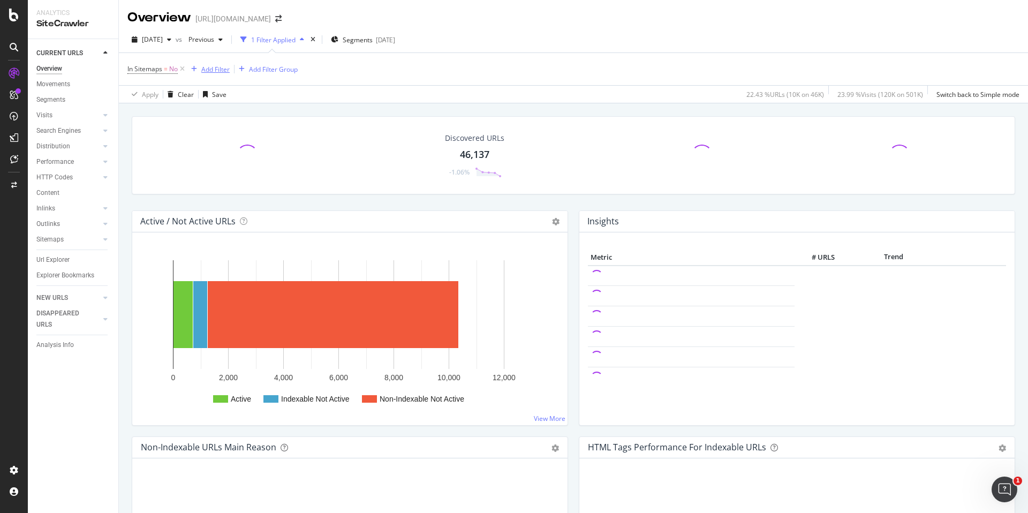
click at [210, 70] on div "Add Filter" at bounding box center [215, 69] width 28 height 9
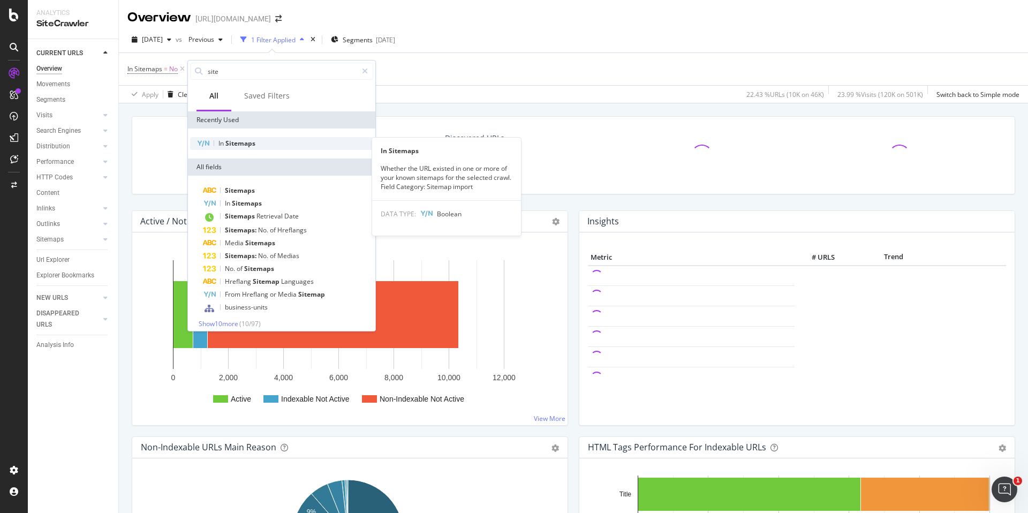
click at [233, 142] on span "Sitemaps" at bounding box center [240, 143] width 30 height 9
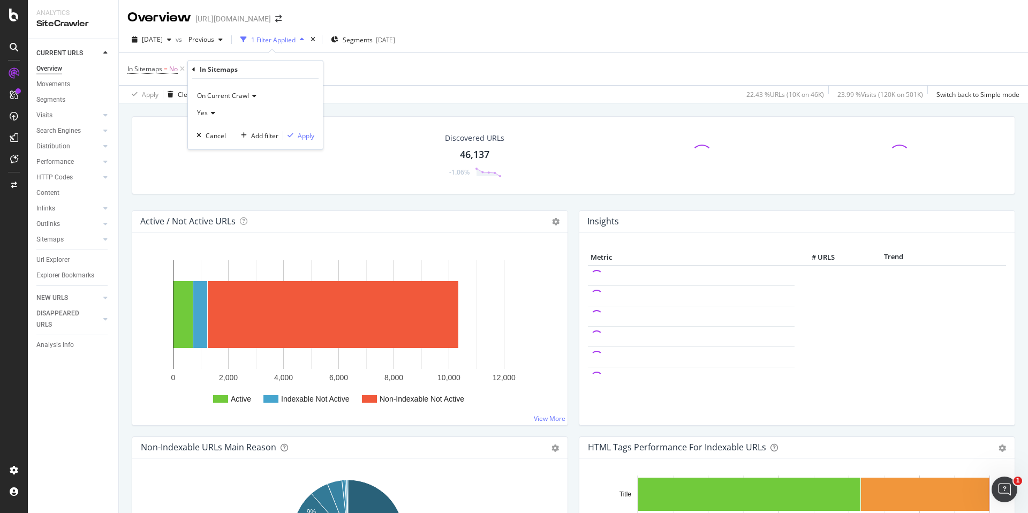
click at [228, 89] on div "On Current Crawl" at bounding box center [255, 95] width 118 height 17
click at [231, 128] on span "On Compared Crawl" at bounding box center [232, 131] width 60 height 9
click at [294, 133] on div "button" at bounding box center [290, 135] width 14 height 6
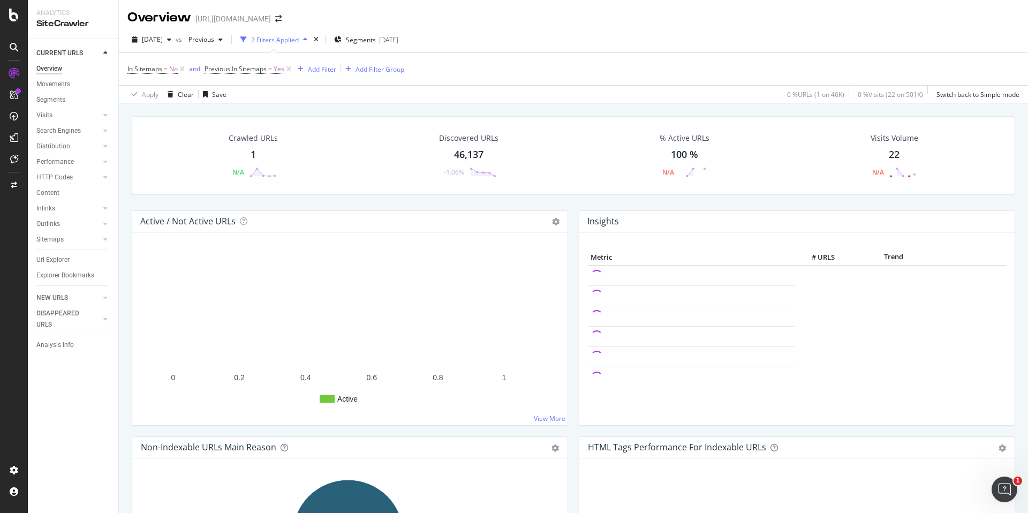
click at [251, 149] on div "1" at bounding box center [253, 155] width 5 height 14
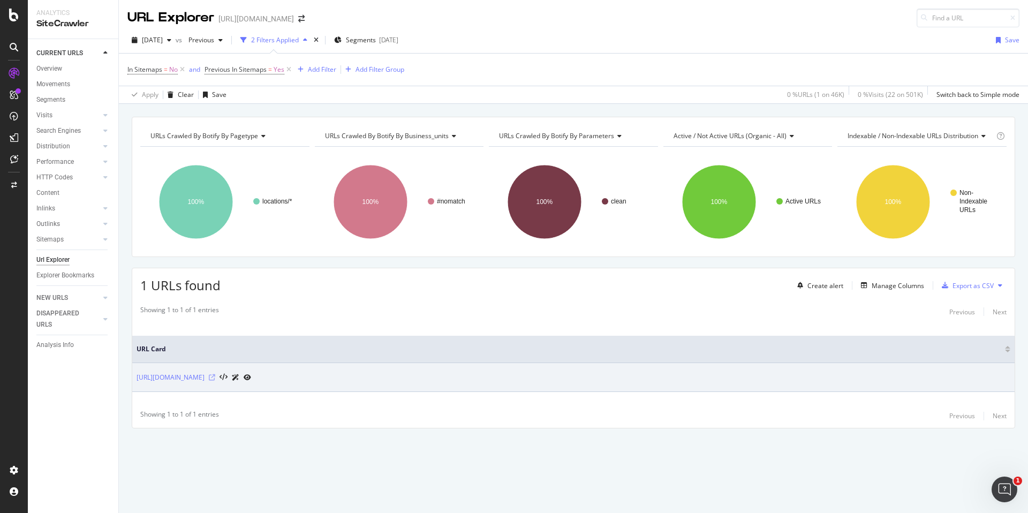
click at [215, 380] on icon at bounding box center [212, 377] width 6 height 6
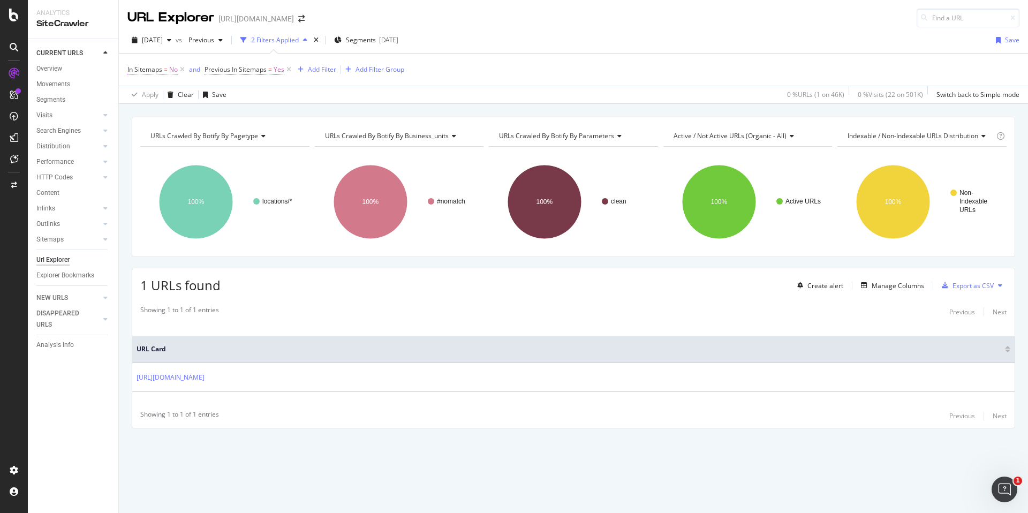
click at [156, 69] on span "In Sitemaps" at bounding box center [144, 69] width 35 height 9
click at [153, 110] on div "No" at bounding box center [195, 111] width 118 height 17
click at [152, 133] on div "Yes" at bounding box center [196, 134] width 115 height 14
click at [250, 138] on div "Apply" at bounding box center [246, 134] width 17 height 9
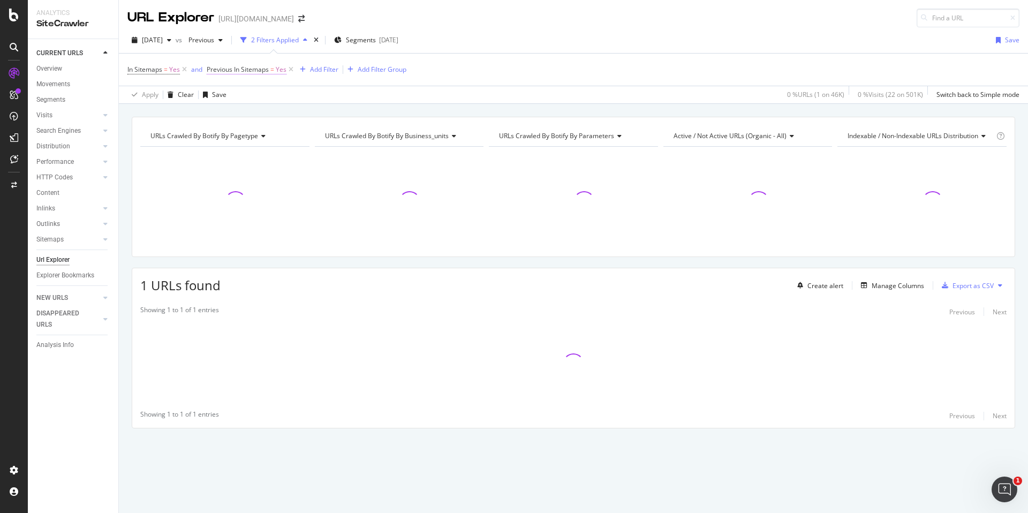
click at [271, 69] on span "=" at bounding box center [272, 69] width 4 height 9
click at [232, 110] on icon at bounding box center [230, 112] width 7 height 6
click at [238, 147] on div "No" at bounding box center [275, 148] width 115 height 14
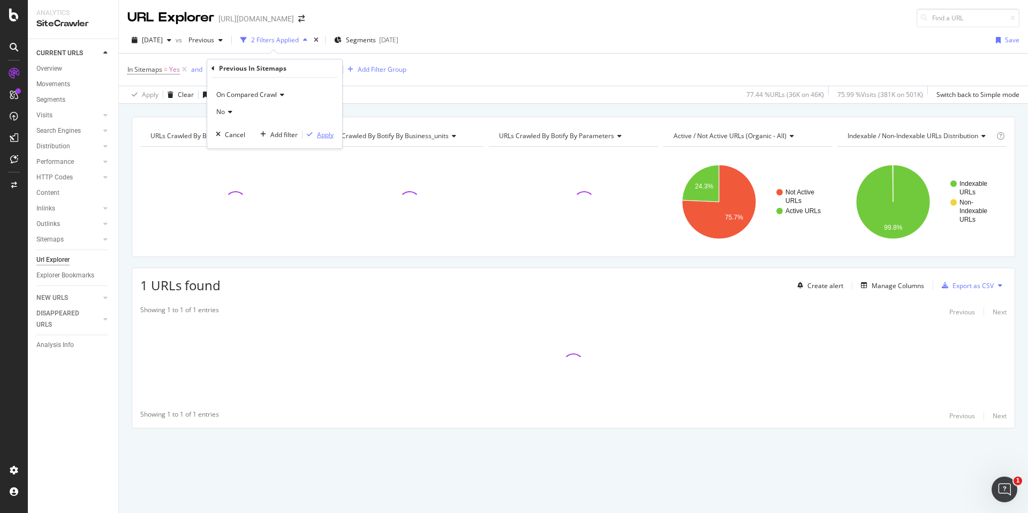
click at [316, 134] on div "button" at bounding box center [309, 134] width 14 height 6
